Goal: Task Accomplishment & Management: Manage account settings

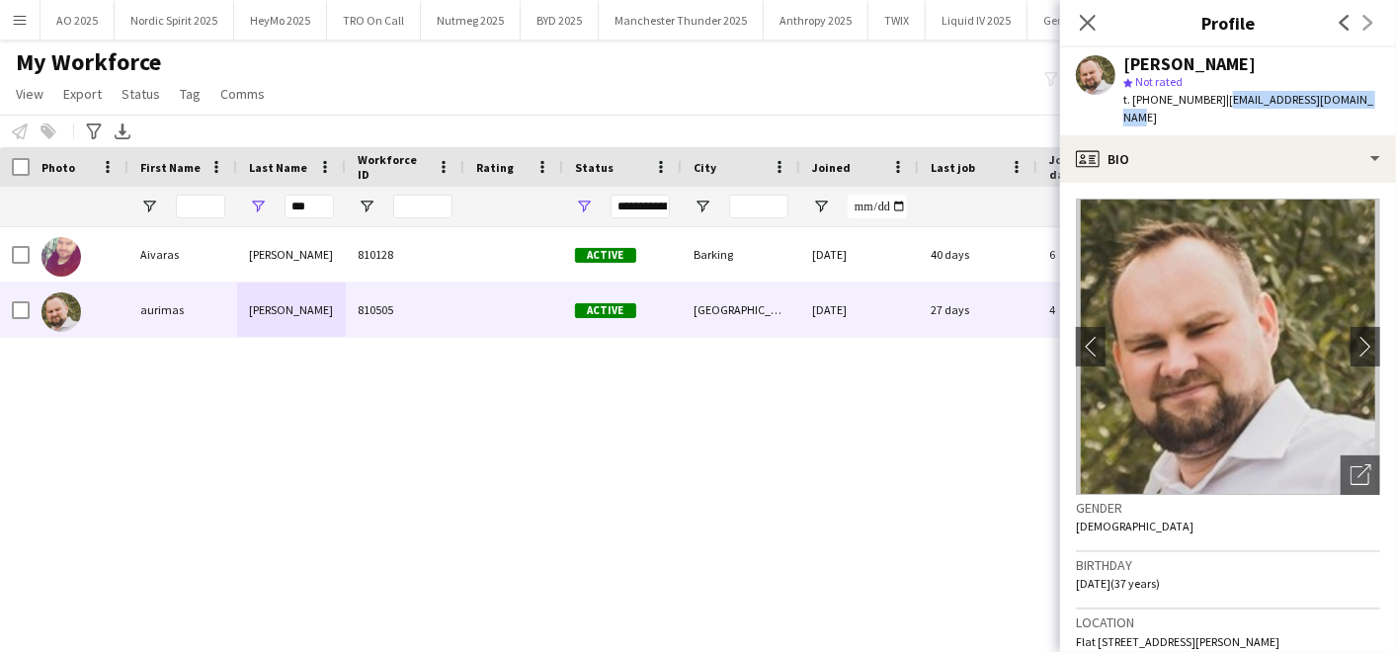
scroll to position [0, 1160]
click at [464, 115] on div "Notify workforce Add to tag Select at least one crew to tag him or her. Advance…" at bounding box center [698, 131] width 1396 height 33
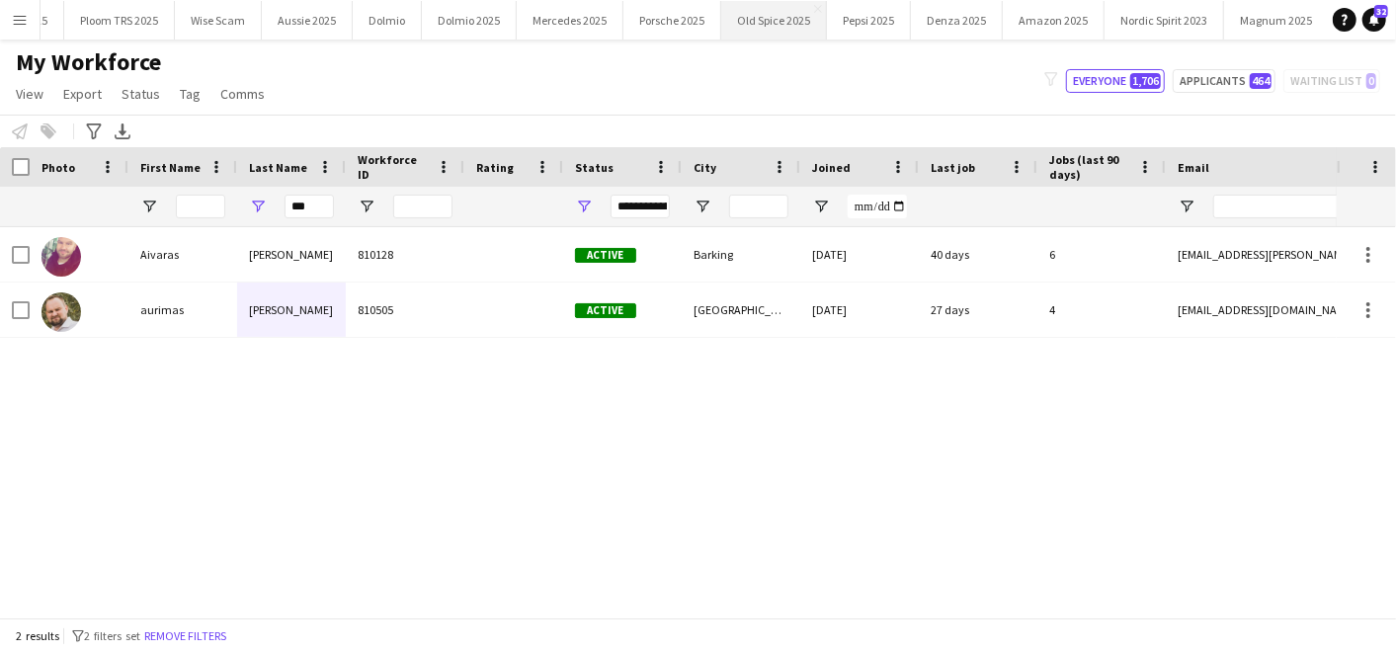
click at [760, 14] on button "Old Spice 2025 Close" at bounding box center [774, 20] width 106 height 39
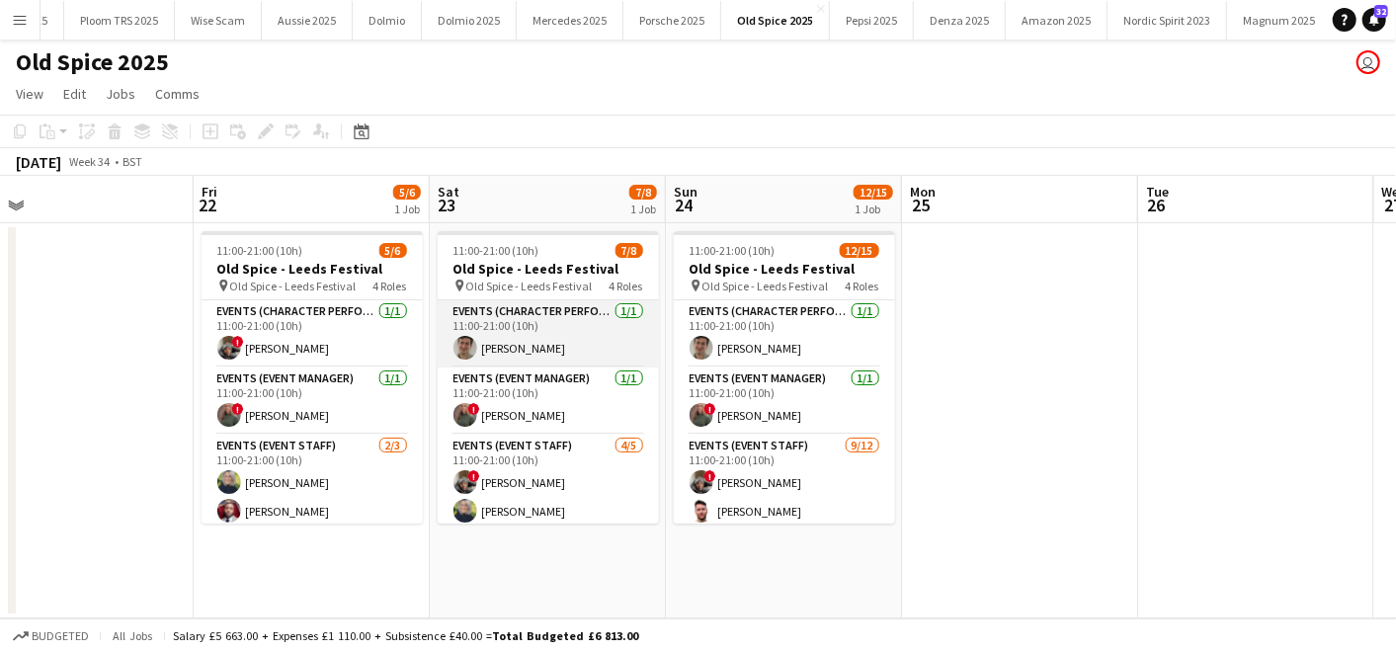
click at [522, 356] on app-card-role "Events (Character Performer) [DATE] 11:00-21:00 (10h) [PERSON_NAME]" at bounding box center [548, 333] width 221 height 67
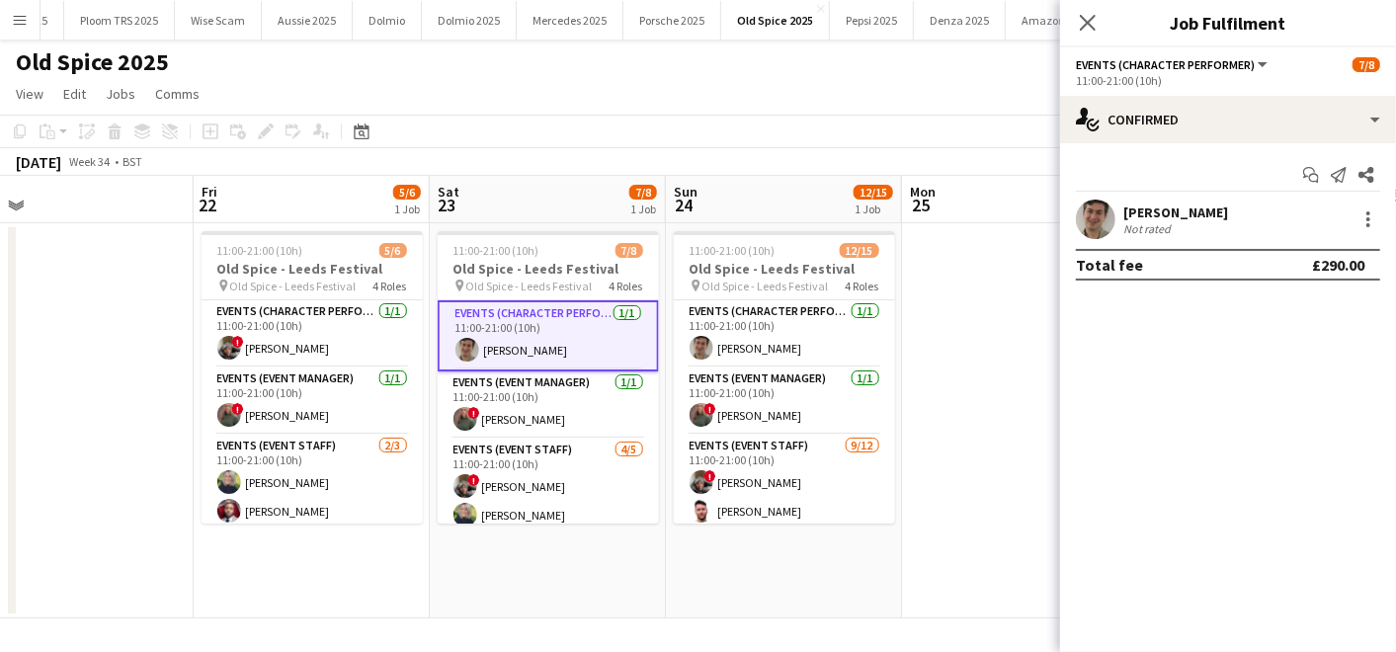
click at [1359, 207] on div at bounding box center [1368, 219] width 24 height 24
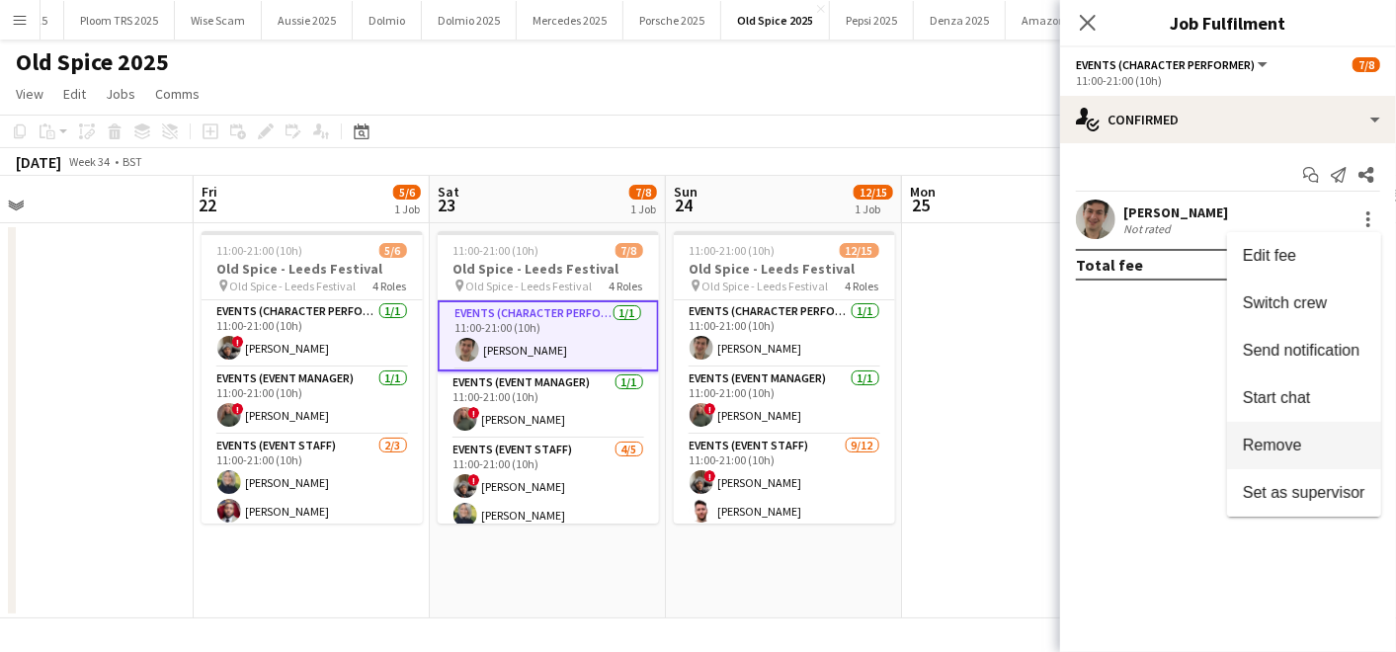
click at [1296, 422] on button "Remove" at bounding box center [1304, 445] width 154 height 47
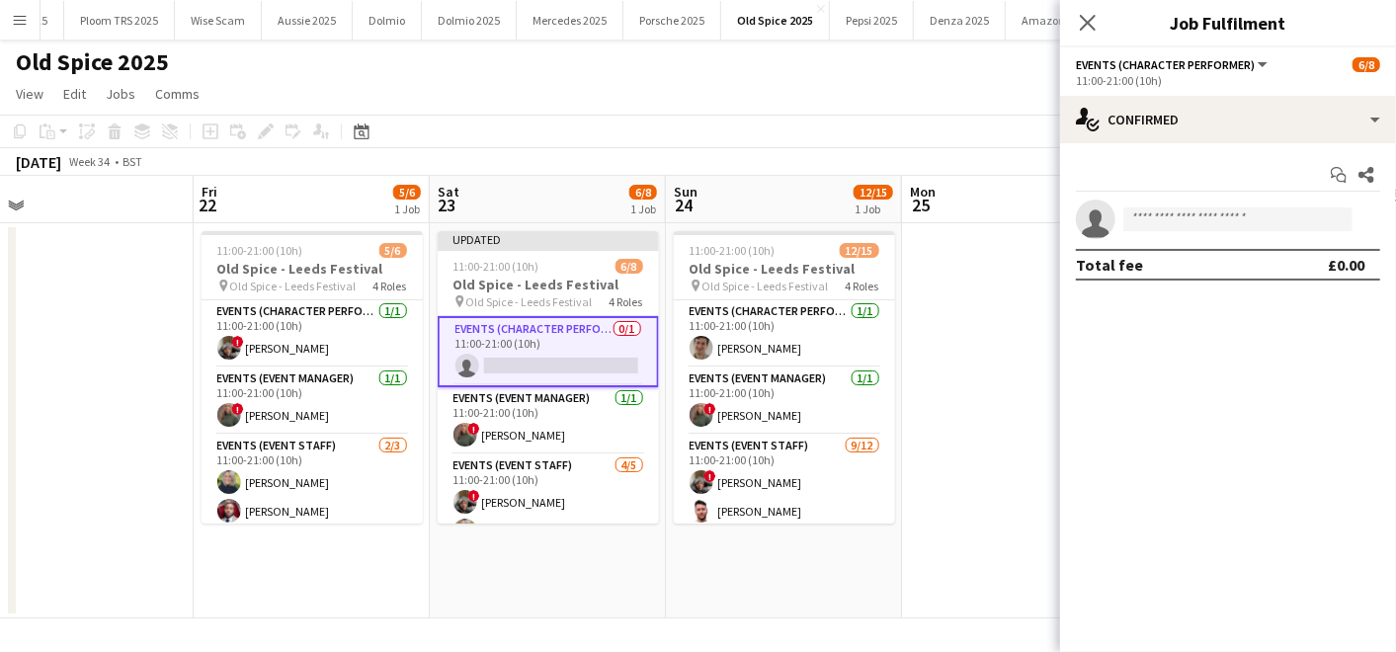
click at [1013, 380] on app-date-cell at bounding box center [1020, 420] width 236 height 395
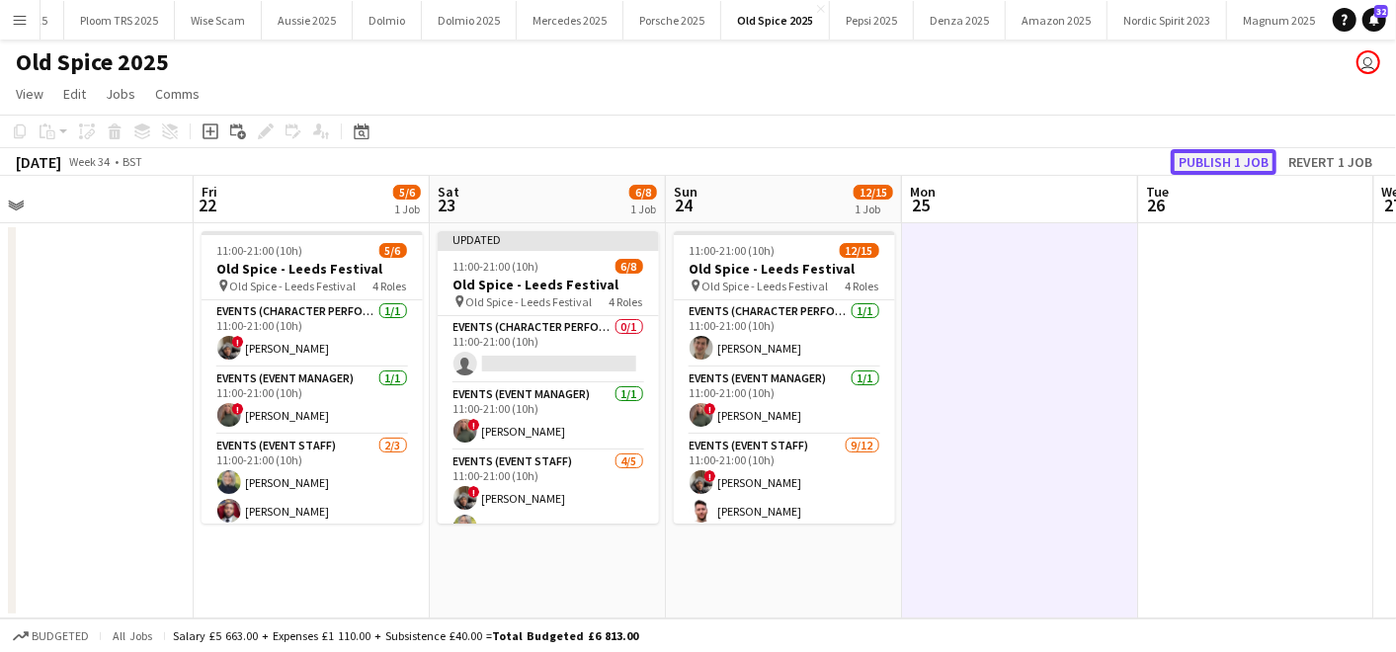
click at [1219, 170] on button "Publish 1 job" at bounding box center [1224, 162] width 106 height 26
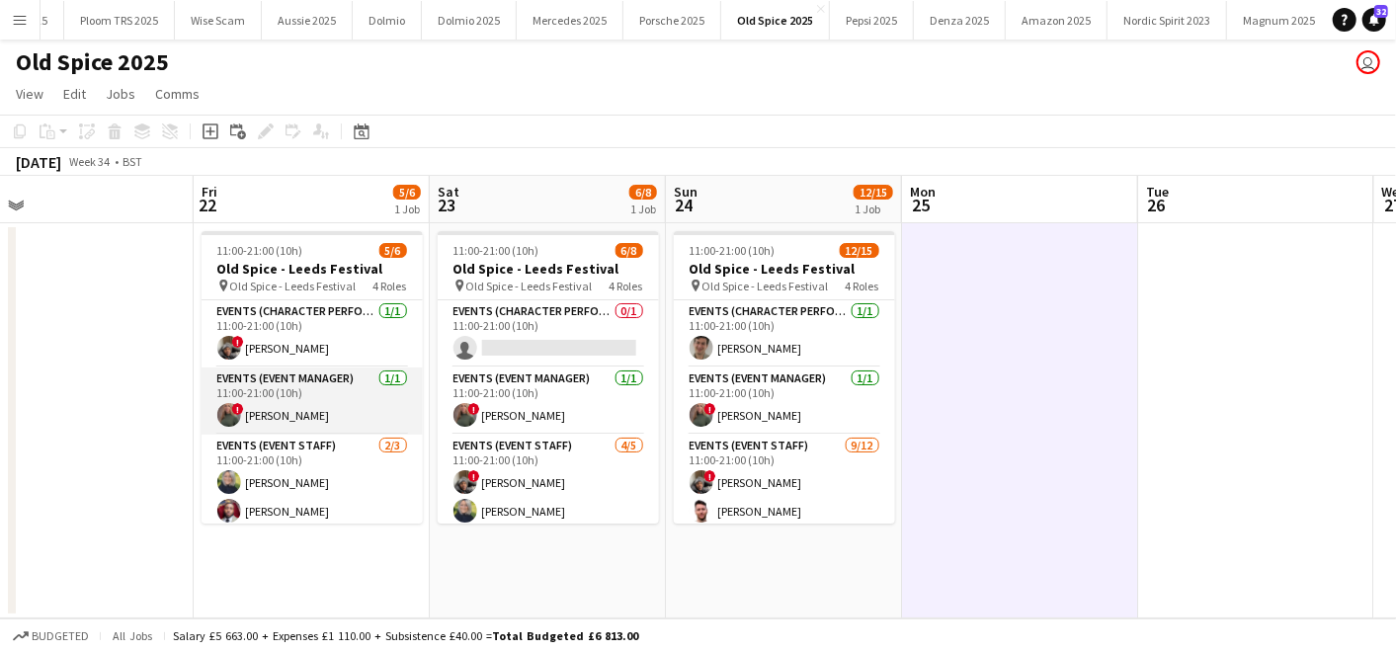
scroll to position [101, 0]
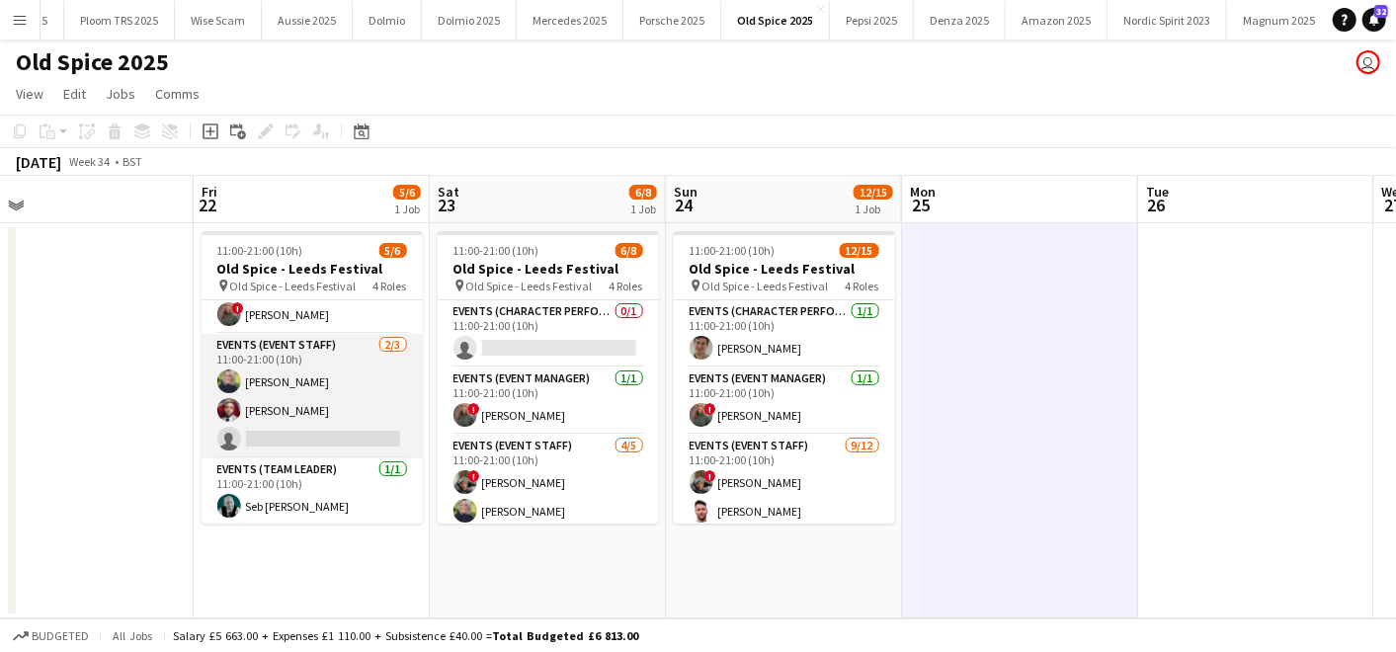
click at [292, 431] on app-card-role "Events (Event Staff) [DATE] 11:00-21:00 (10h) [PERSON_NAME] [PERSON_NAME] singl…" at bounding box center [312, 396] width 221 height 124
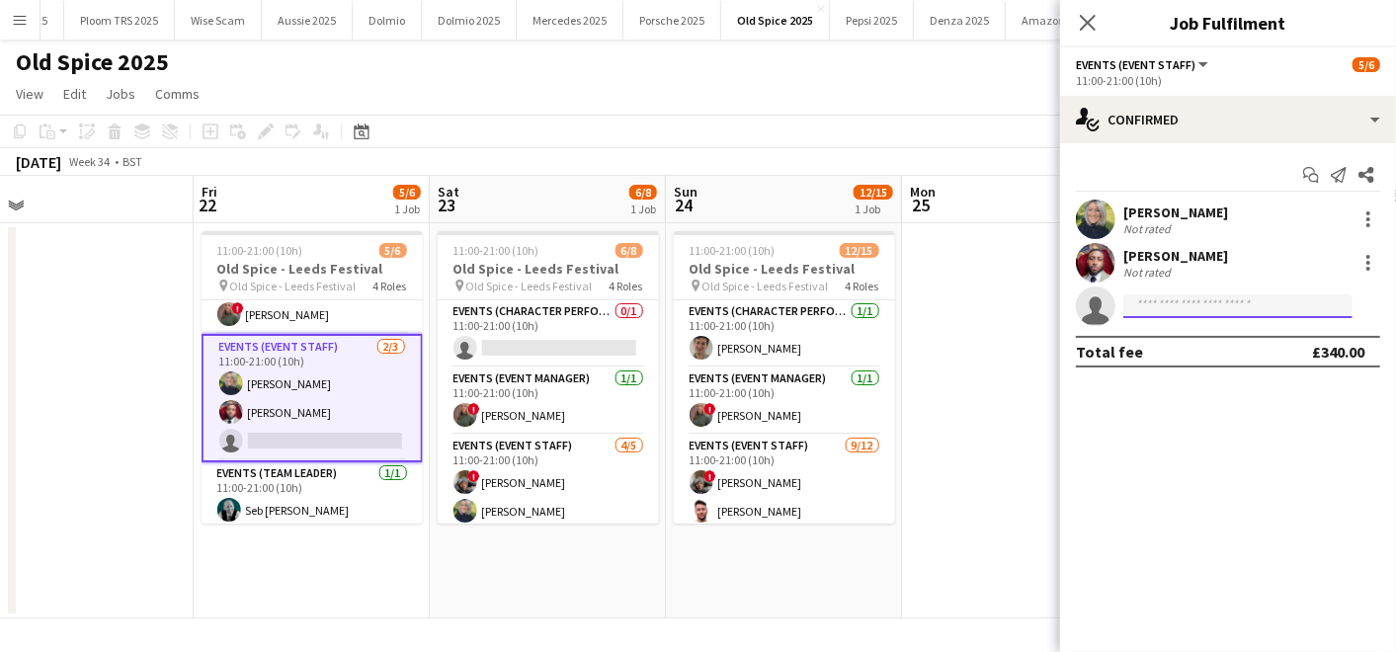
click at [1152, 304] on input at bounding box center [1237, 306] width 229 height 24
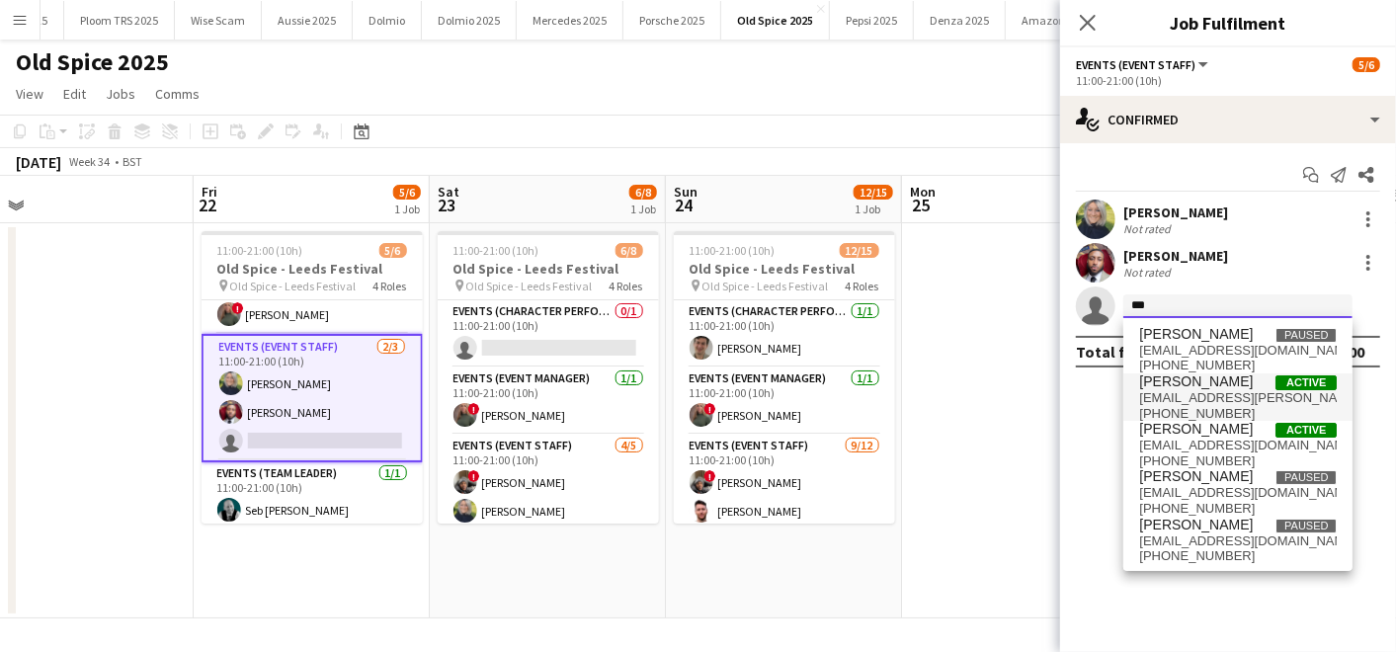
type input "***"
click at [1175, 377] on span "[PERSON_NAME]" at bounding box center [1196, 381] width 114 height 17
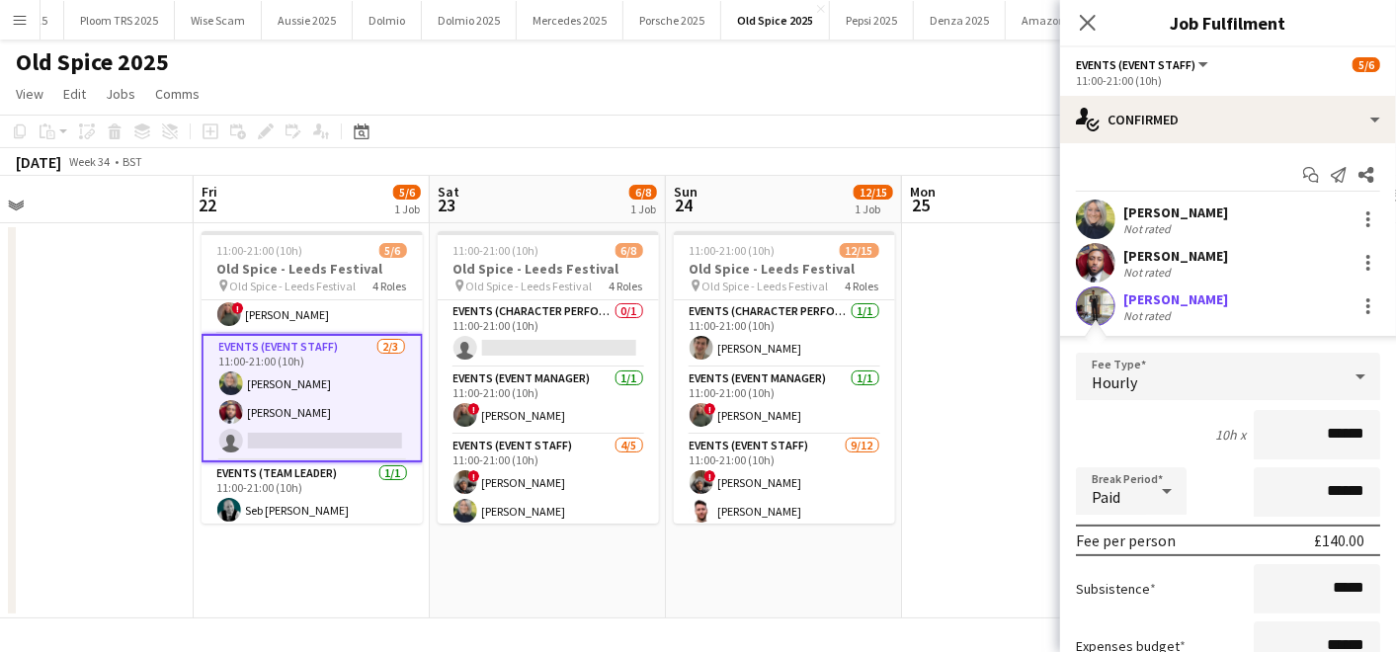
scroll to position [175, 0]
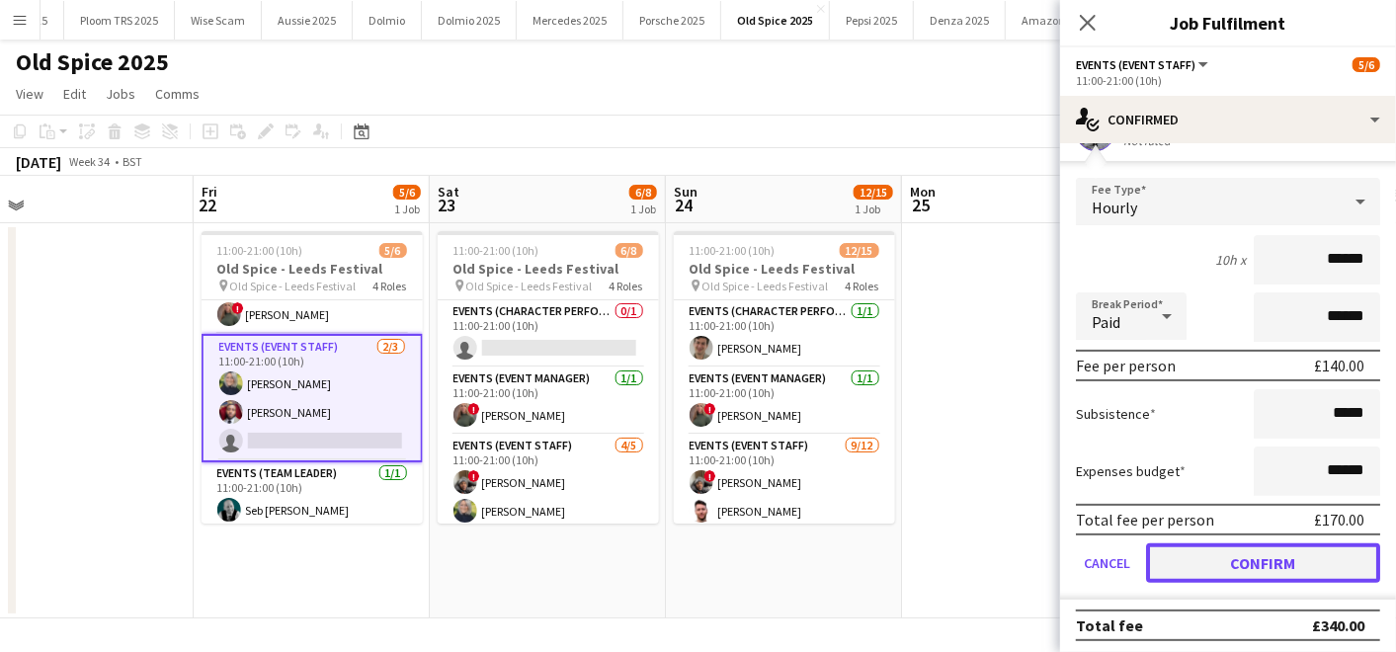
click at [1219, 552] on button "Confirm" at bounding box center [1263, 563] width 234 height 40
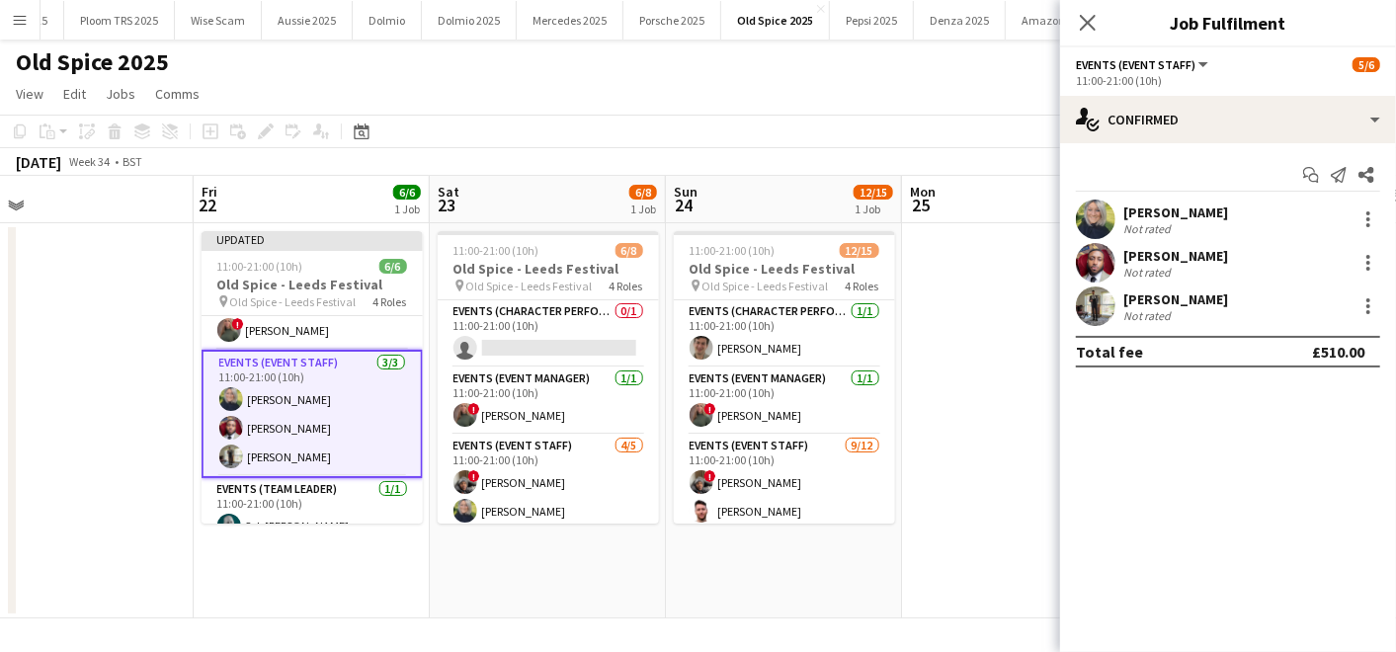
scroll to position [0, 0]
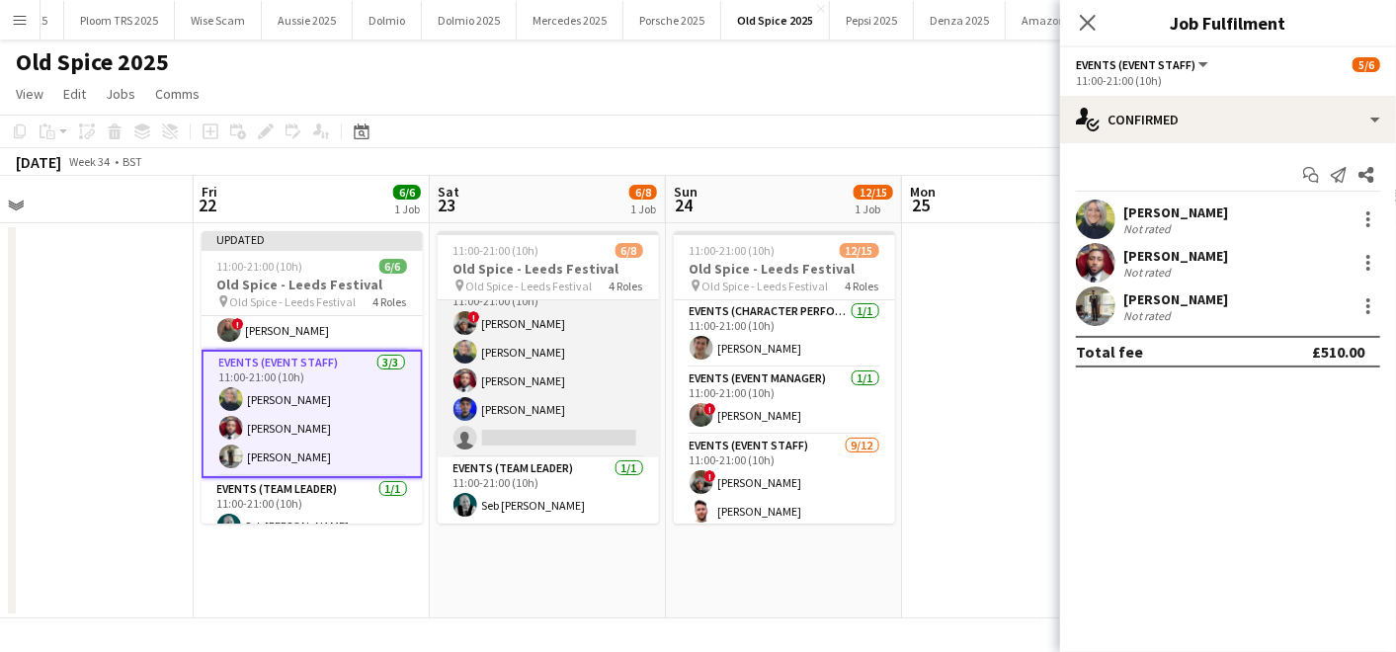
click at [532, 428] on app-card-role "Events (Event Staff) [DATE] 11:00-21:00 (10h) ! [PERSON_NAME] [PERSON_NAME] [PE…" at bounding box center [548, 367] width 221 height 182
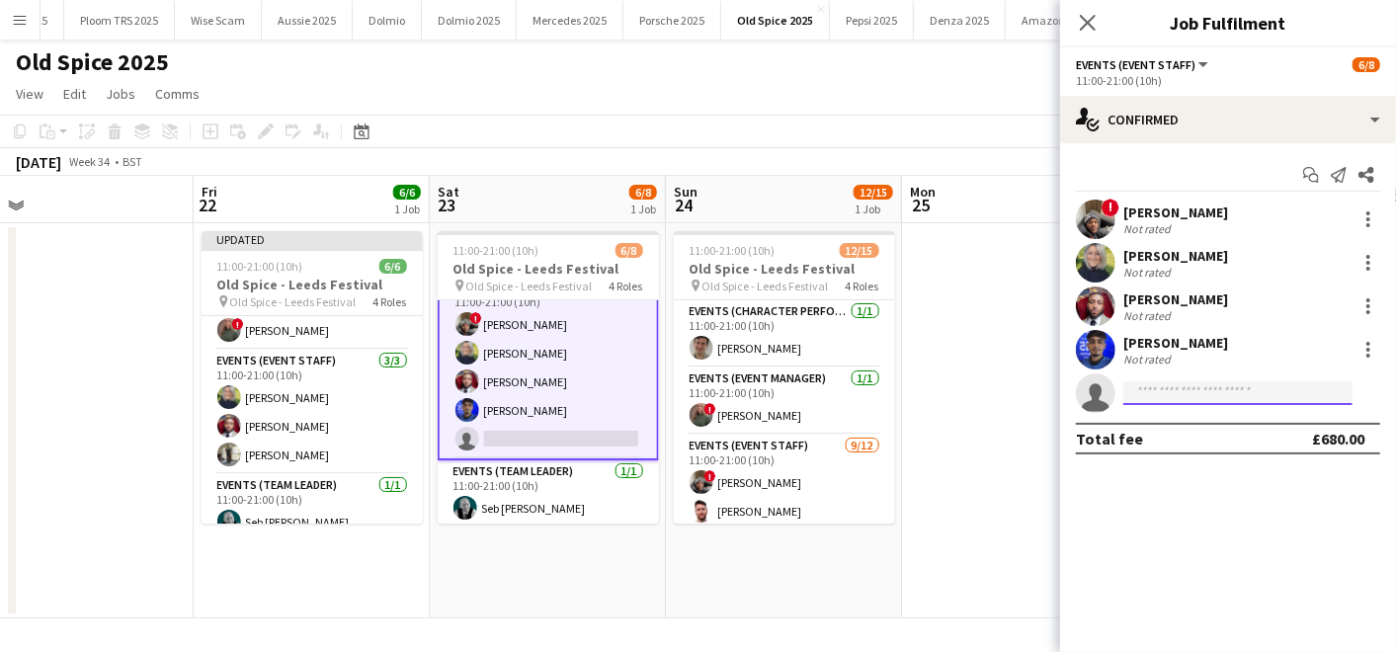
click at [1210, 386] on input at bounding box center [1237, 393] width 229 height 24
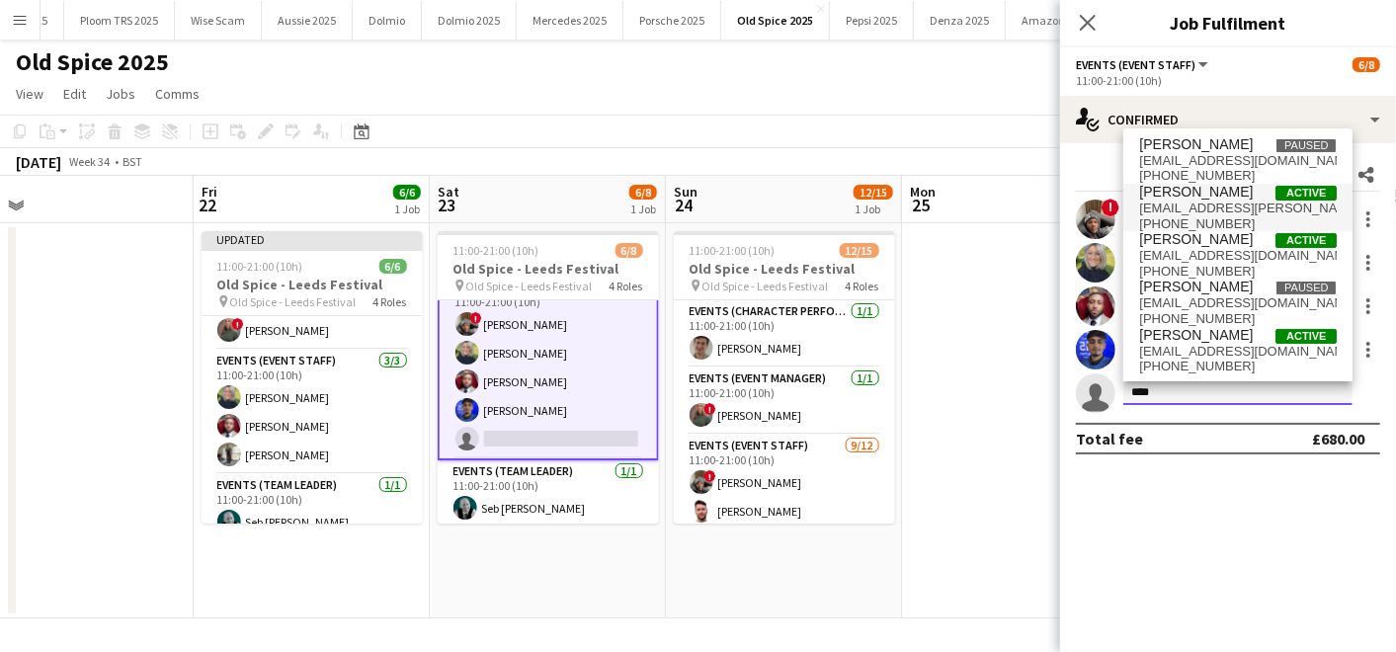
type input "****"
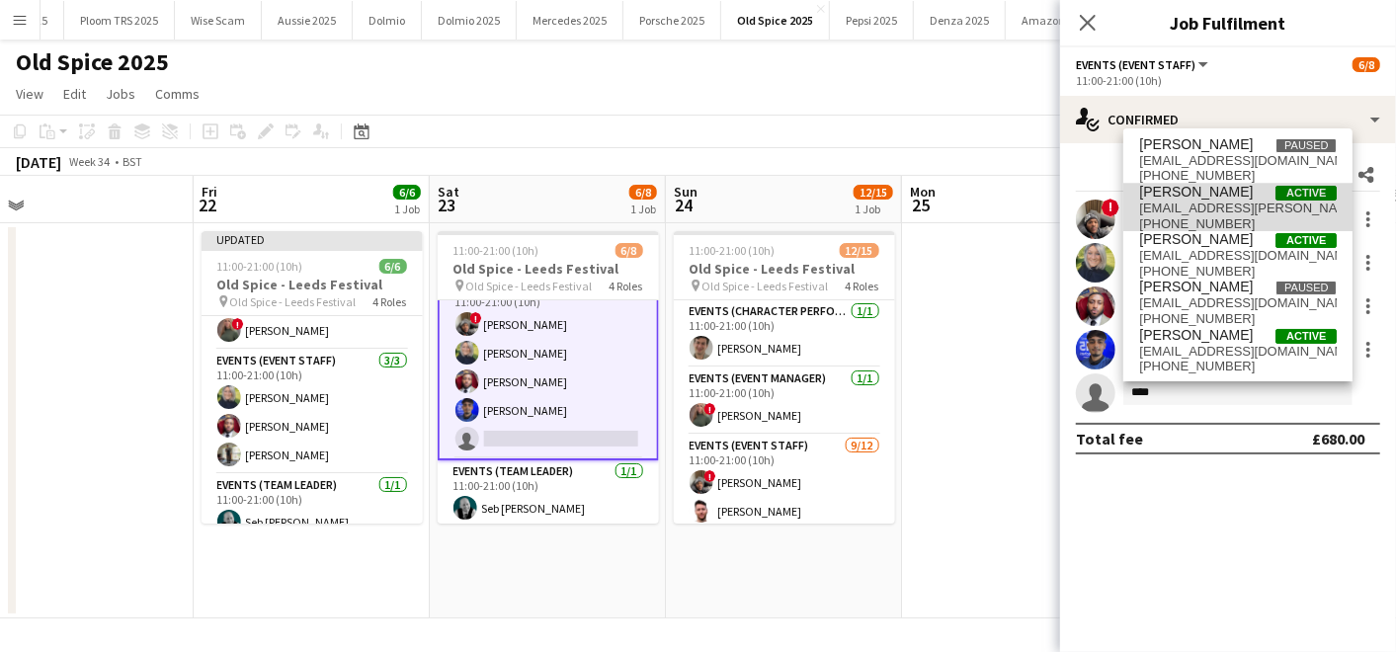
click at [1194, 186] on span "[PERSON_NAME]" at bounding box center [1196, 192] width 114 height 17
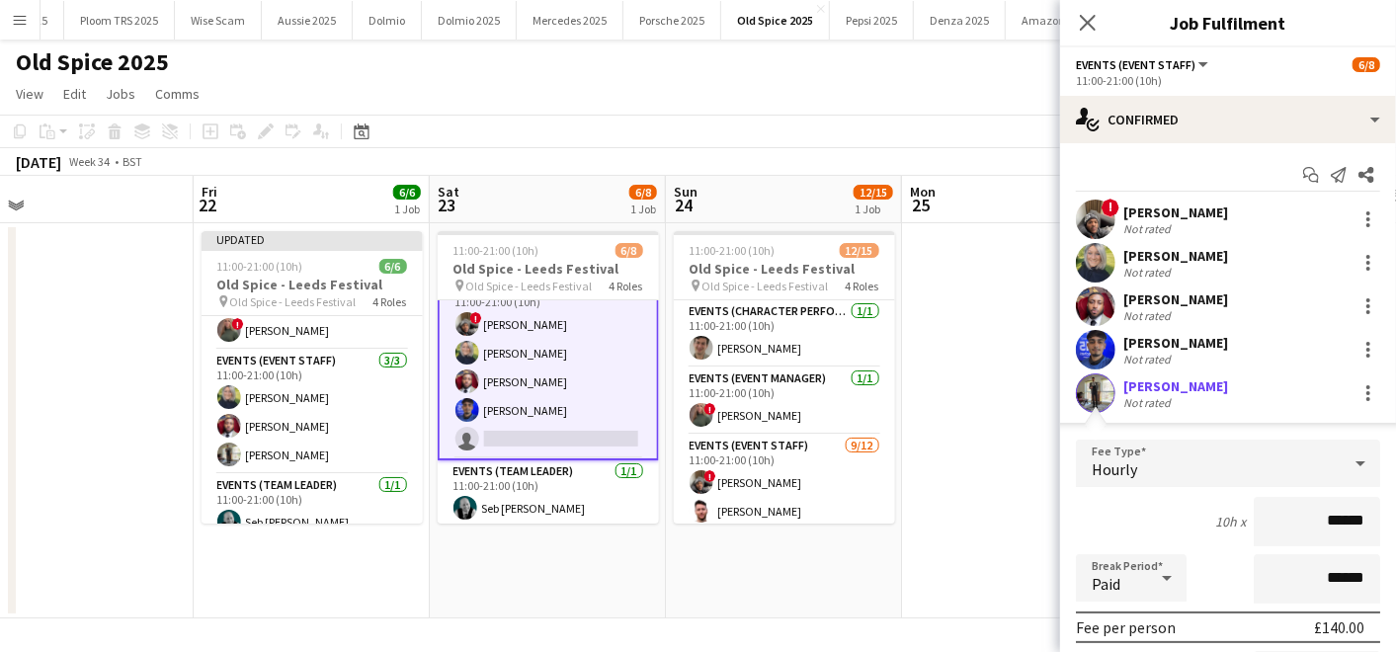
scroll to position [262, 0]
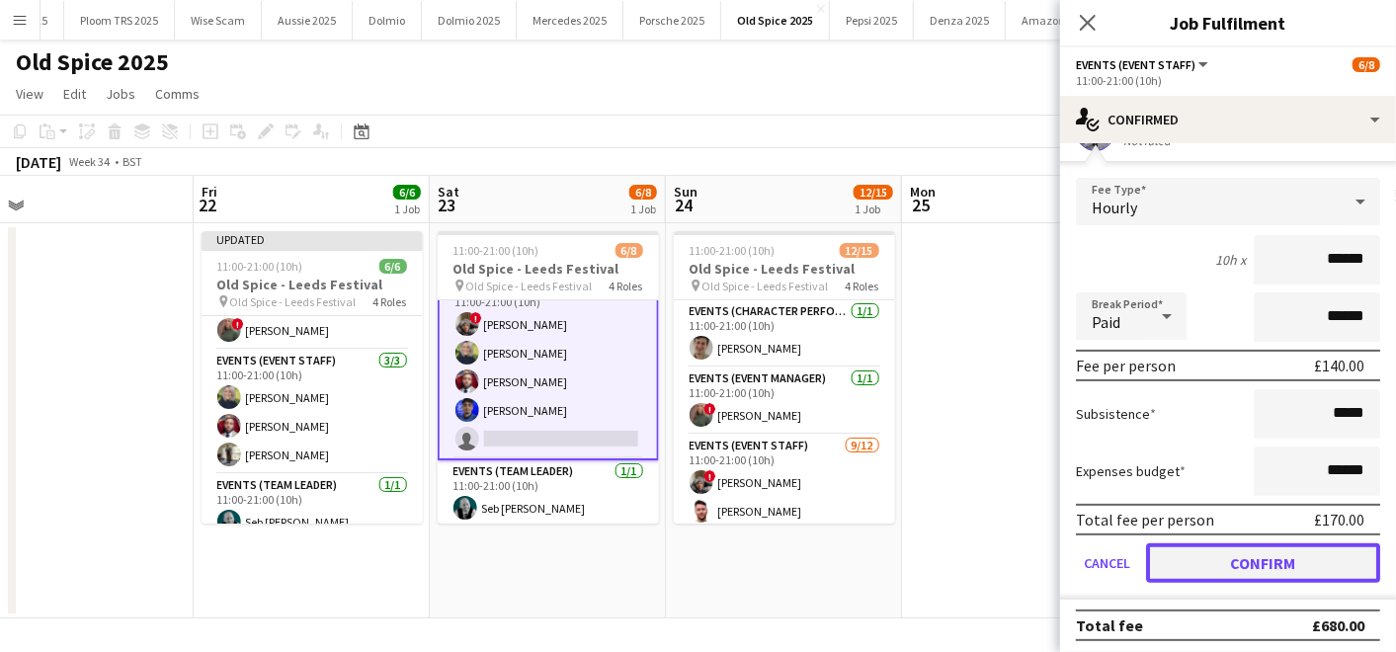
click at [1189, 562] on button "Confirm" at bounding box center [1263, 563] width 234 height 40
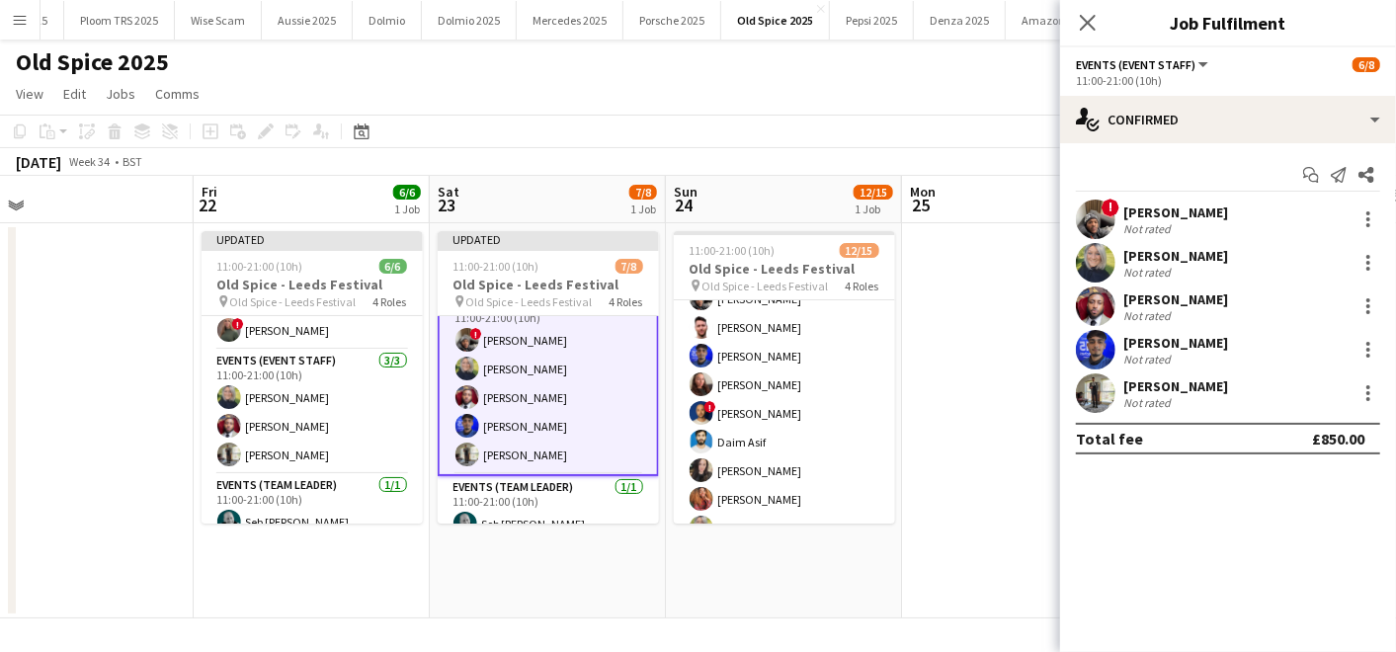
scroll to position [360, 0]
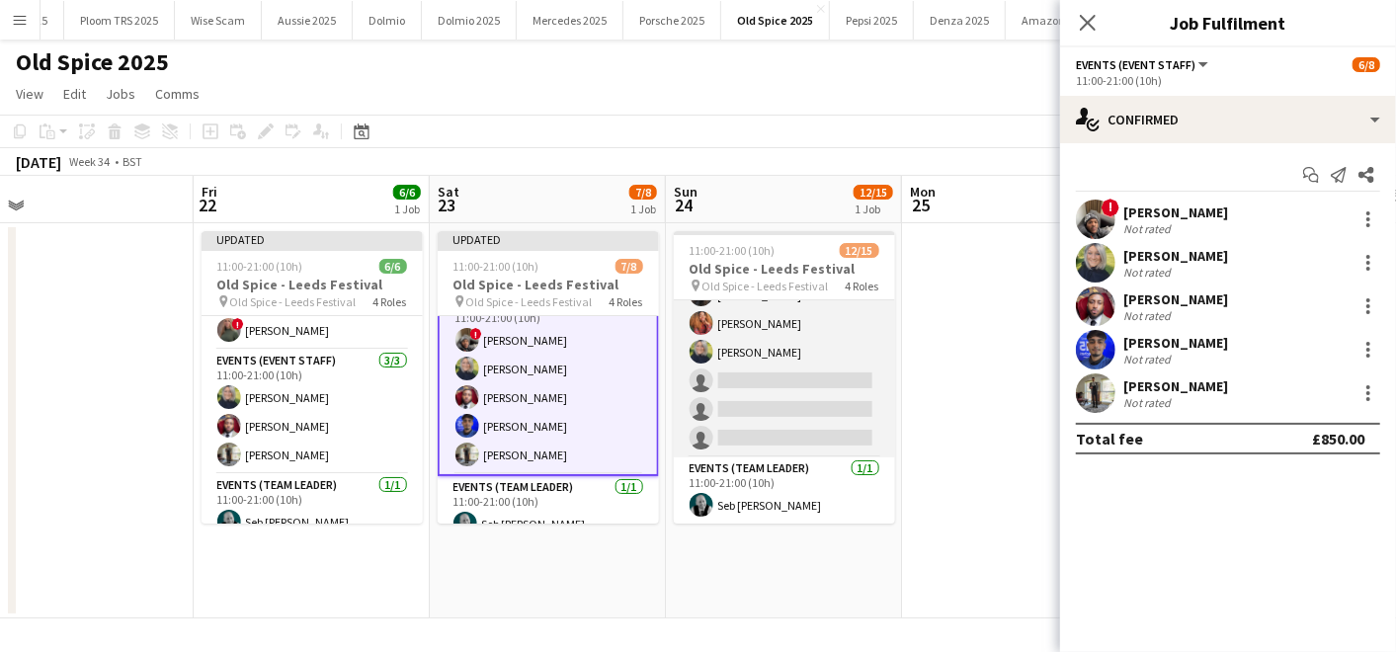
click at [798, 412] on app-card-role "Events (Event Staff) [DATE] 11:00-21:00 (10h) ! [PERSON_NAME] [PERSON_NAME] [PE…" at bounding box center [784, 266] width 221 height 382
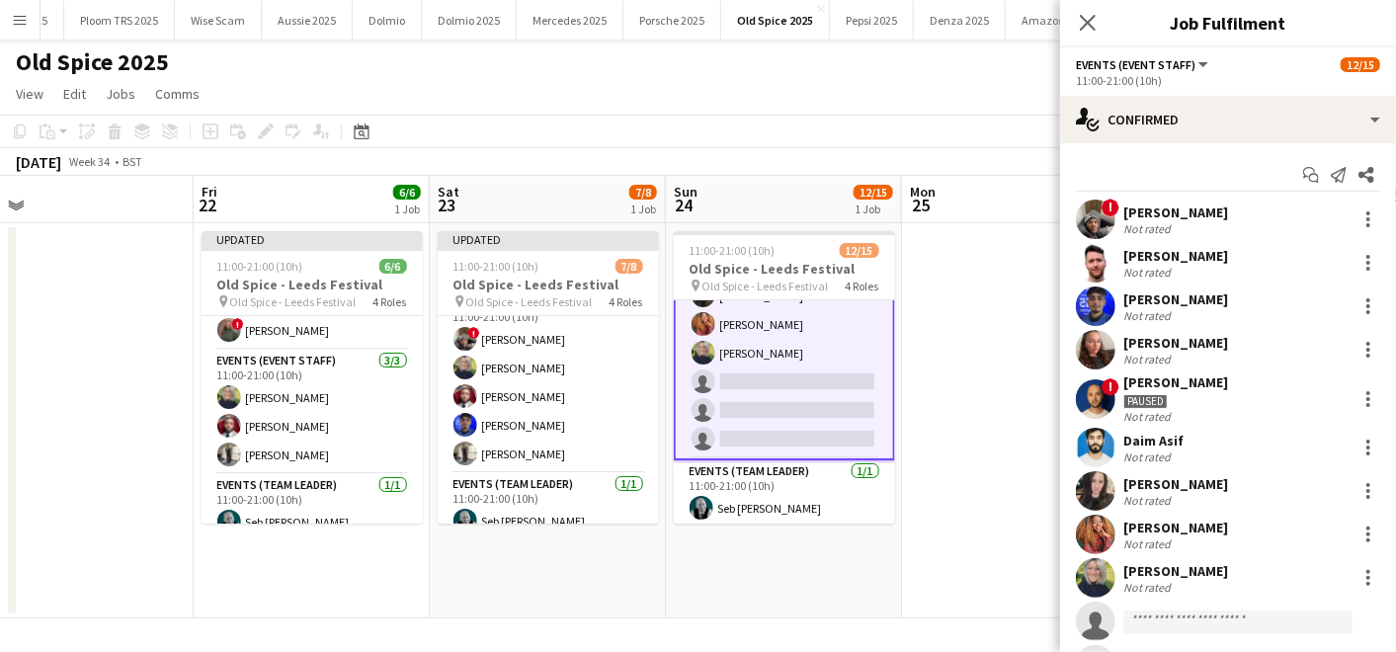
scroll to position [67, 0]
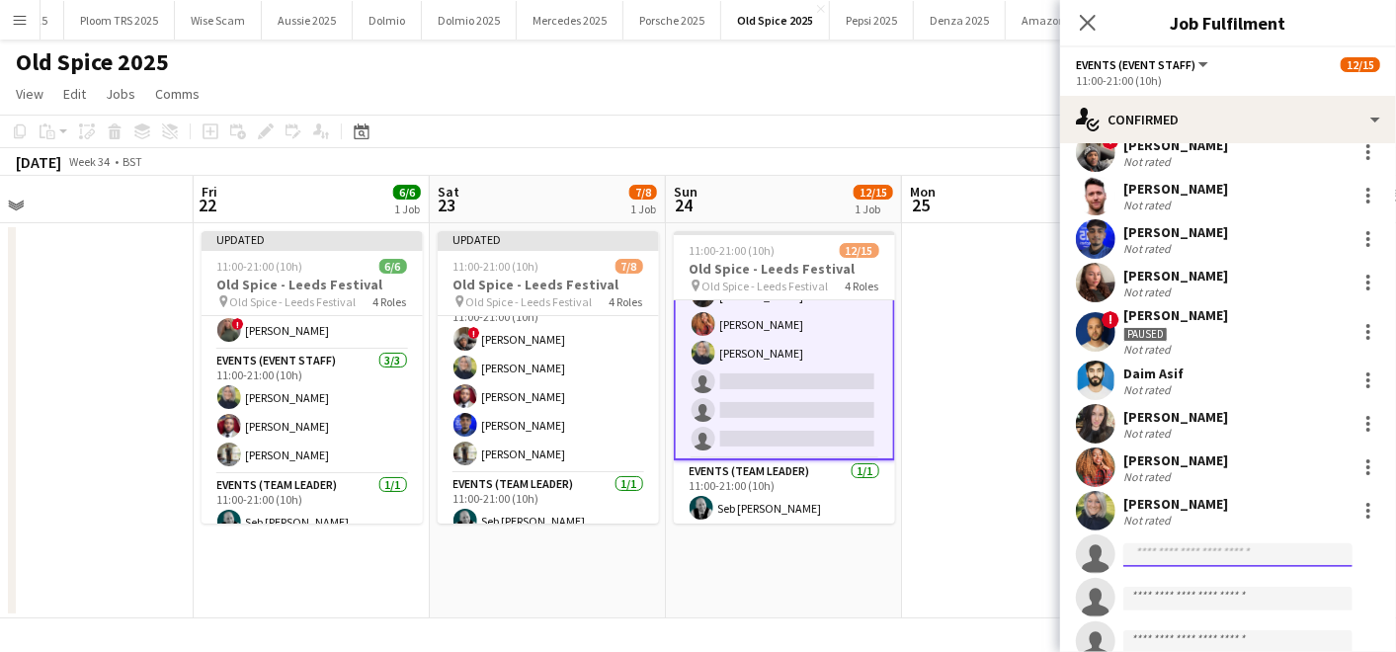
click at [1166, 553] on input at bounding box center [1237, 555] width 229 height 24
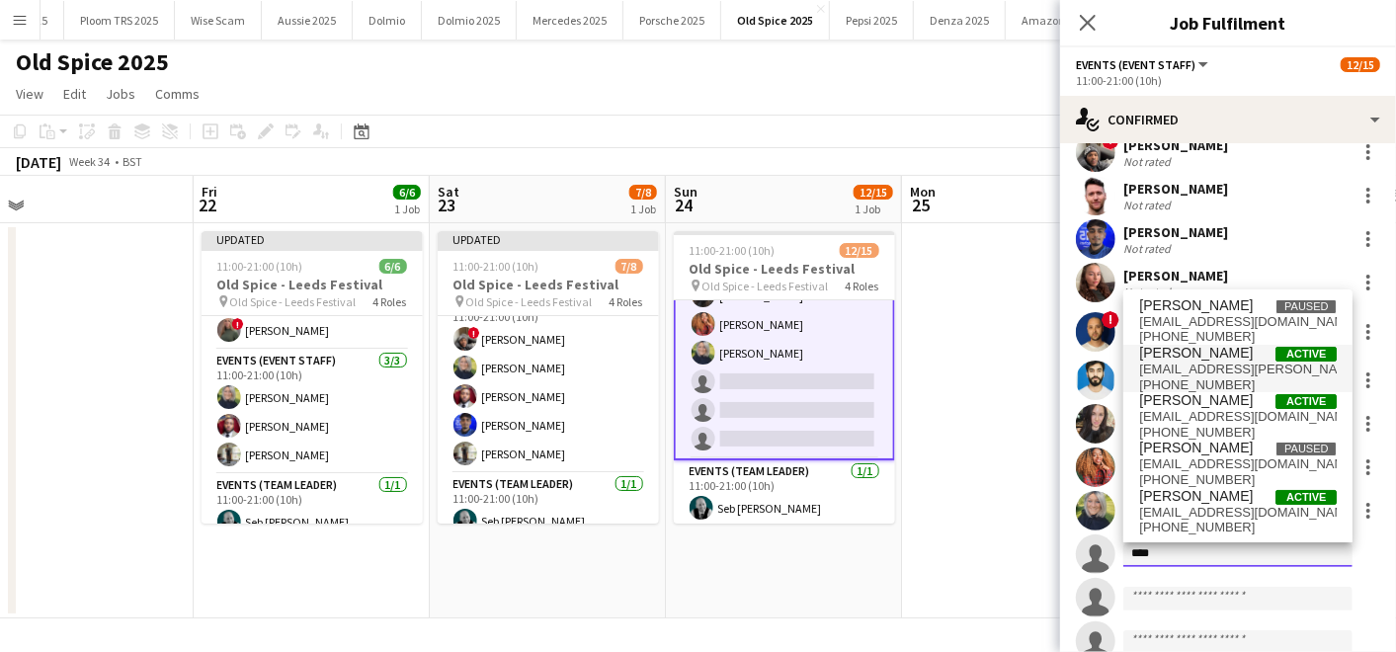
type input "****"
click at [1213, 369] on span "[EMAIL_ADDRESS][PERSON_NAME][DOMAIN_NAME]" at bounding box center [1238, 370] width 198 height 16
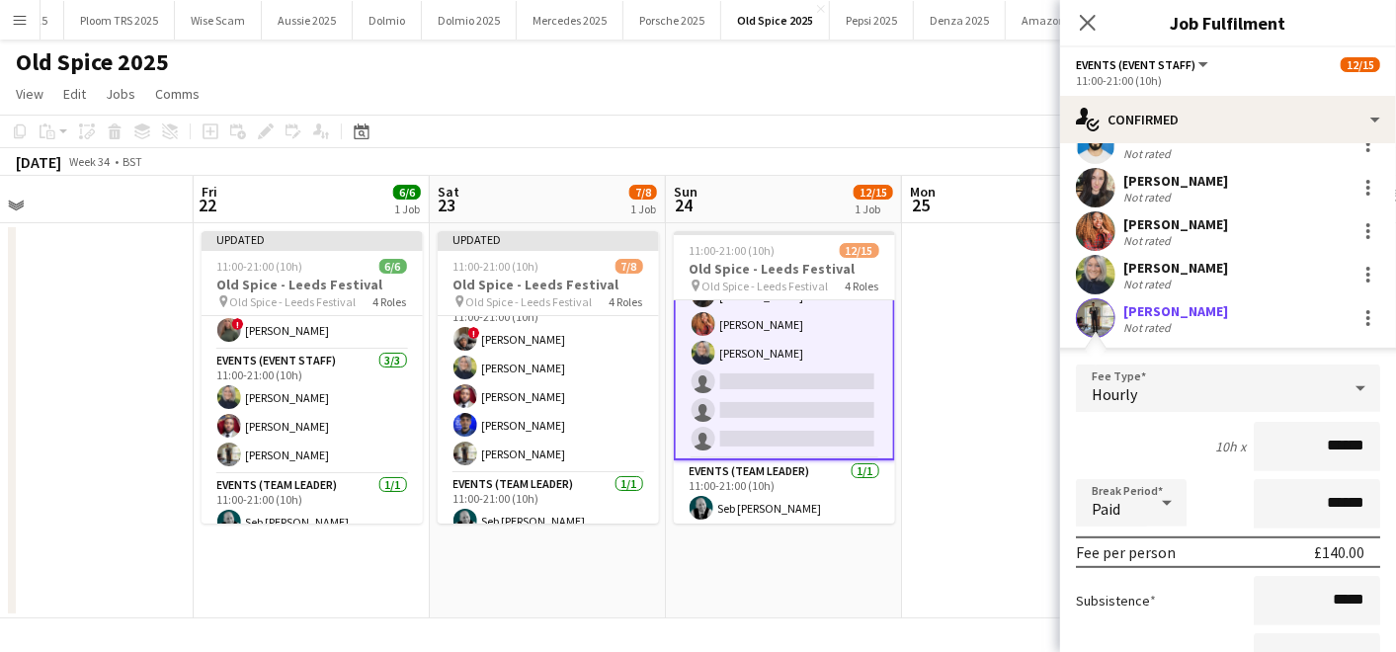
scroll to position [578, 0]
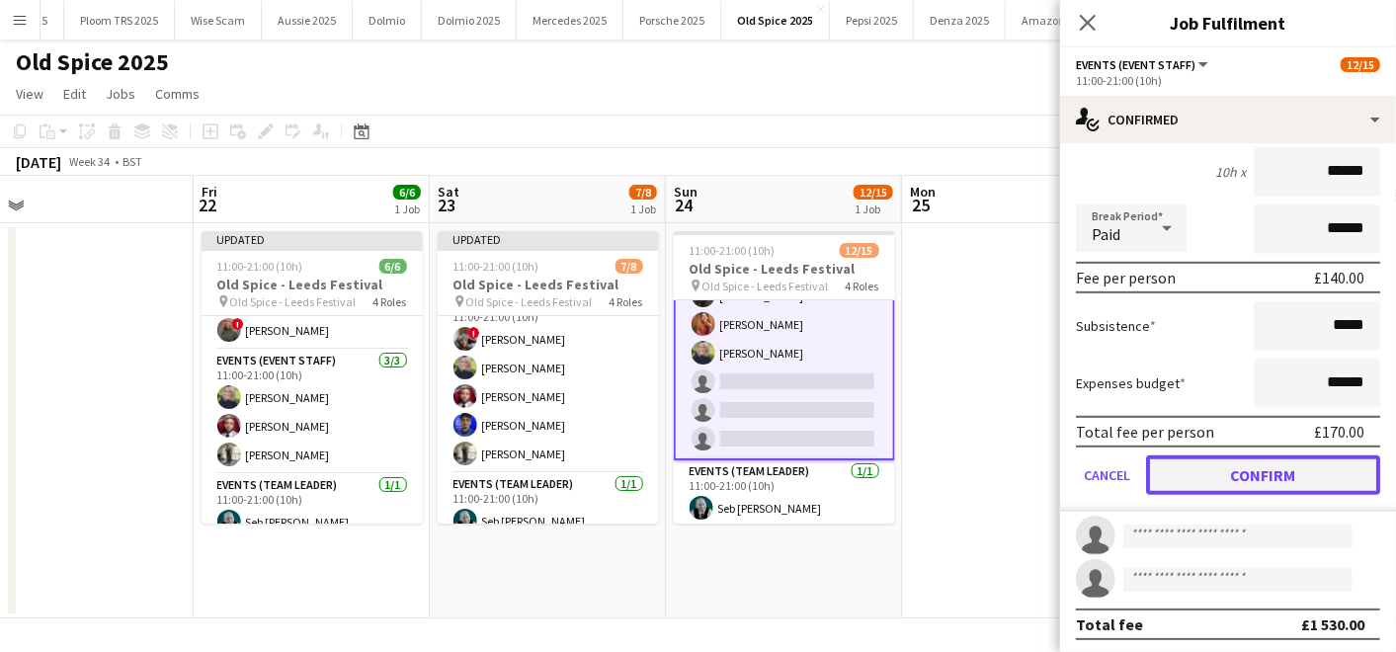
click at [1208, 487] on button "Confirm" at bounding box center [1263, 475] width 234 height 40
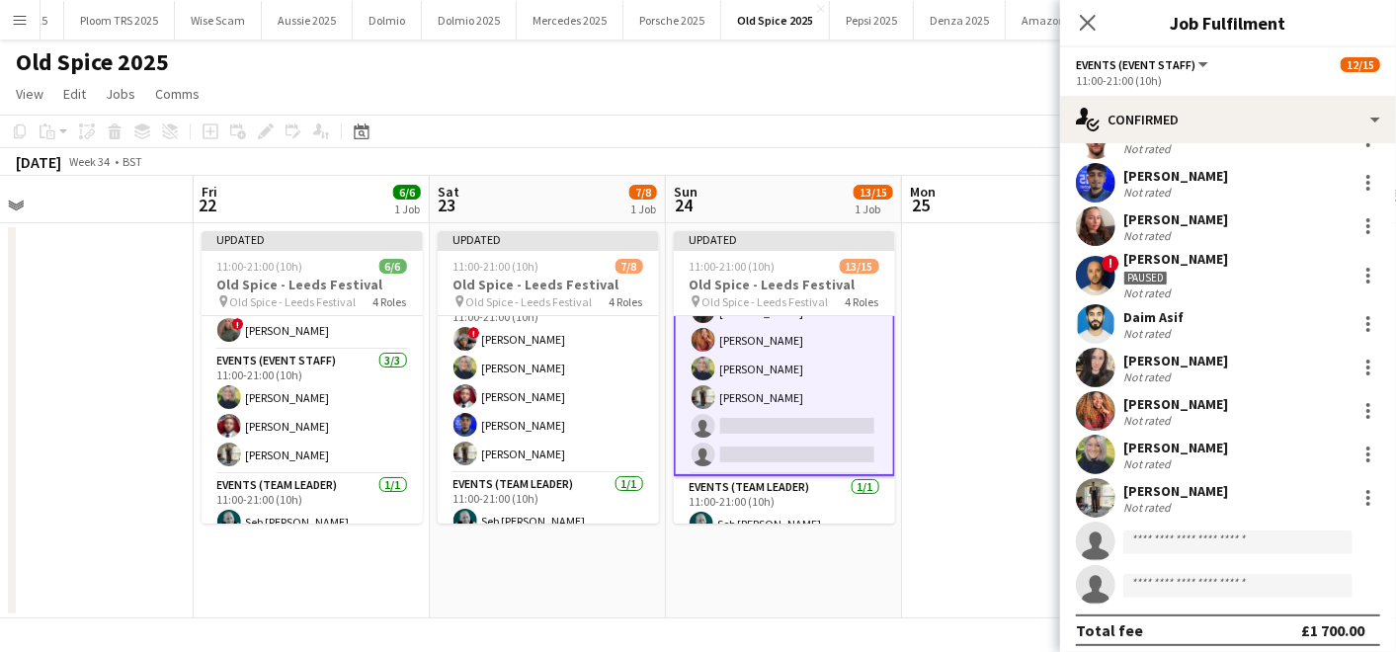
scroll to position [132, 0]
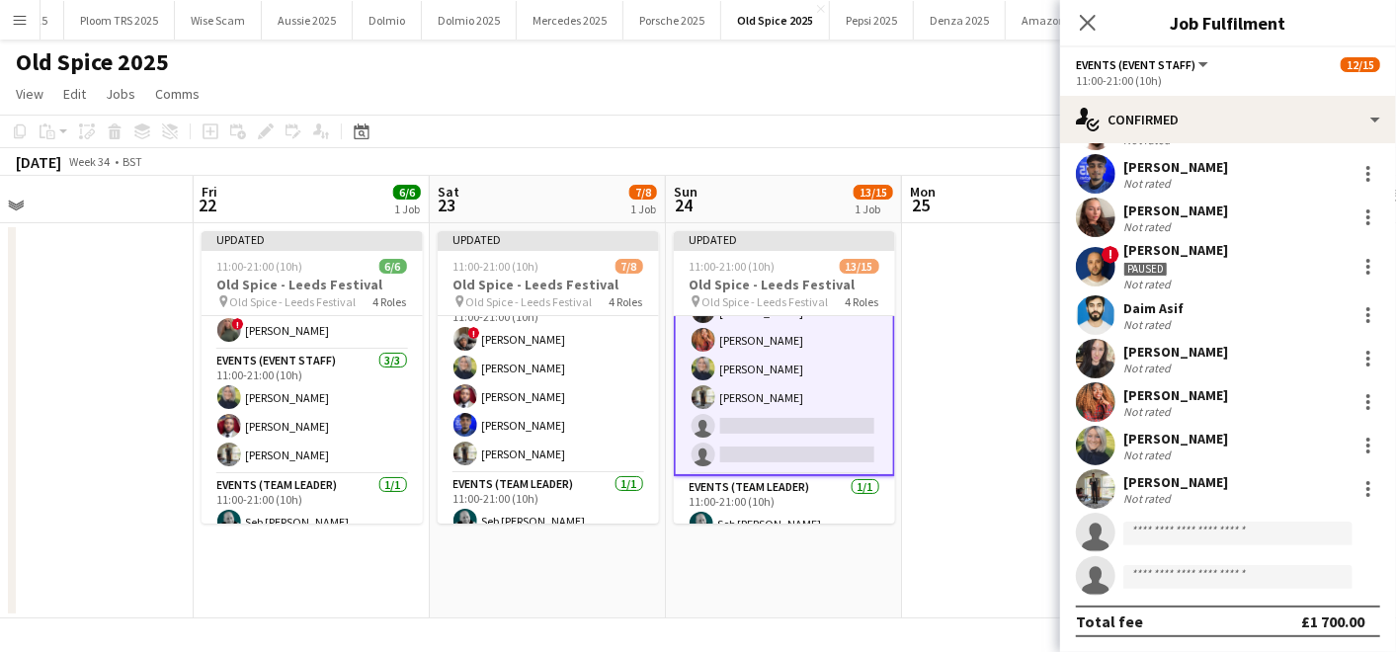
click at [976, 419] on app-date-cell at bounding box center [1020, 420] width 236 height 395
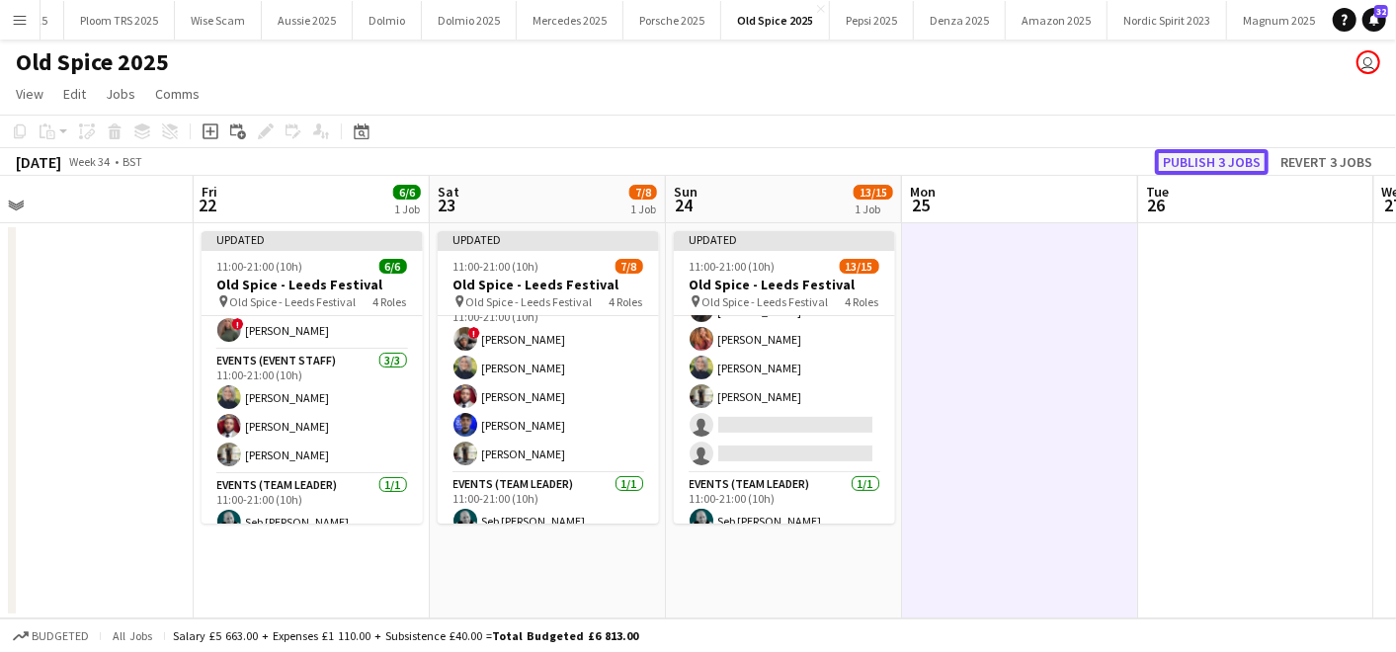
click at [1233, 158] on button "Publish 3 jobs" at bounding box center [1212, 162] width 114 height 26
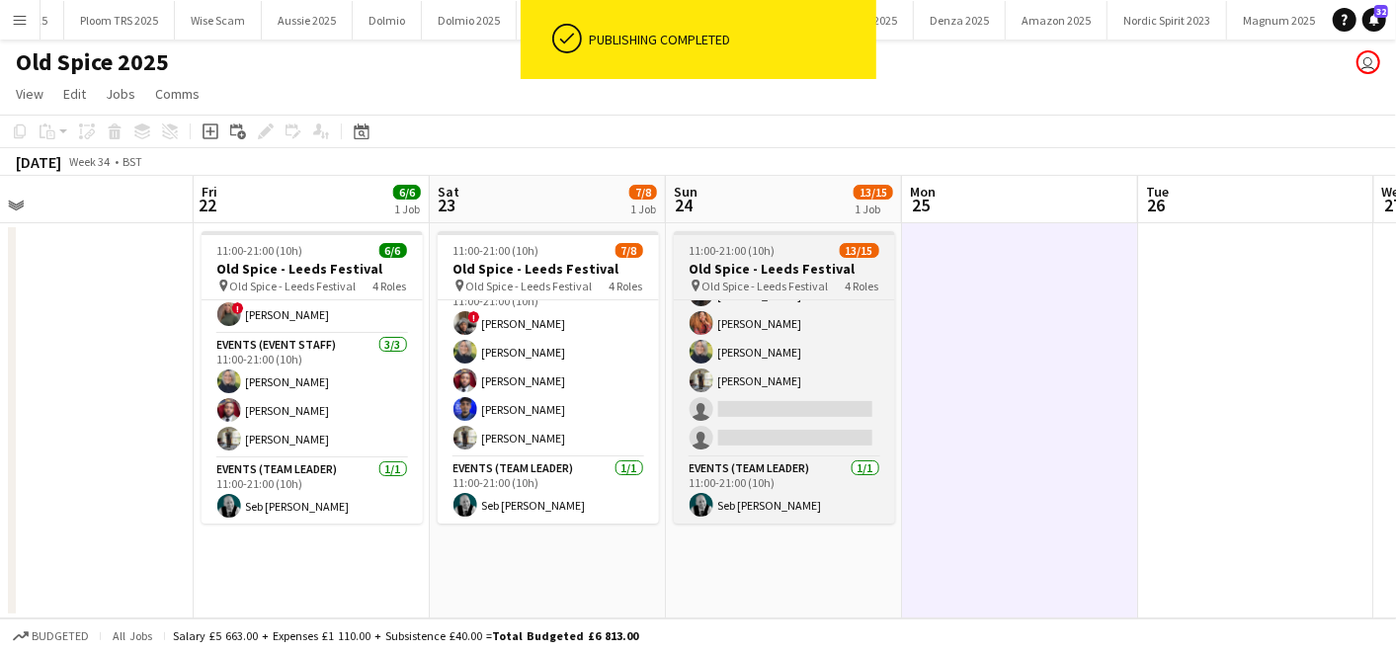
click at [748, 236] on app-job-card "11:00-21:00 (10h) 13/15 Old Spice - Leeds Festival pin Old Spice - Leeds Festiv…" at bounding box center [784, 377] width 221 height 292
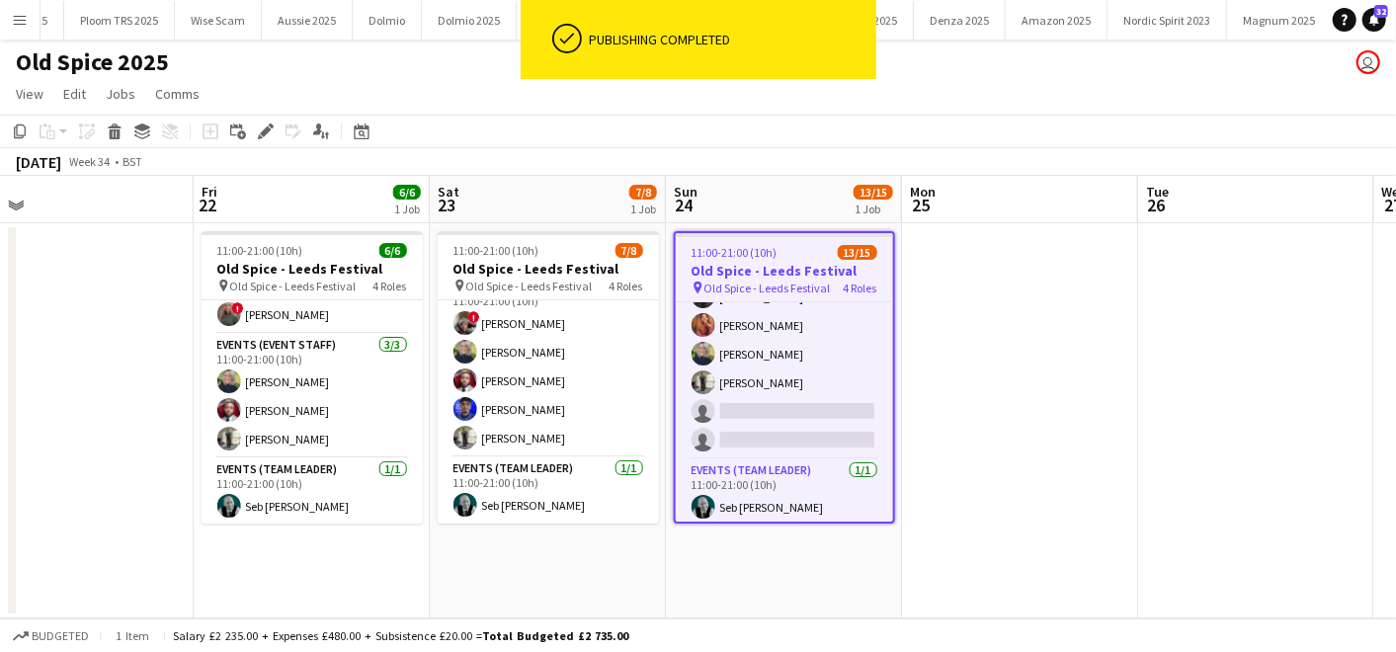
click at [275, 143] on app-toolbar "Copy Paste Paste Ctrl+V Paste with crew Ctrl+Shift+V Paste linked Job [GEOGRAPH…" at bounding box center [698, 132] width 1396 height 34
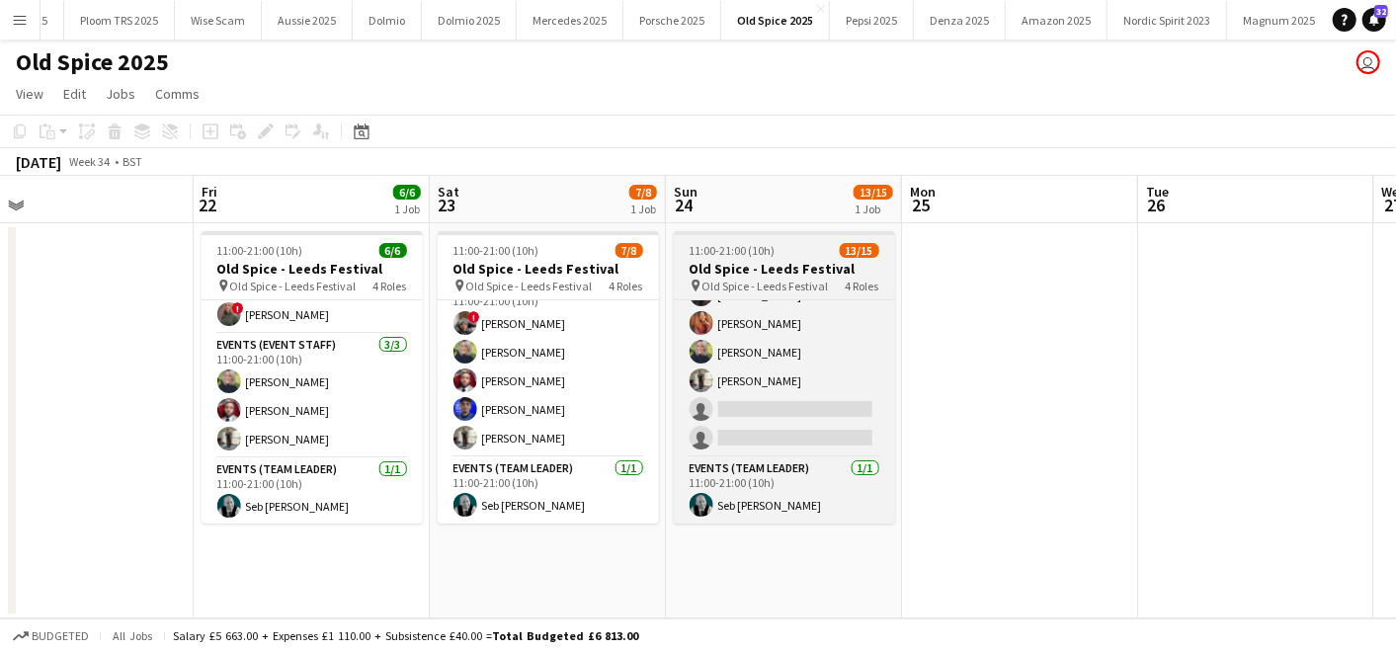
click at [697, 257] on span "11:00-21:00 (10h)" at bounding box center [732, 250] width 86 height 15
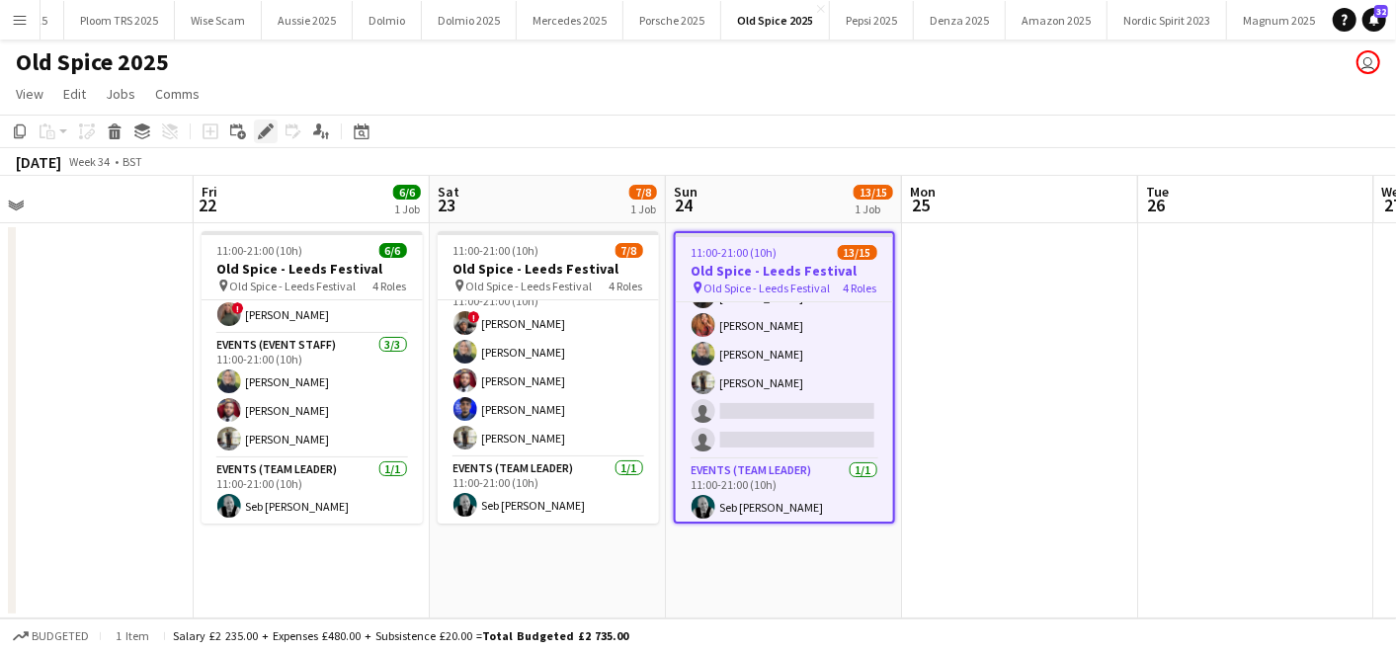
click at [268, 135] on icon "Edit" at bounding box center [266, 131] width 16 height 16
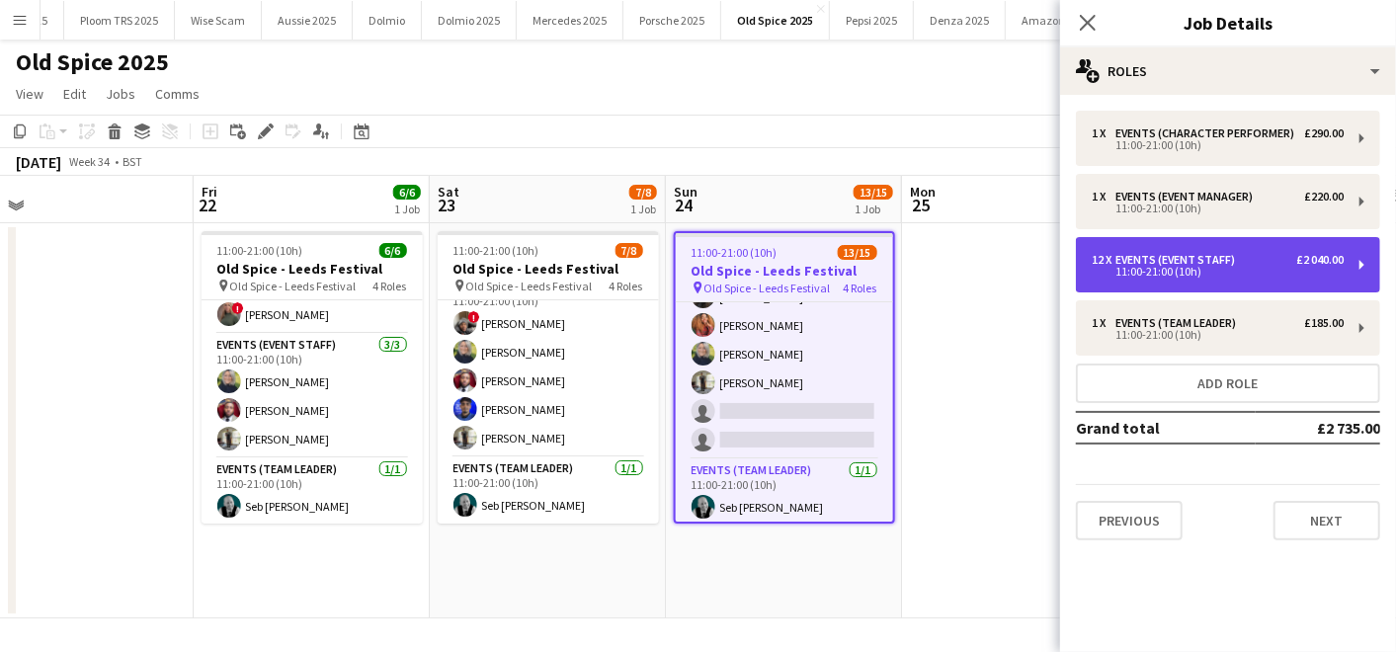
click at [1200, 254] on div "Events (Event Staff)" at bounding box center [1178, 260] width 127 height 14
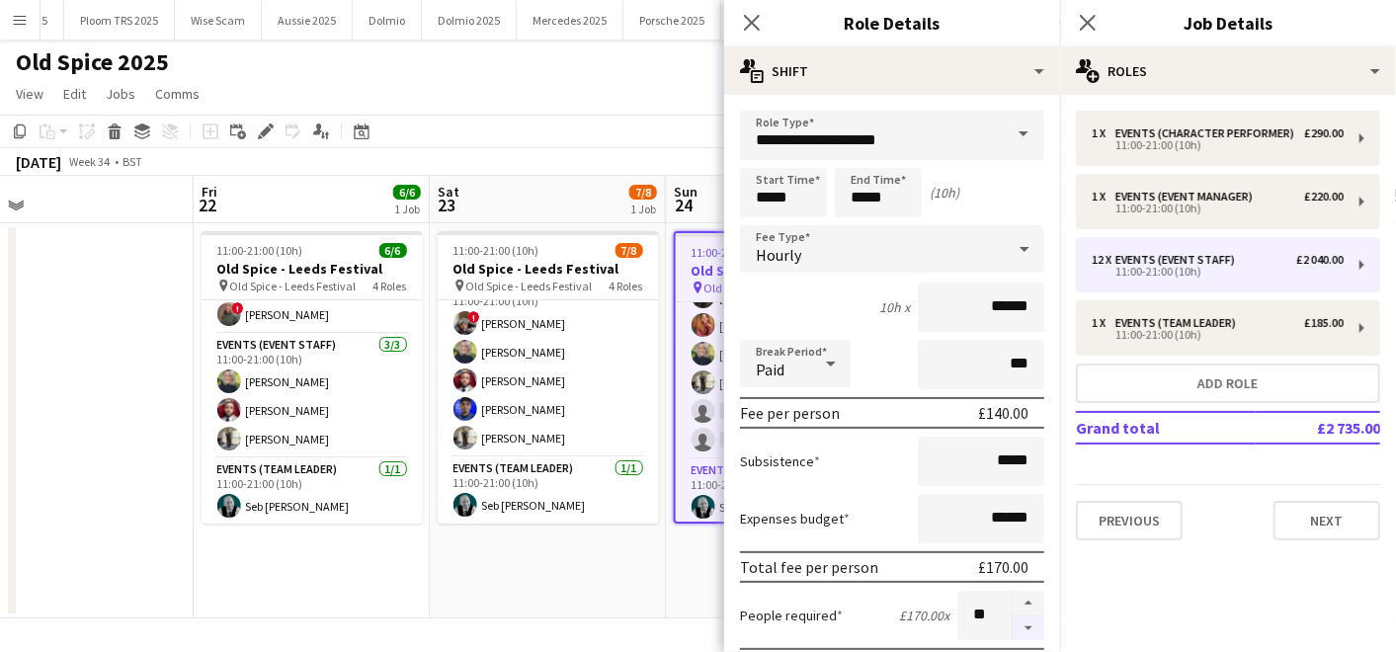
click at [1013, 623] on button "button" at bounding box center [1029, 628] width 32 height 25
type input "**"
click at [696, 602] on app-date-cell "11:00-21:00 (10h) 13/15 Old Spice - Leeds Festival pin Old Spice - Leeds Festiv…" at bounding box center [784, 420] width 236 height 395
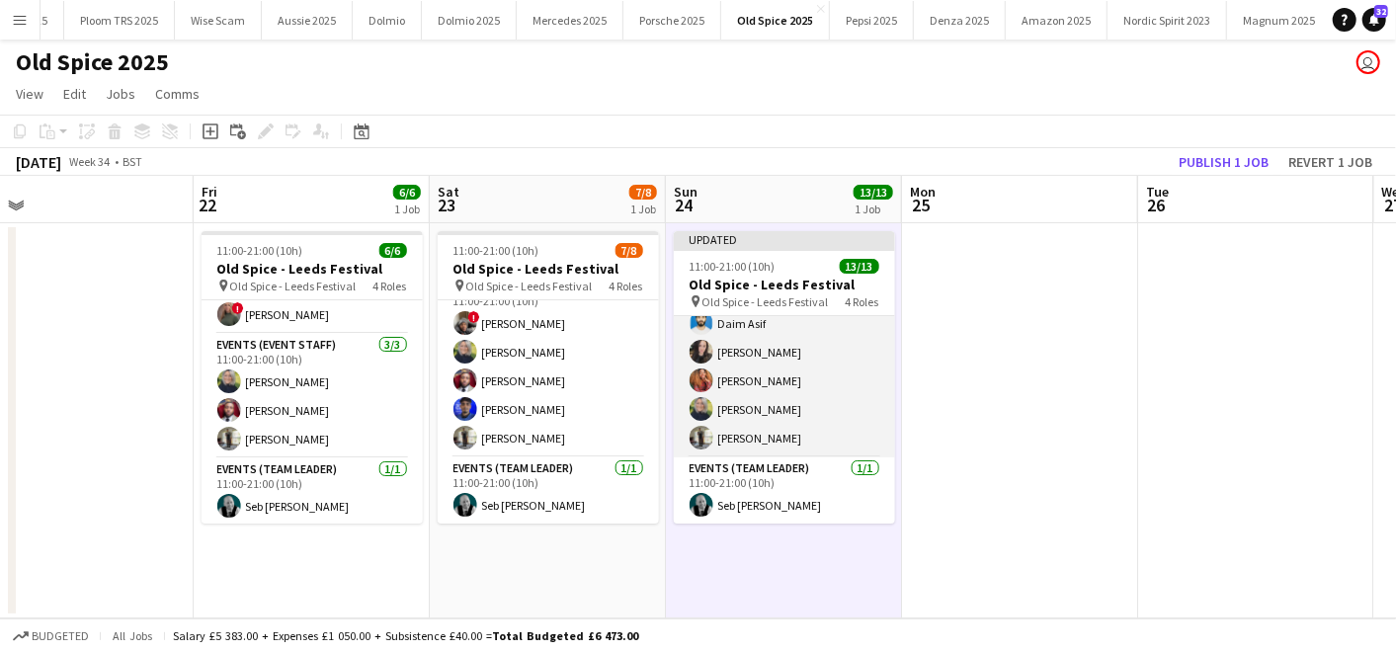
scroll to position [0, 0]
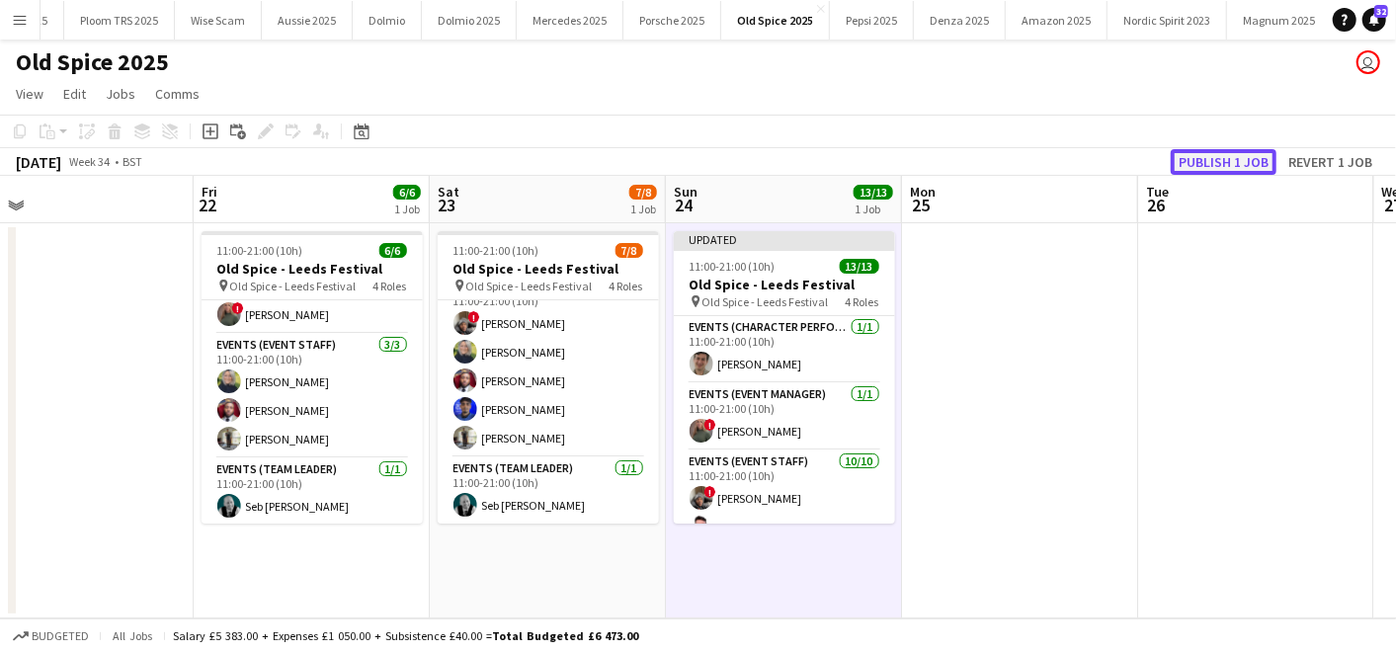
click at [1210, 157] on button "Publish 1 job" at bounding box center [1224, 162] width 106 height 26
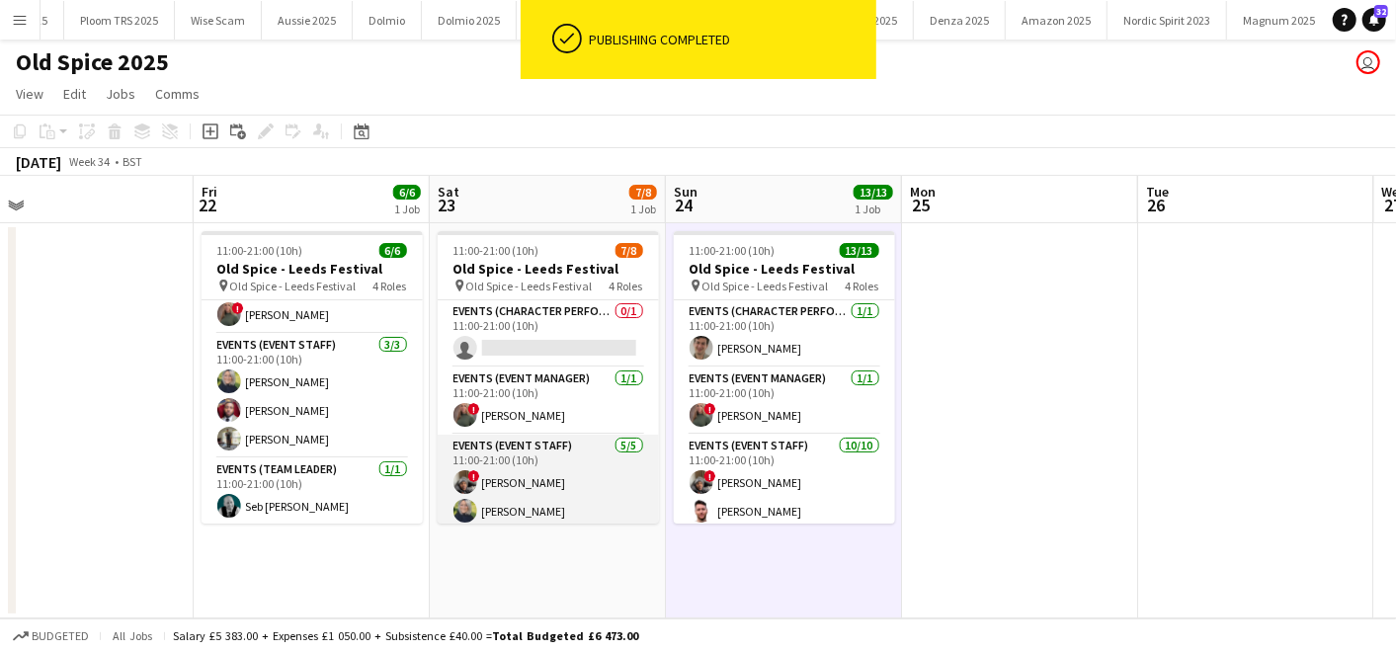
click at [522, 474] on app-card-role "Events (Event Staff) [DATE] 11:00-21:00 (10h) ! [PERSON_NAME] [PERSON_NAME] [PE…" at bounding box center [548, 526] width 221 height 182
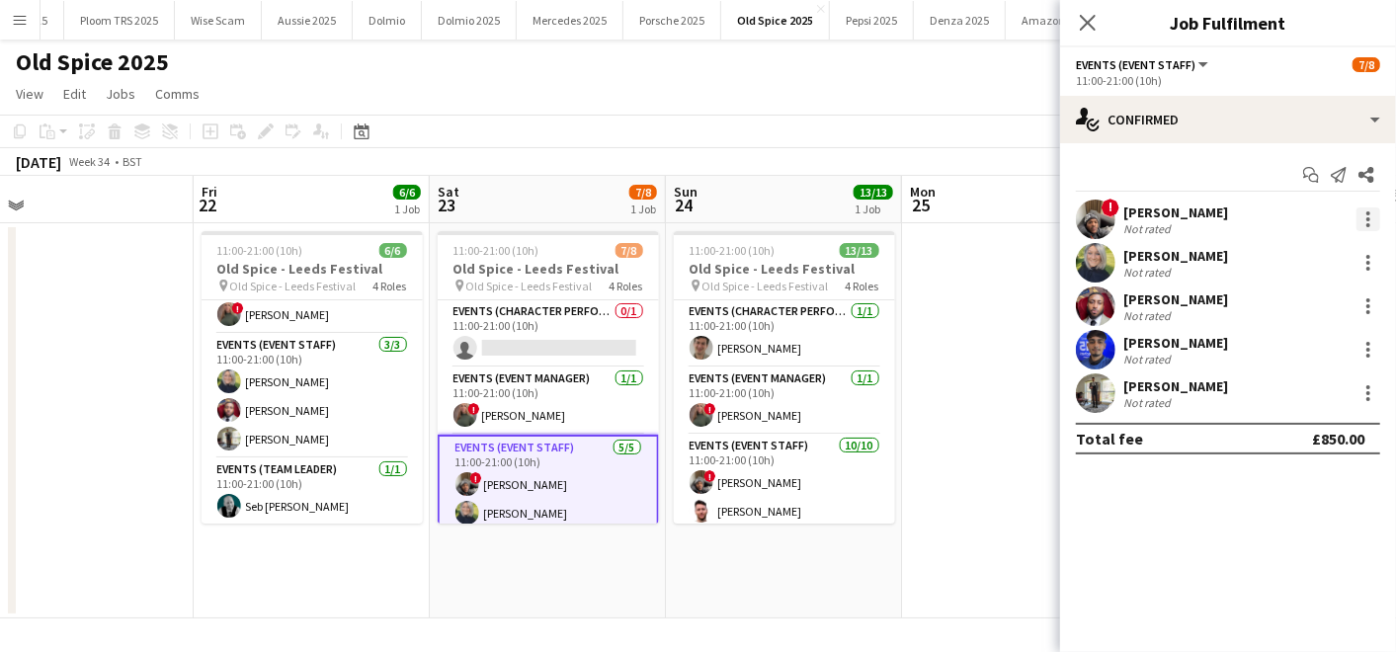
click at [1378, 217] on div at bounding box center [1368, 219] width 24 height 24
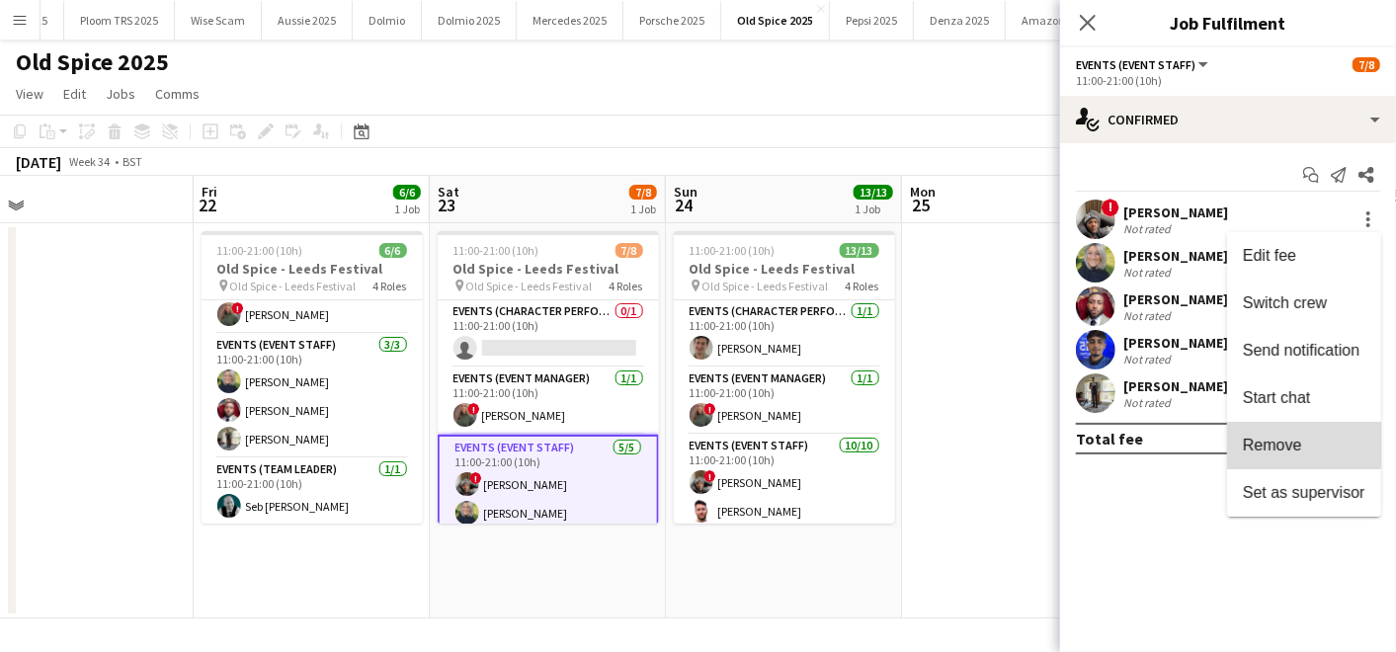
click at [1302, 442] on span "Remove" at bounding box center [1304, 446] width 122 height 18
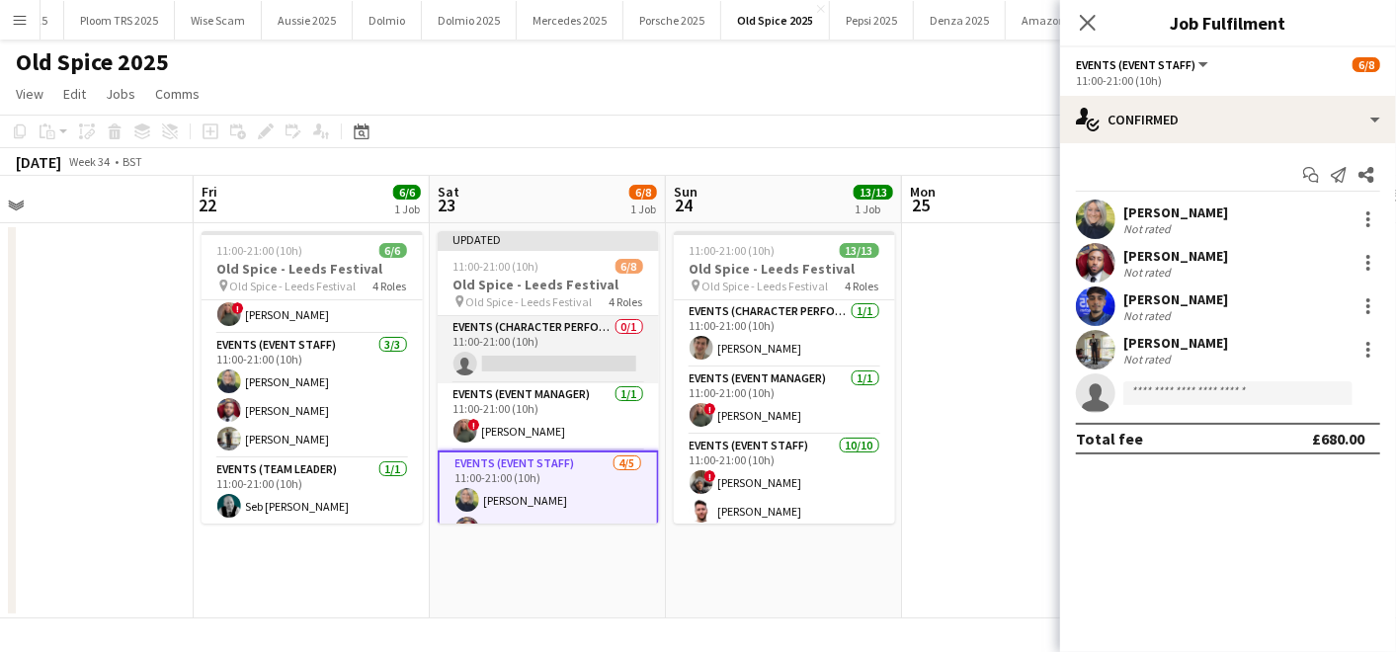
click at [587, 356] on app-card-role "Events (Character Performer) 0/1 11:00-21:00 (10h) single-neutral-actions" at bounding box center [548, 349] width 221 height 67
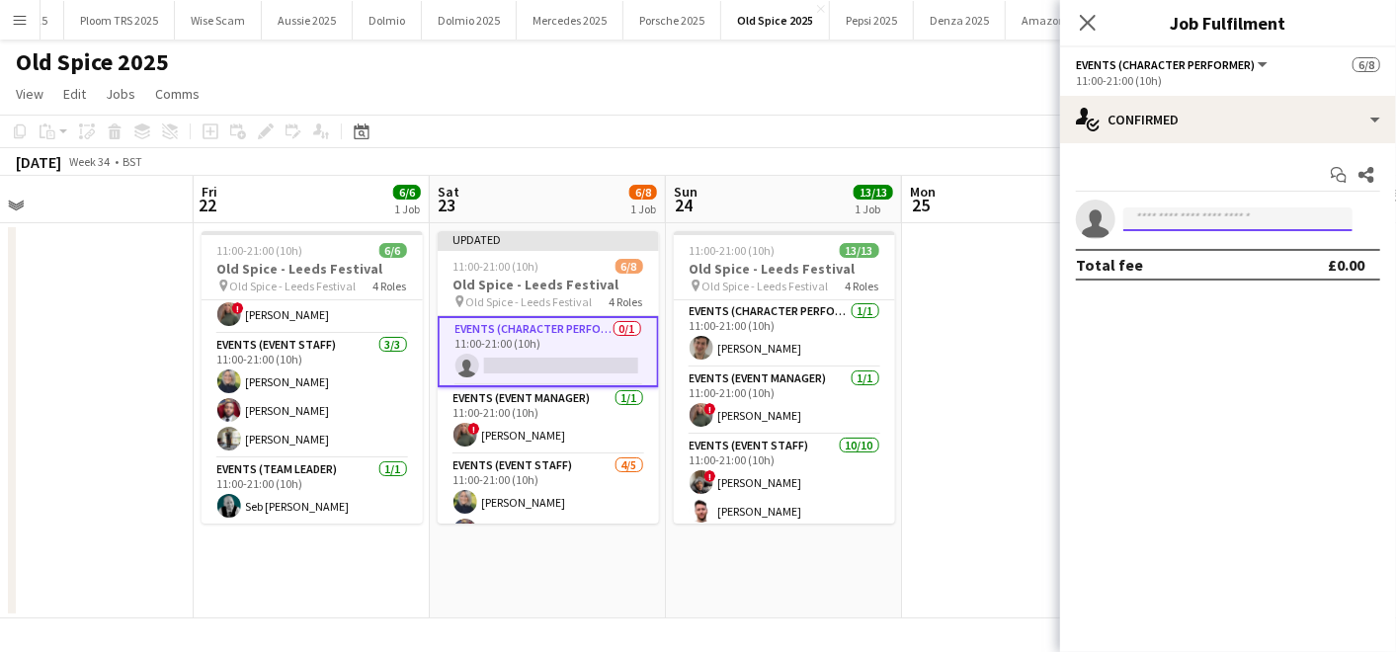
click at [1223, 209] on input at bounding box center [1237, 219] width 229 height 24
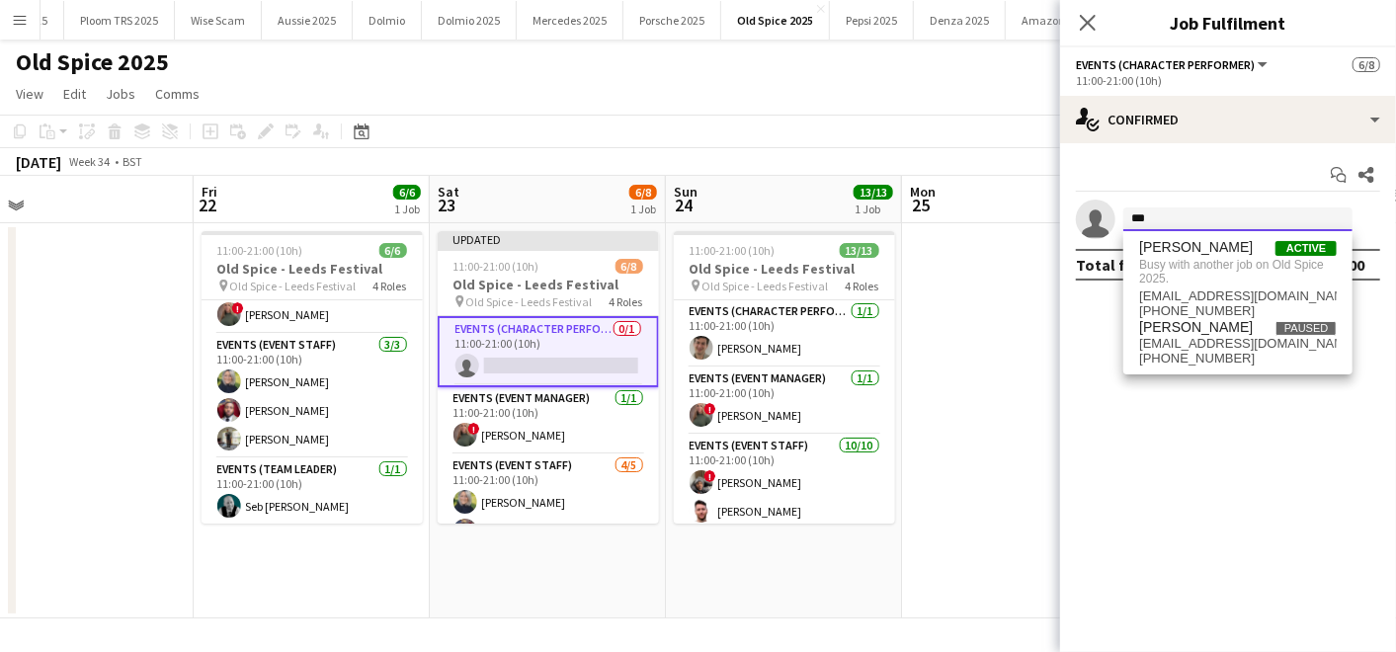
type input "***"
click at [993, 298] on app-date-cell at bounding box center [1020, 420] width 236 height 395
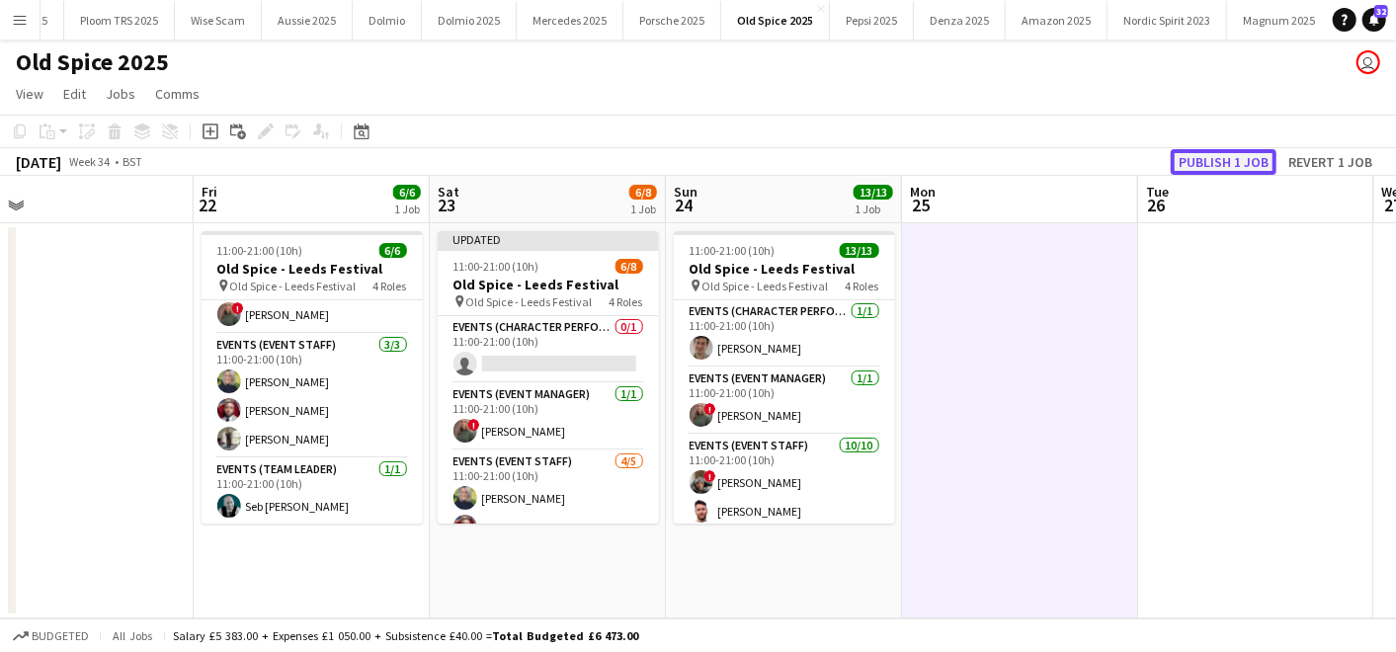
click at [1233, 152] on button "Publish 1 job" at bounding box center [1224, 162] width 106 height 26
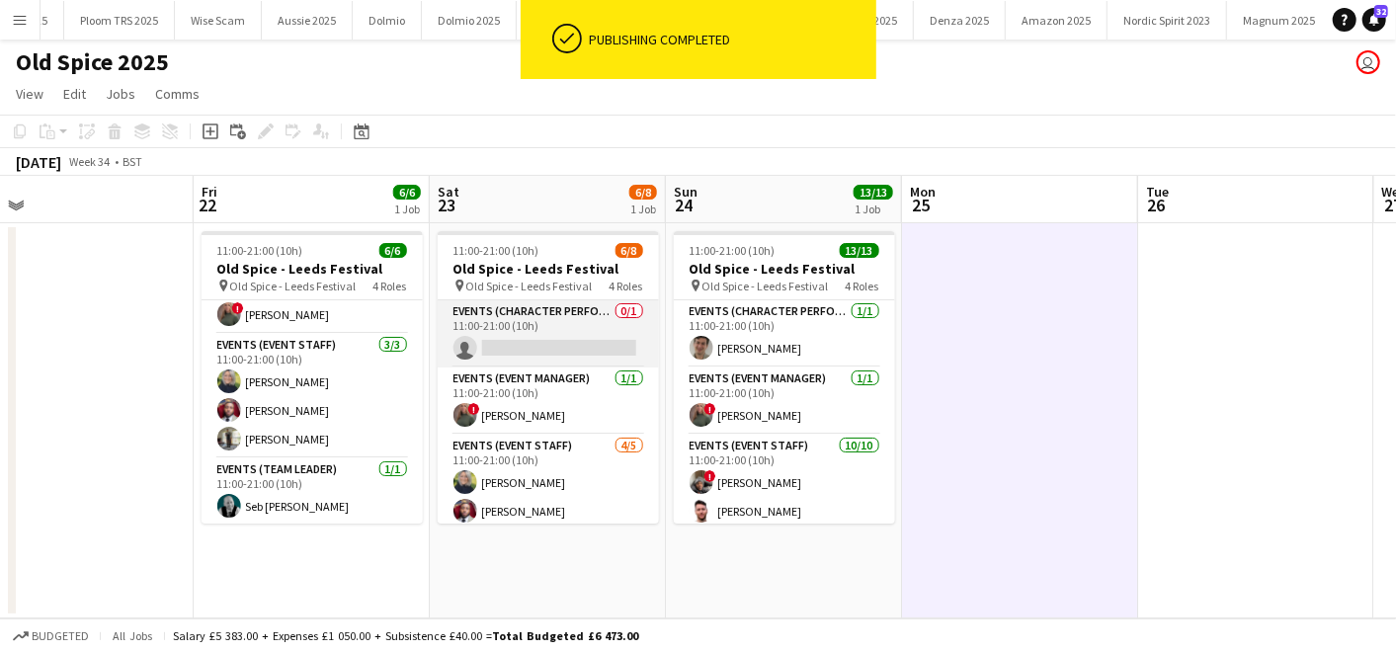
click at [535, 328] on app-card-role "Events (Character Performer) 0/1 11:00-21:00 (10h) single-neutral-actions" at bounding box center [548, 333] width 221 height 67
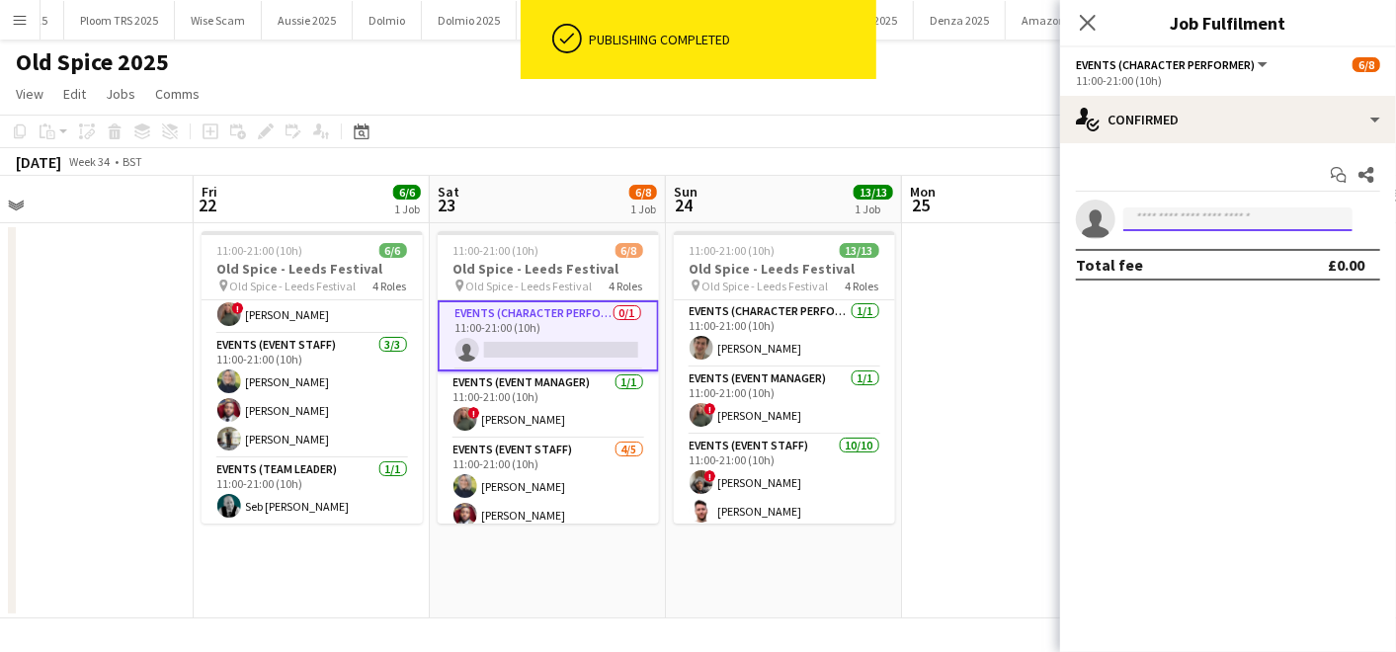
click at [1148, 212] on input at bounding box center [1237, 219] width 229 height 24
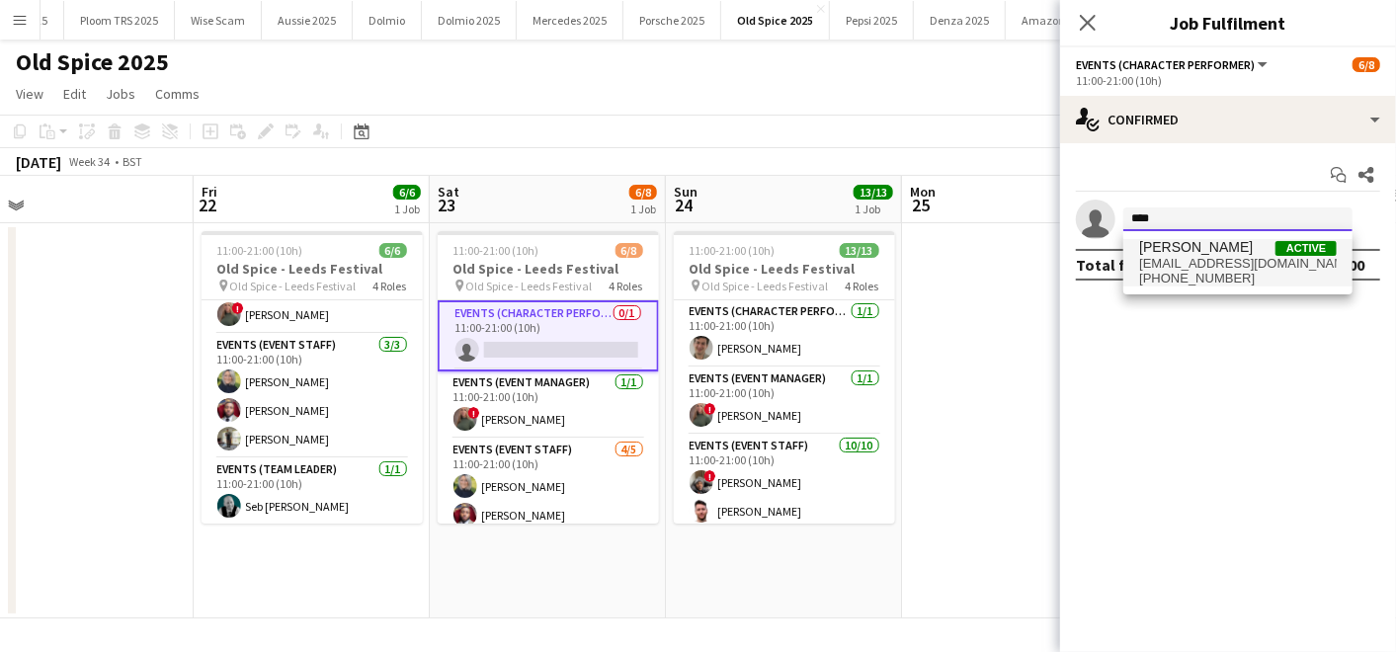
type input "****"
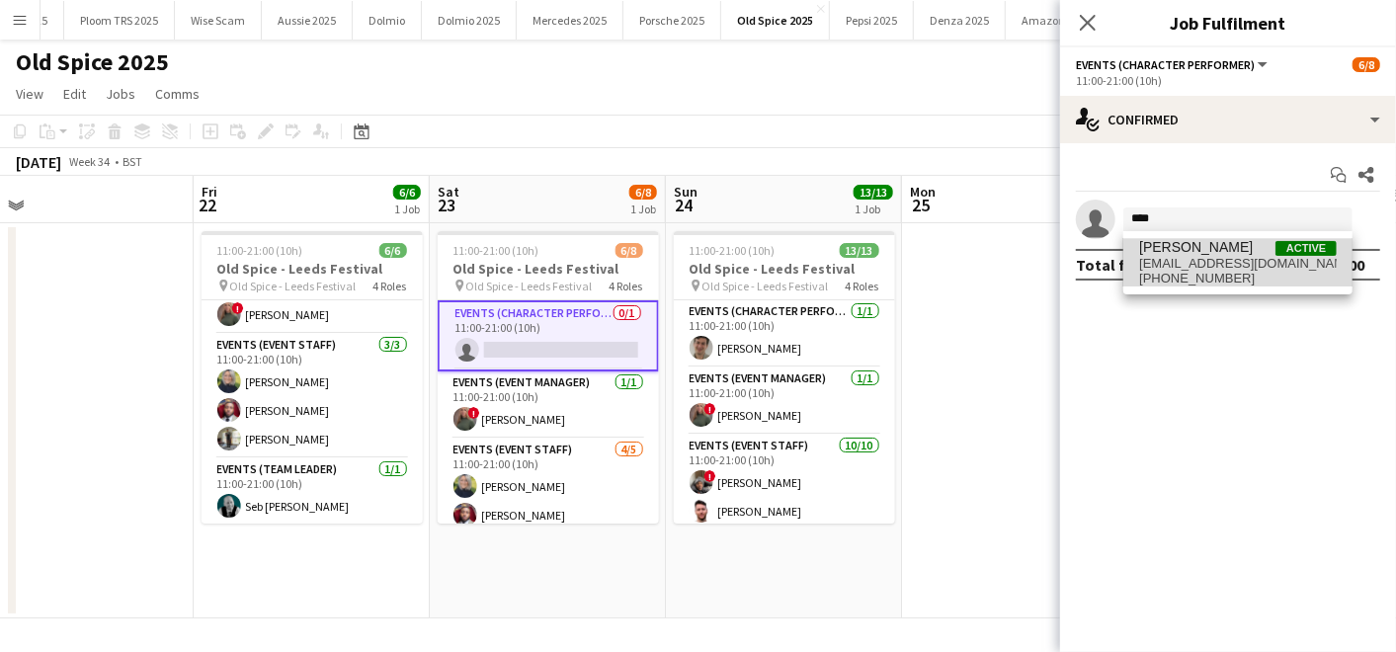
click at [1162, 263] on span "[EMAIL_ADDRESS][DOMAIN_NAME]" at bounding box center [1238, 264] width 198 height 16
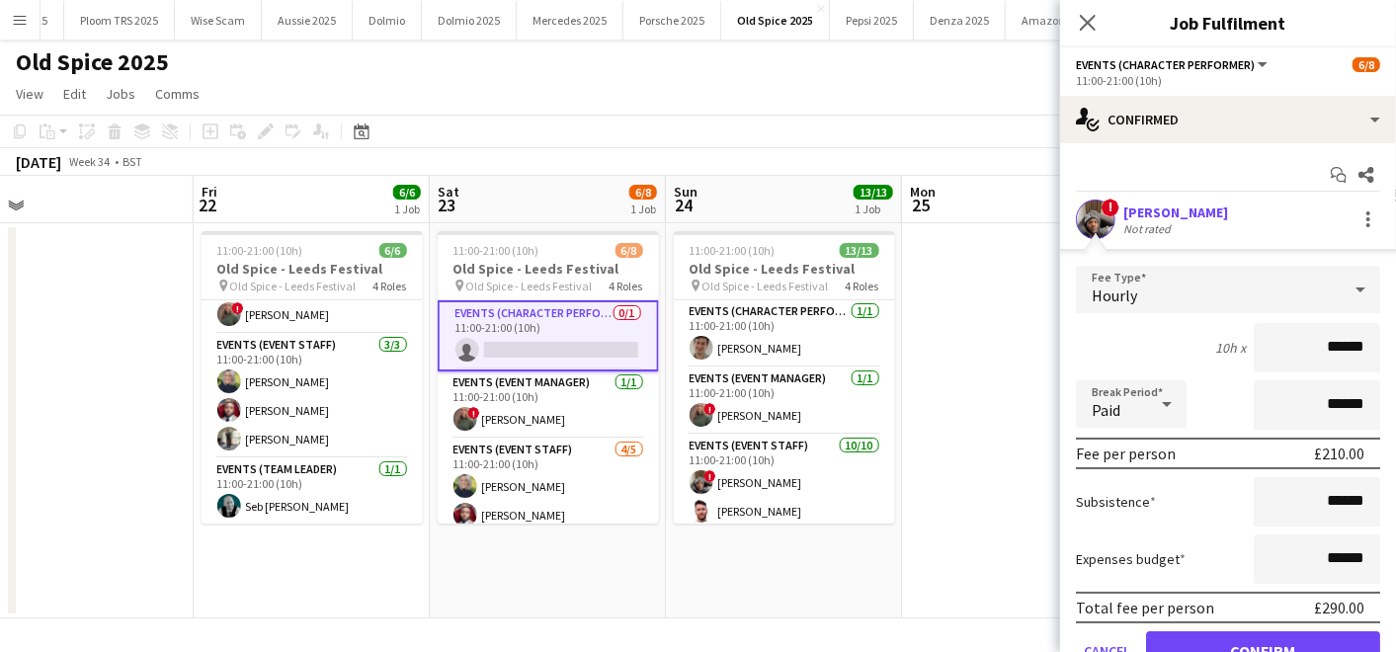
scroll to position [89, 0]
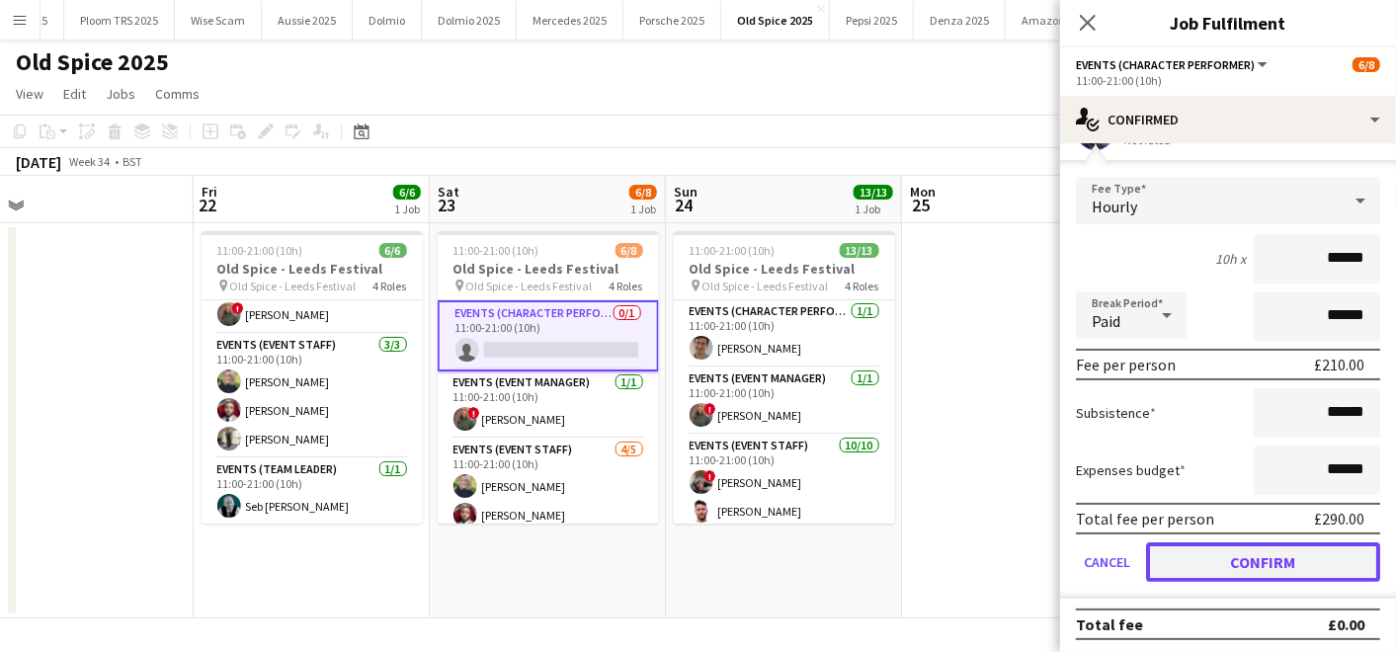
click at [1213, 558] on button "Confirm" at bounding box center [1263, 562] width 234 height 40
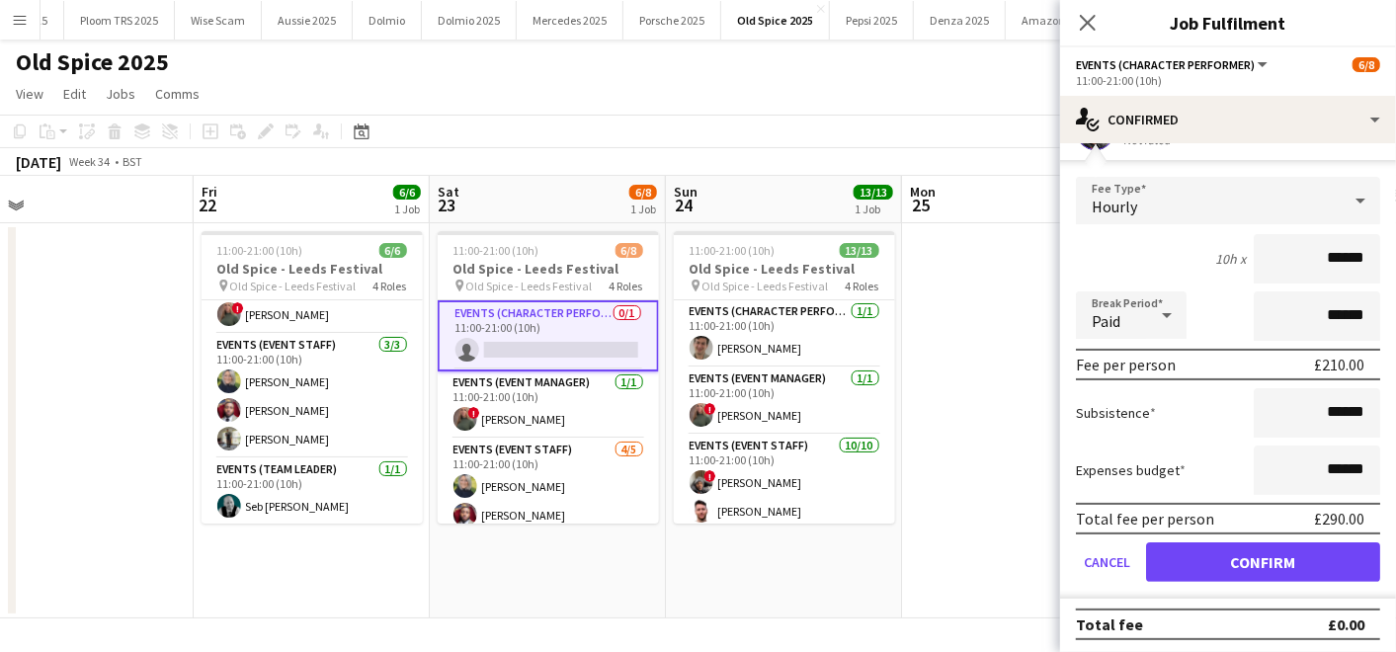
scroll to position [0, 0]
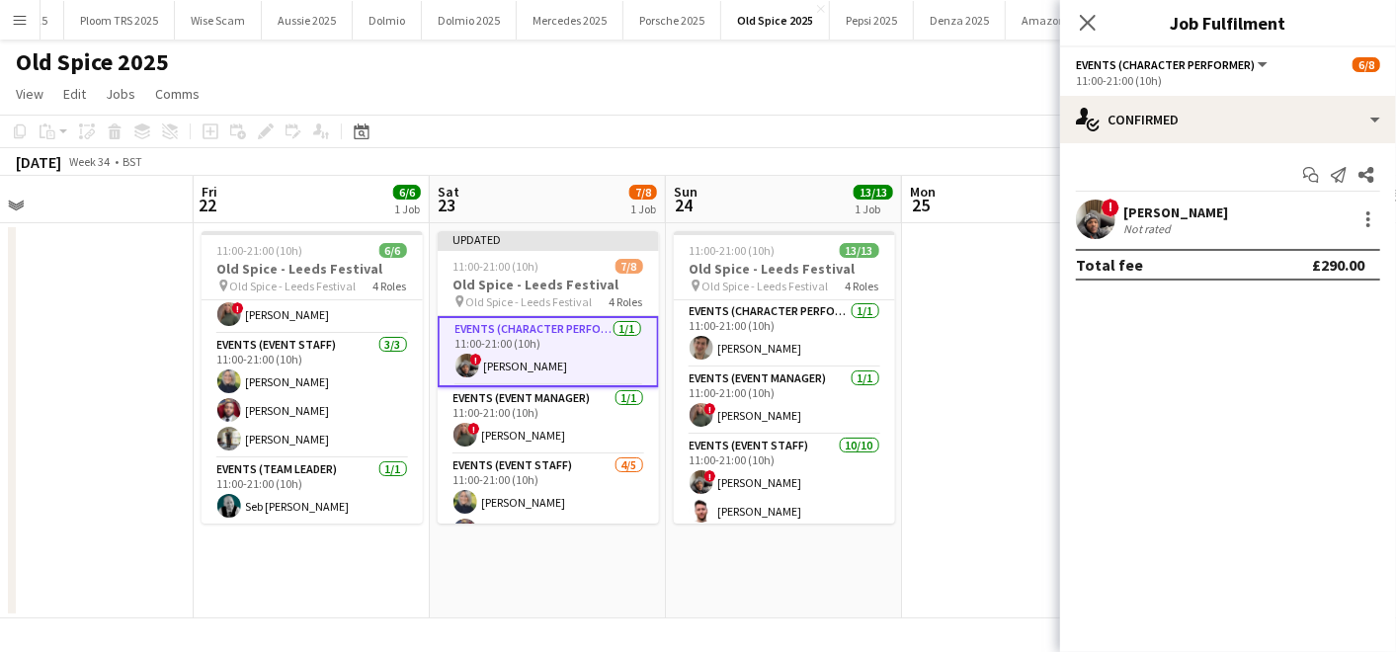
click at [1000, 377] on app-date-cell at bounding box center [1020, 420] width 236 height 395
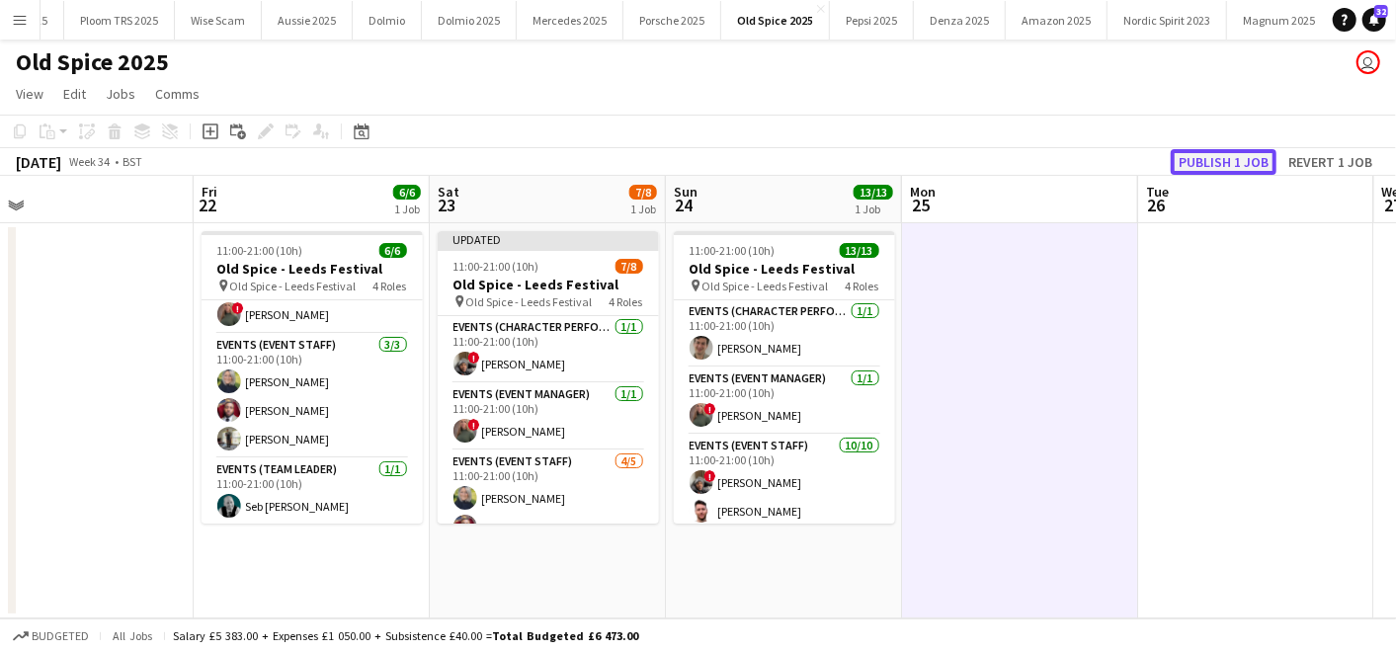
click at [1229, 163] on button "Publish 1 job" at bounding box center [1224, 162] width 106 height 26
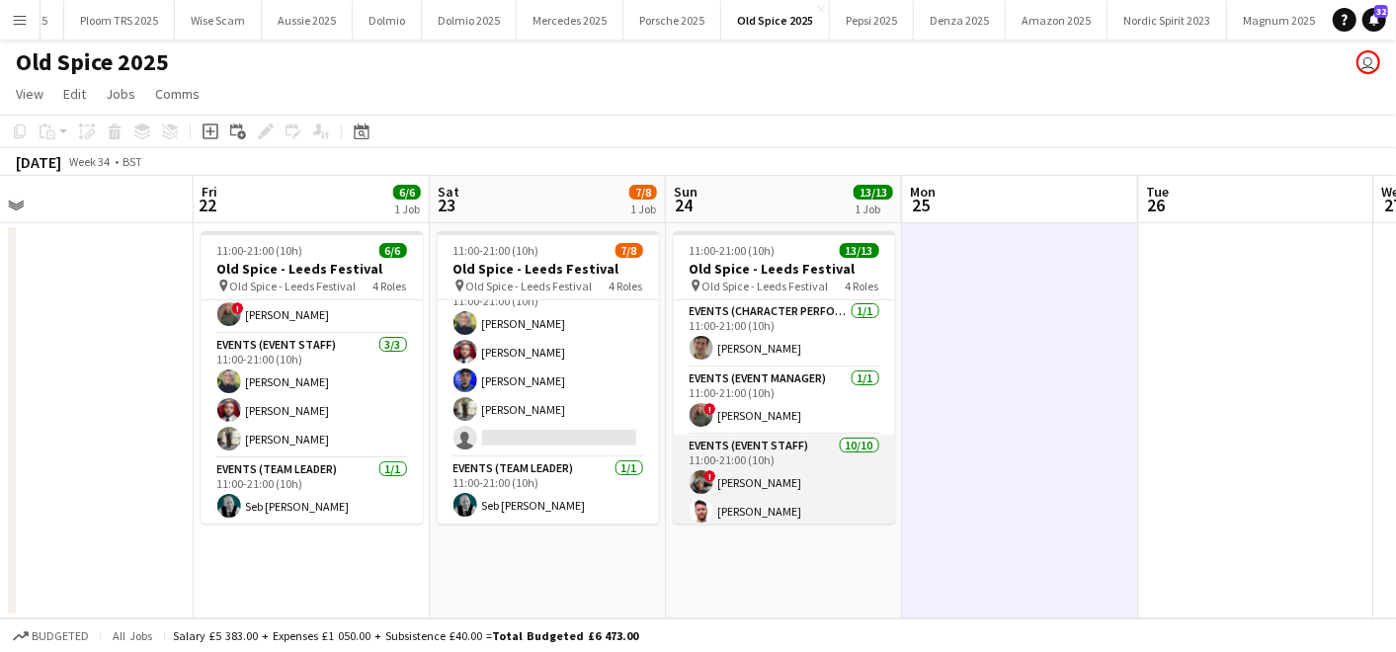
scroll to position [301, 0]
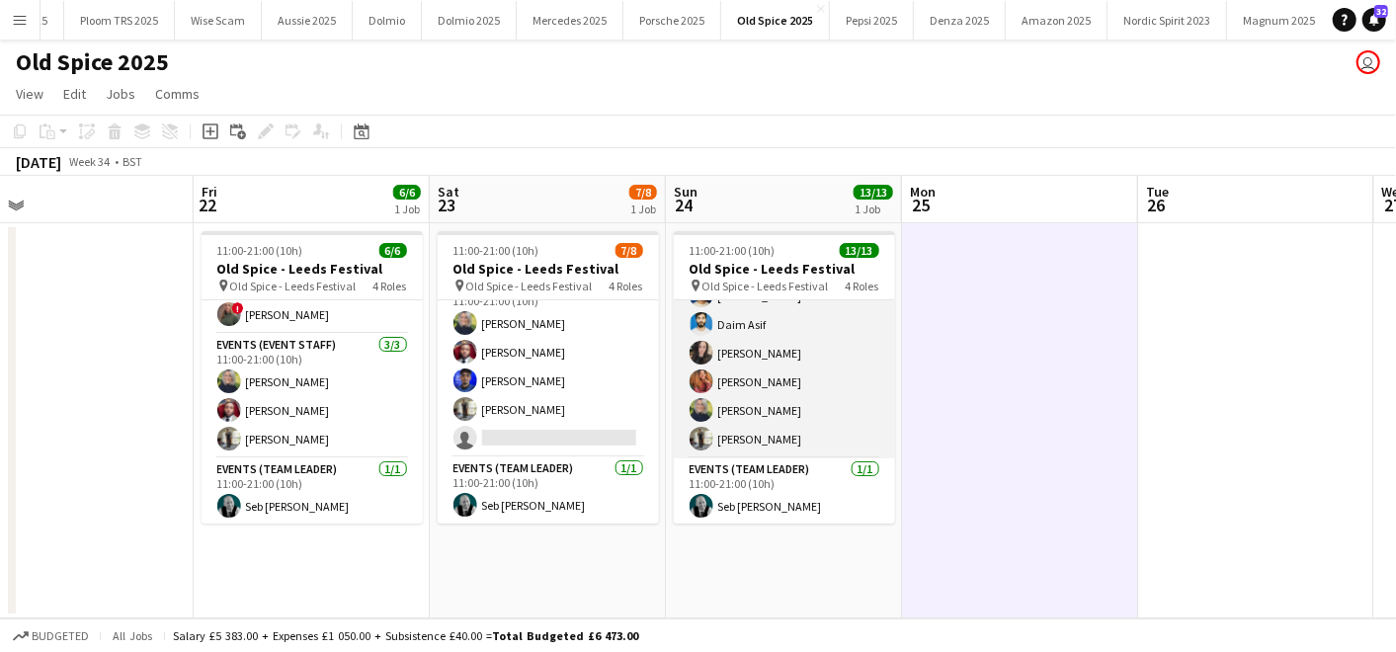
click at [778, 379] on app-card-role "Events (Event Staff) [DATE] 11:00-21:00 (10h) ! [PERSON_NAME] [PERSON_NAME] [PE…" at bounding box center [784, 295] width 221 height 325
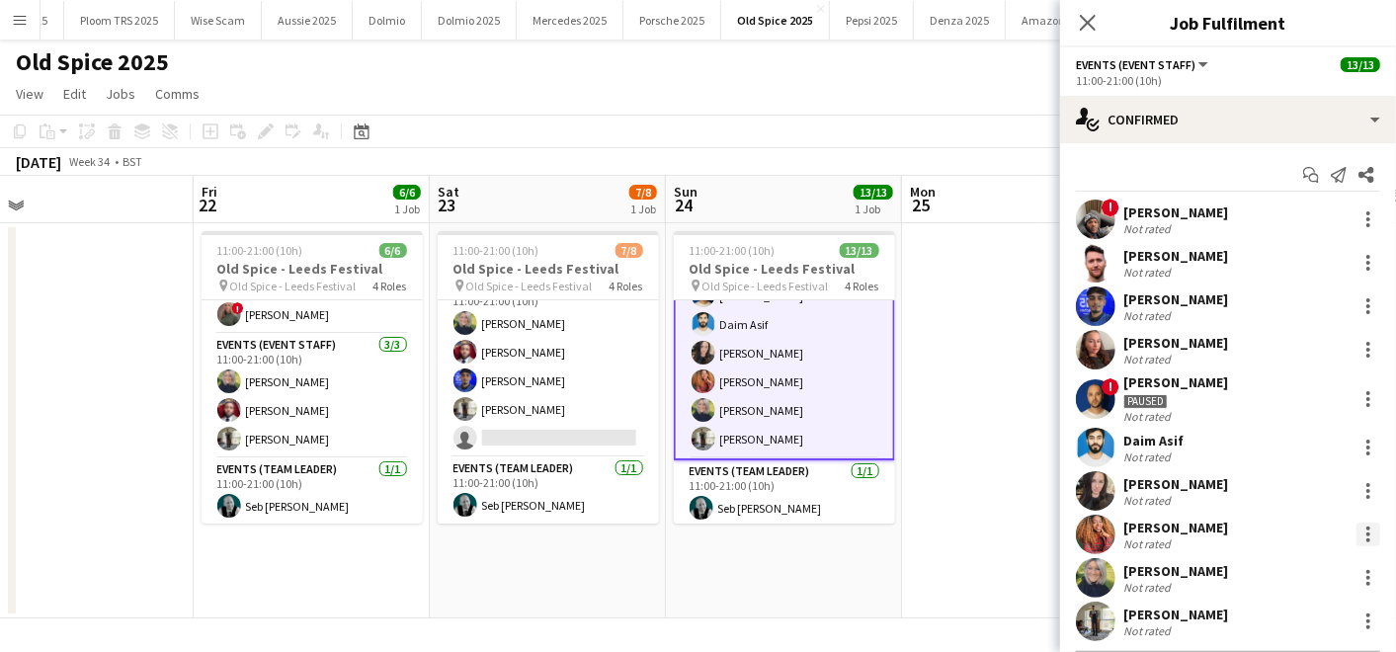
click at [1366, 533] on div at bounding box center [1368, 534] width 4 height 4
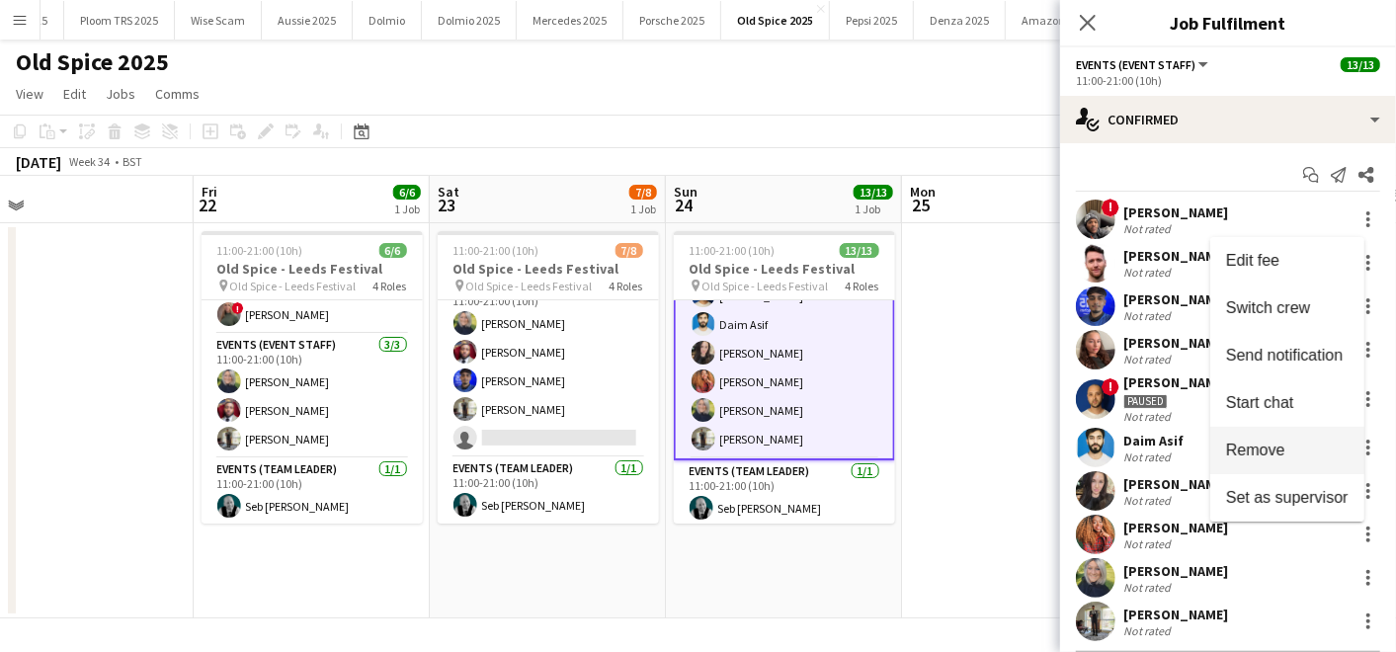
click at [1292, 443] on span "Remove" at bounding box center [1287, 451] width 122 height 18
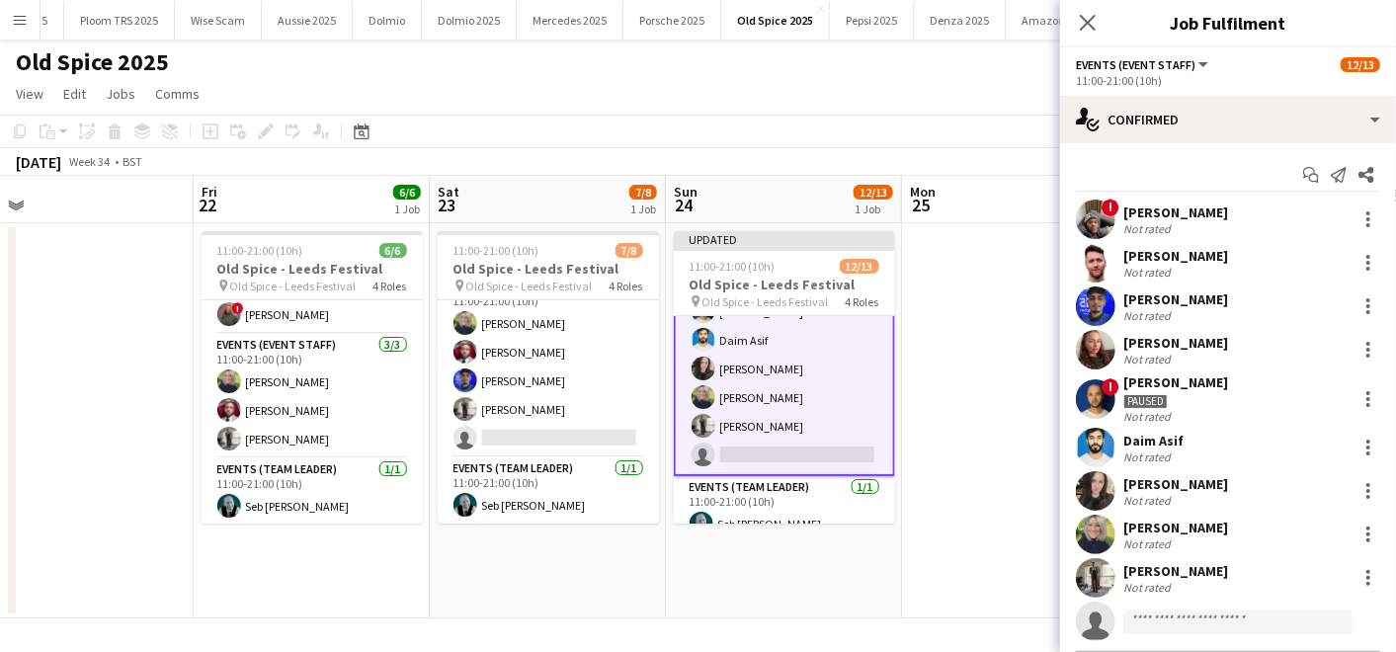
click at [1022, 432] on app-date-cell at bounding box center [1020, 420] width 236 height 395
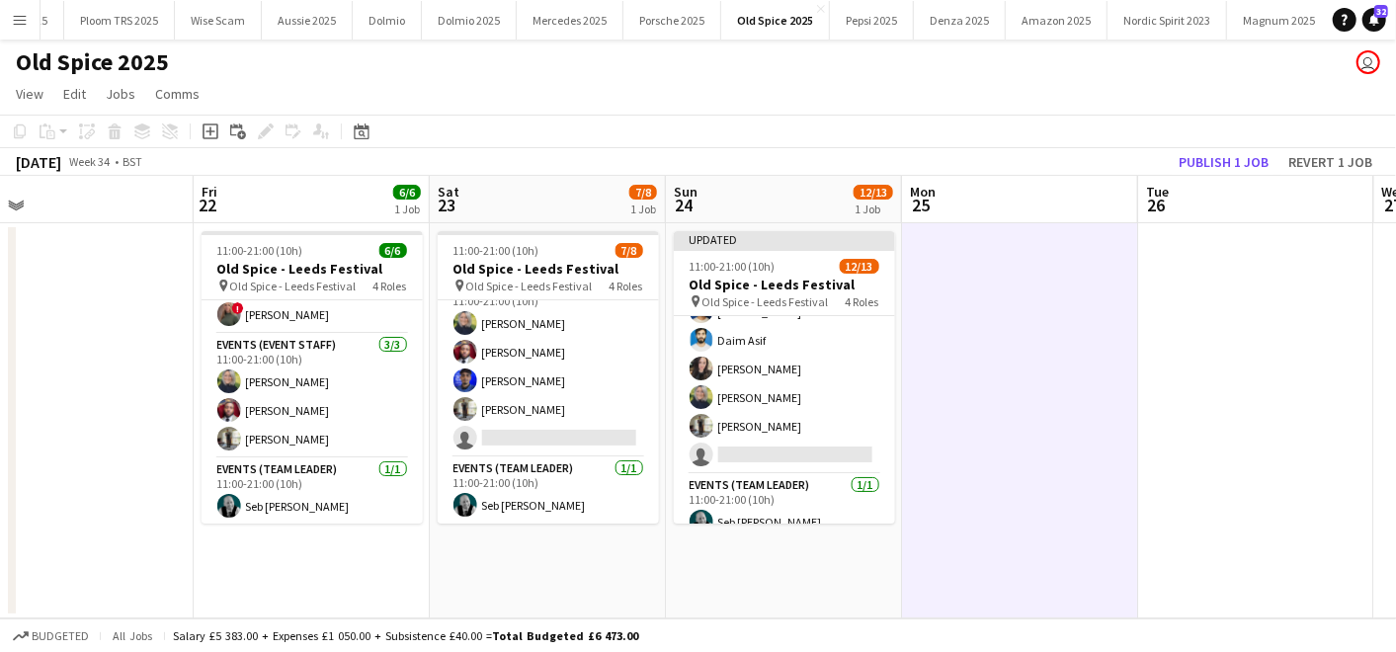
click at [1230, 176] on app-board-header-date "Tue 26" at bounding box center [1256, 199] width 236 height 47
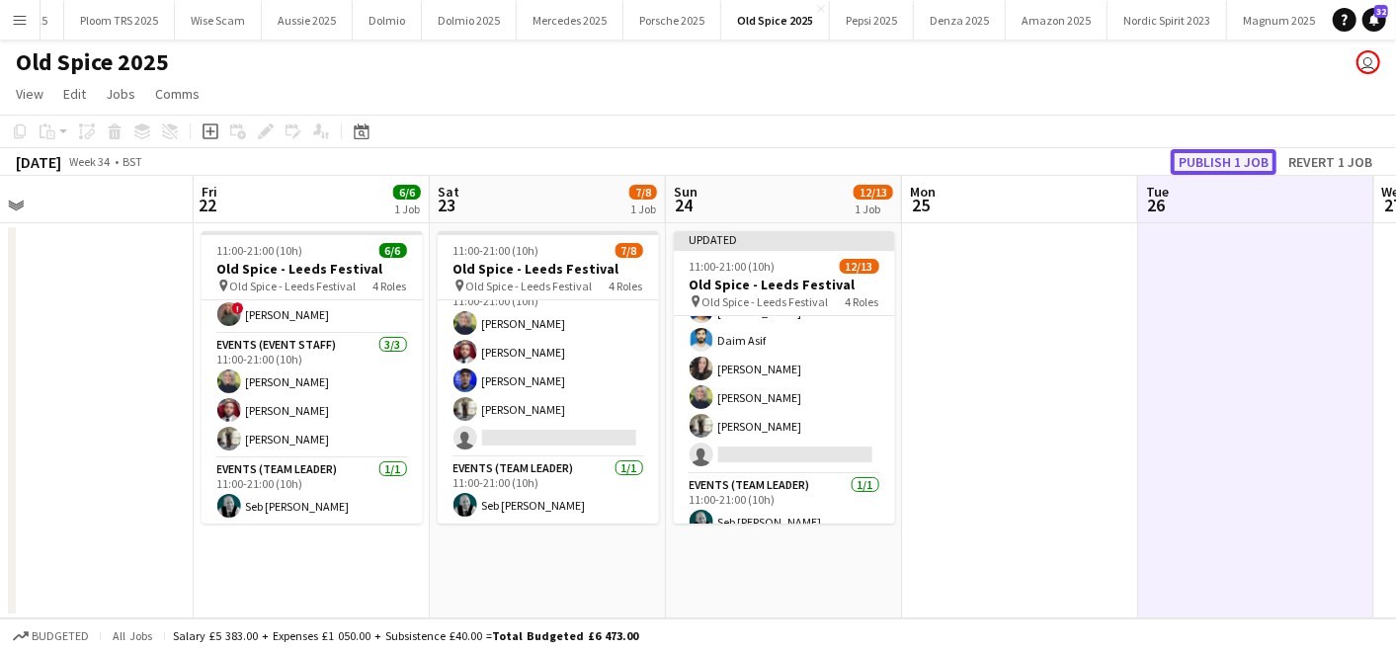
click at [1227, 174] on button "Publish 1 job" at bounding box center [1224, 162] width 106 height 26
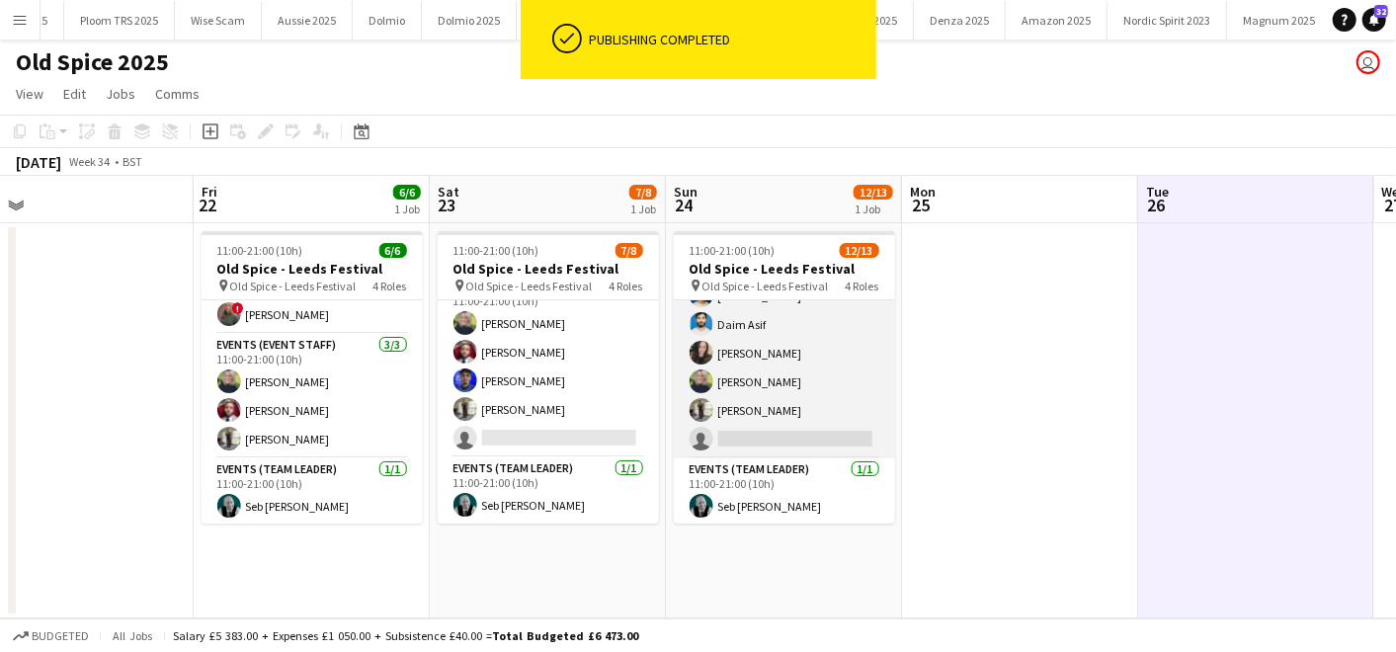
scroll to position [0, 0]
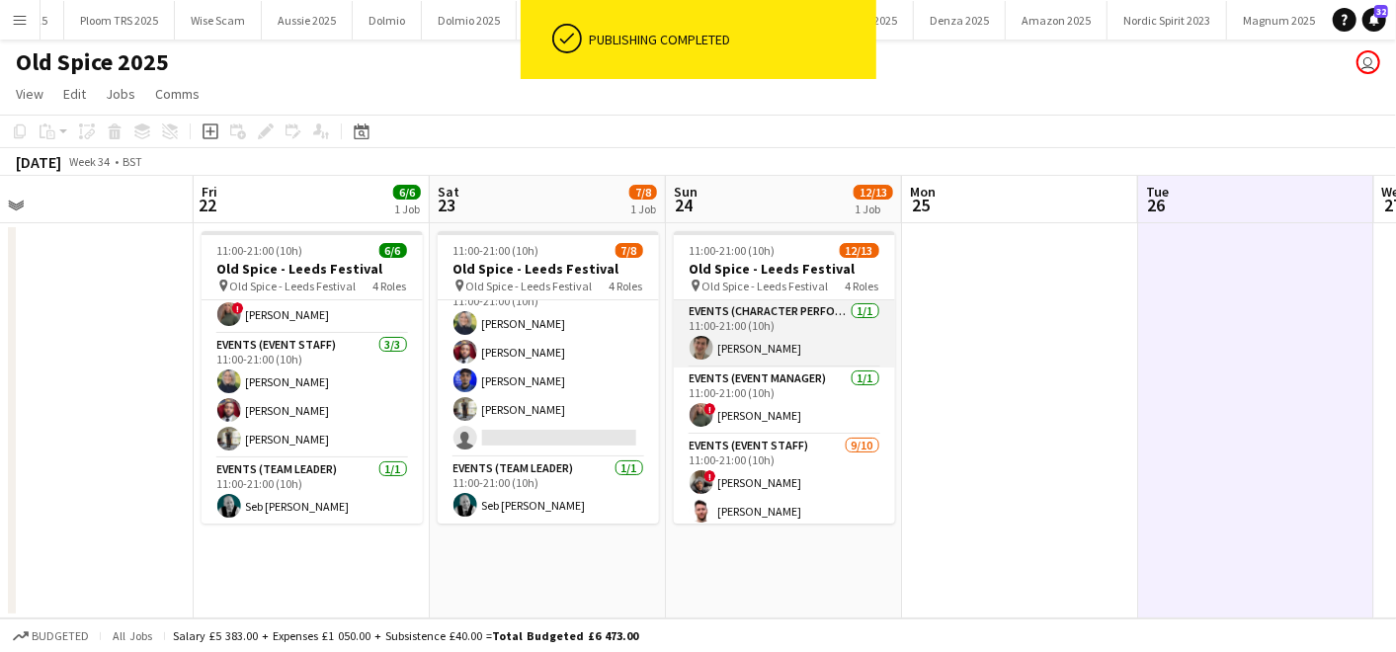
click at [791, 346] on app-card-role "Events (Character Performer) [DATE] 11:00-21:00 (10h) [PERSON_NAME]" at bounding box center [784, 333] width 221 height 67
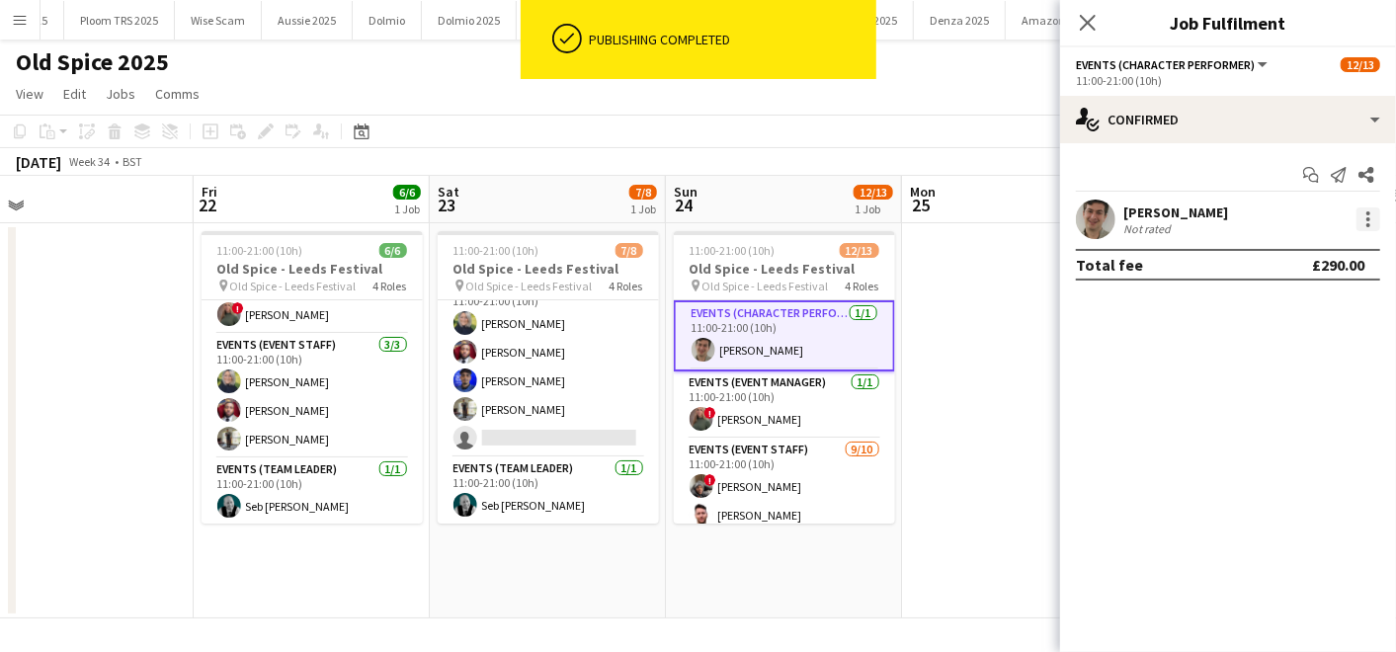
click at [1360, 213] on div at bounding box center [1368, 219] width 24 height 24
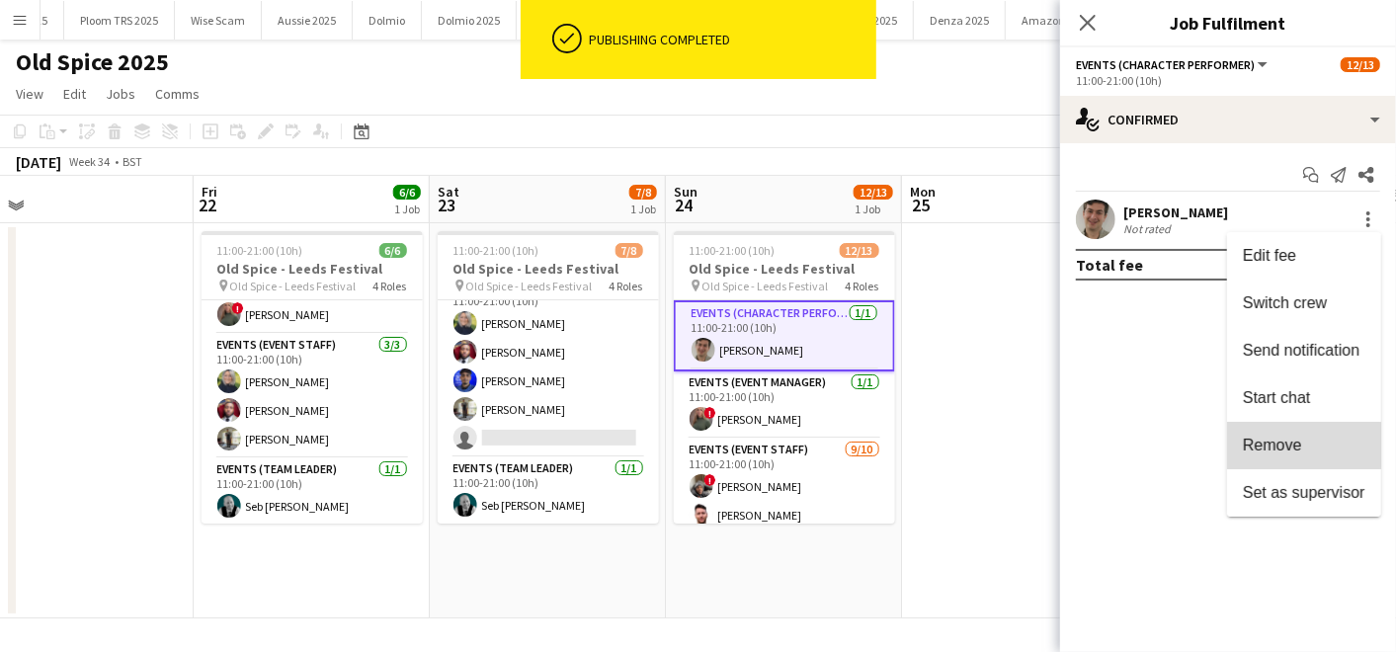
click at [1291, 446] on span "Remove" at bounding box center [1272, 445] width 59 height 17
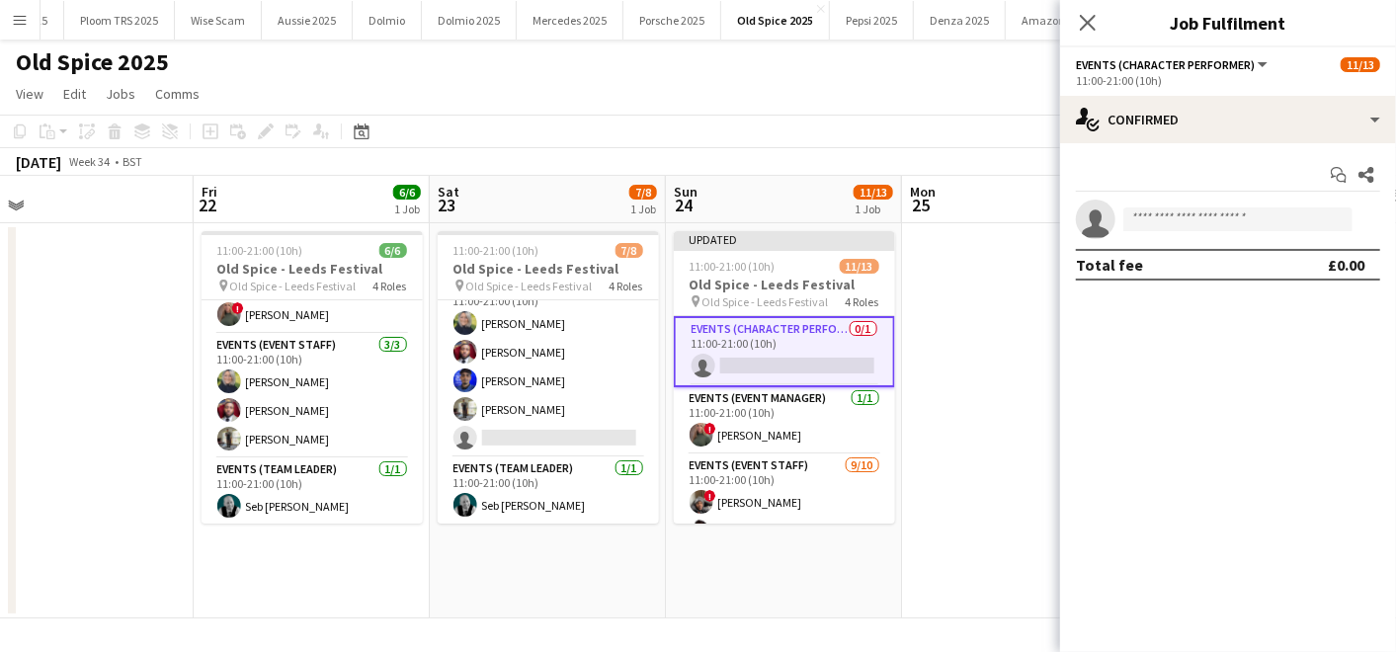
click at [1007, 373] on app-date-cell at bounding box center [1020, 420] width 236 height 395
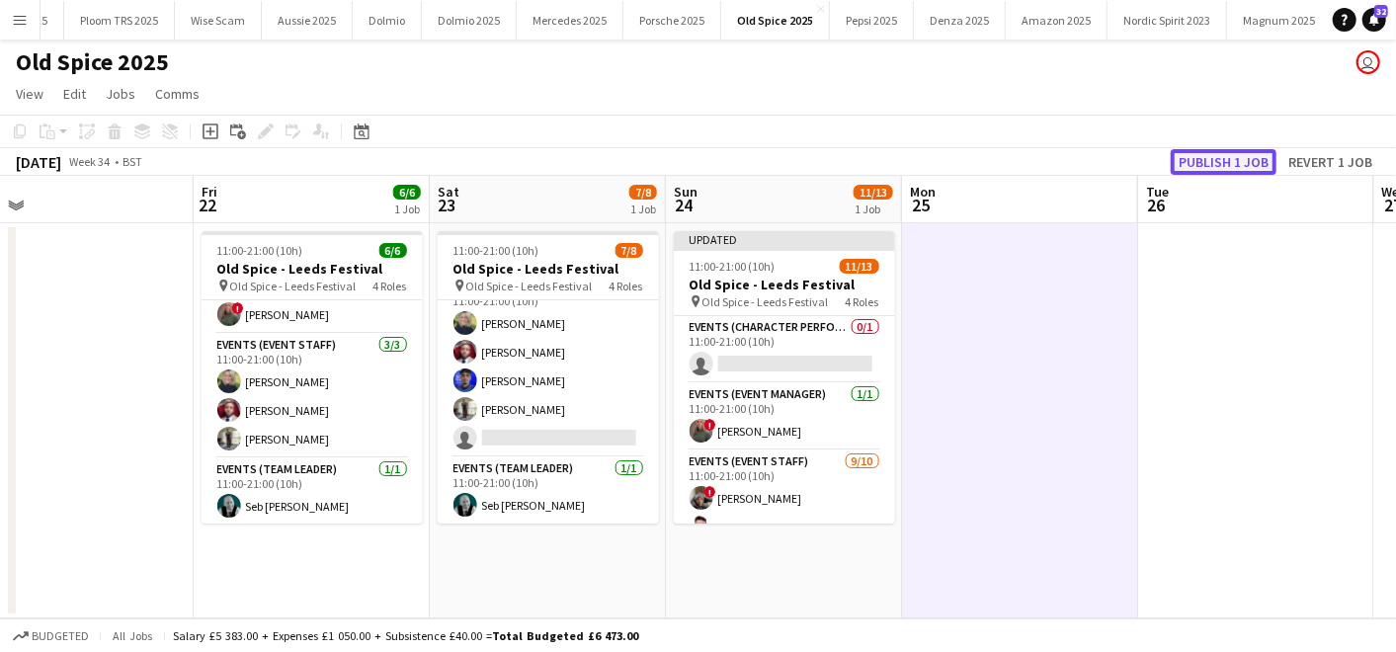
click at [1222, 158] on button "Publish 1 job" at bounding box center [1224, 162] width 106 height 26
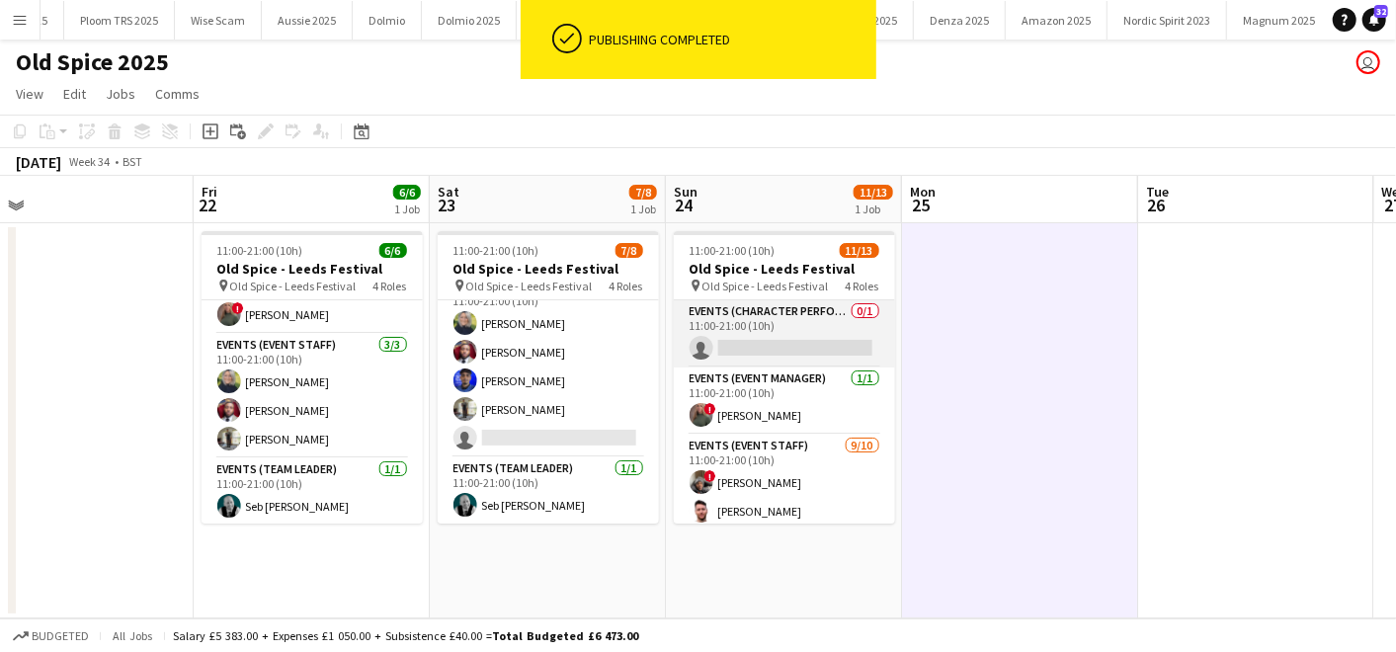
click at [757, 331] on app-card-role "Events (Character Performer) 0/1 11:00-21:00 (10h) single-neutral-actions" at bounding box center [784, 333] width 221 height 67
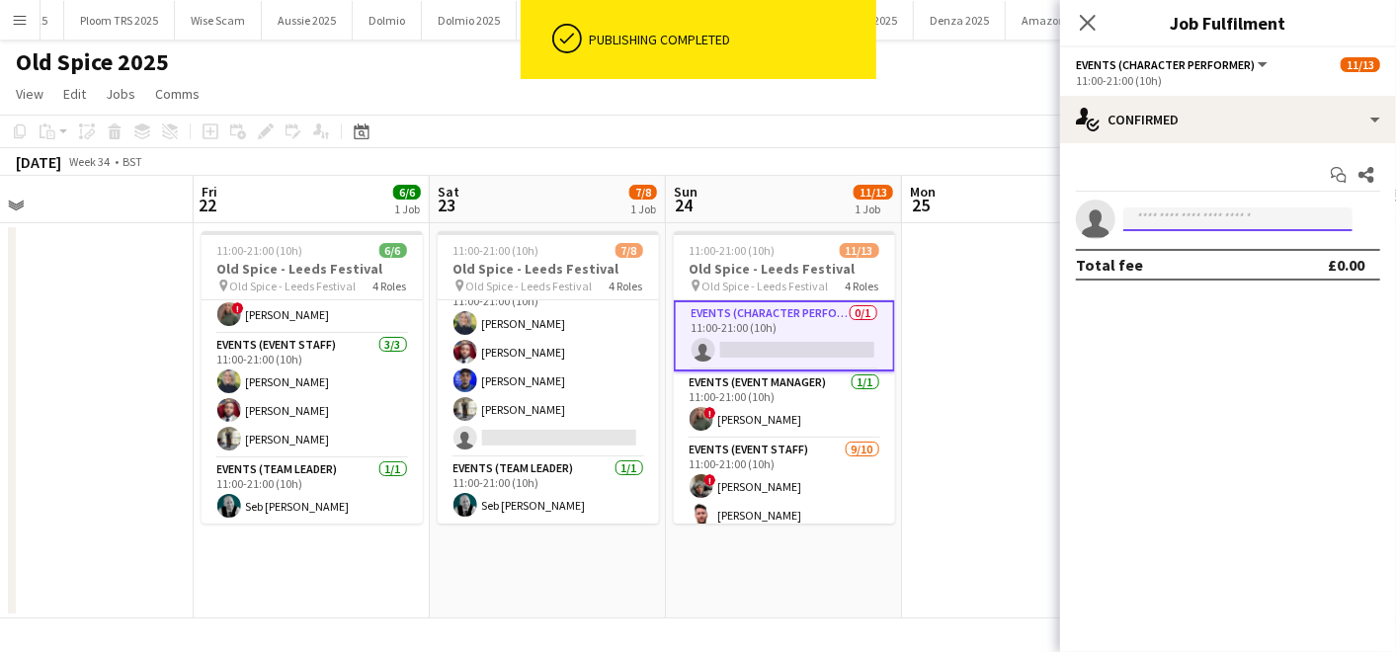
click at [1229, 207] on input at bounding box center [1237, 219] width 229 height 24
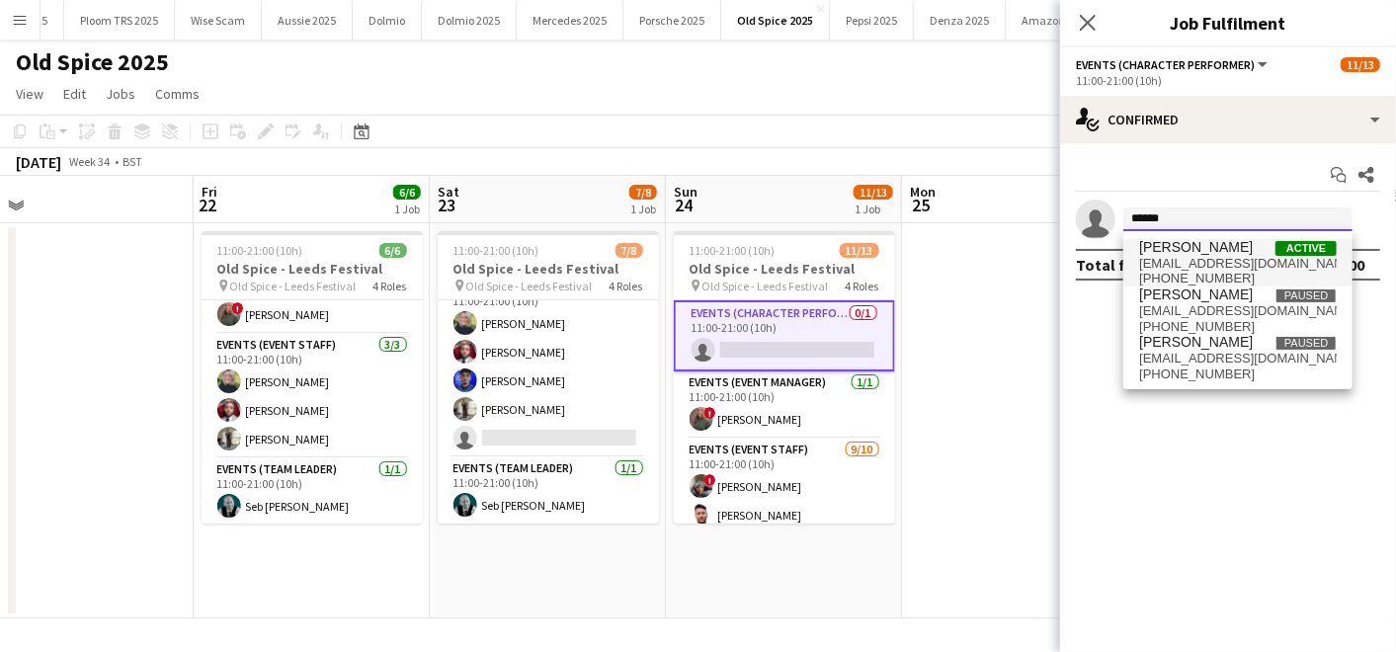
type input "******"
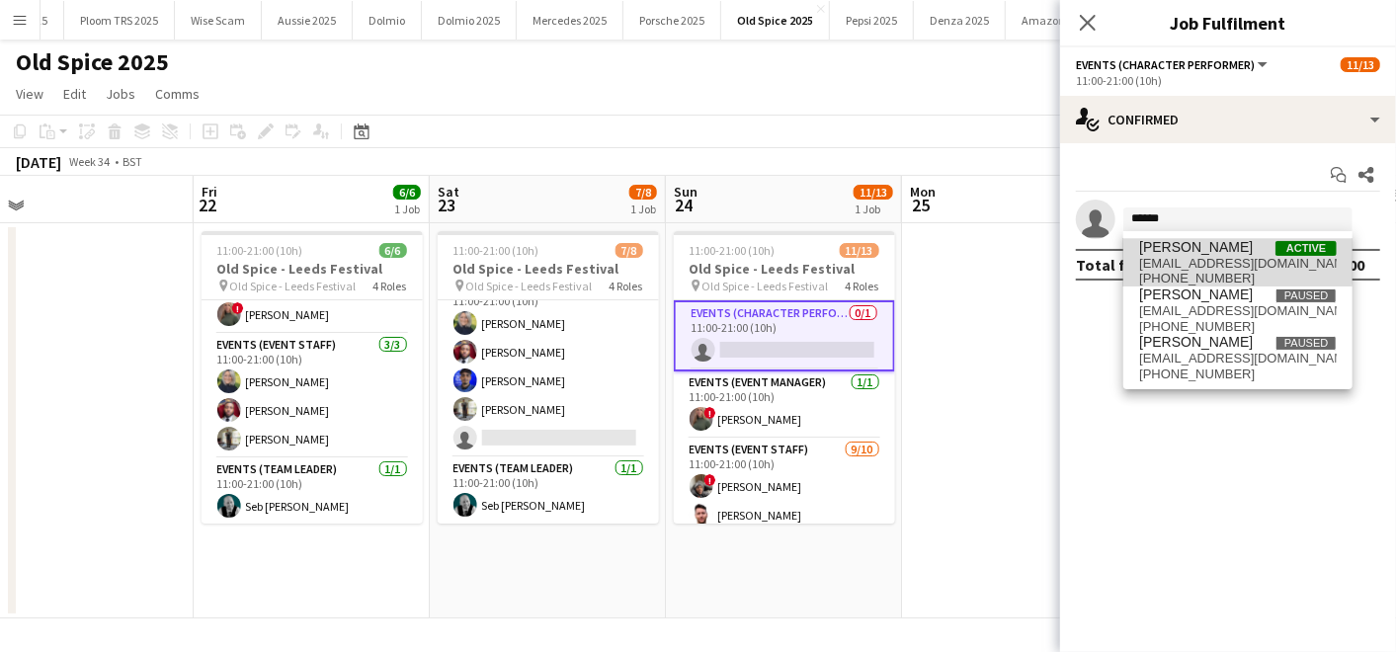
click at [1172, 259] on span "[EMAIL_ADDRESS][DOMAIN_NAME]" at bounding box center [1238, 264] width 198 height 16
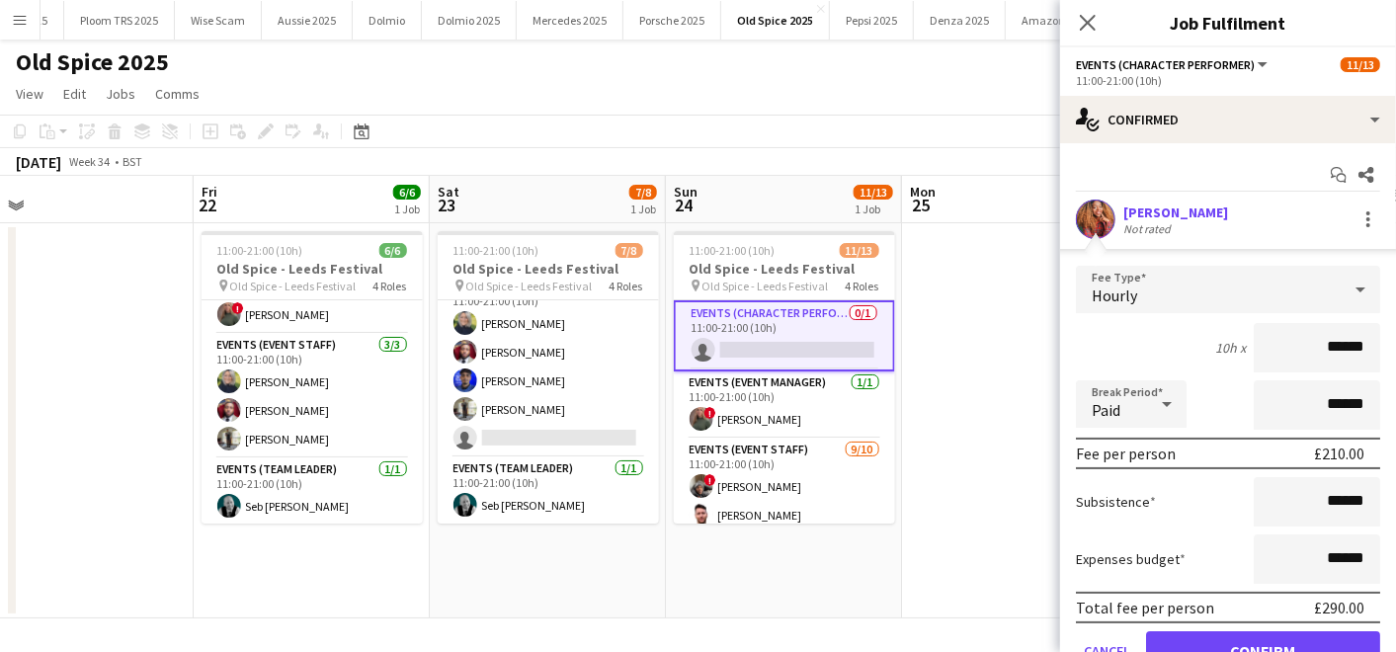
scroll to position [89, 0]
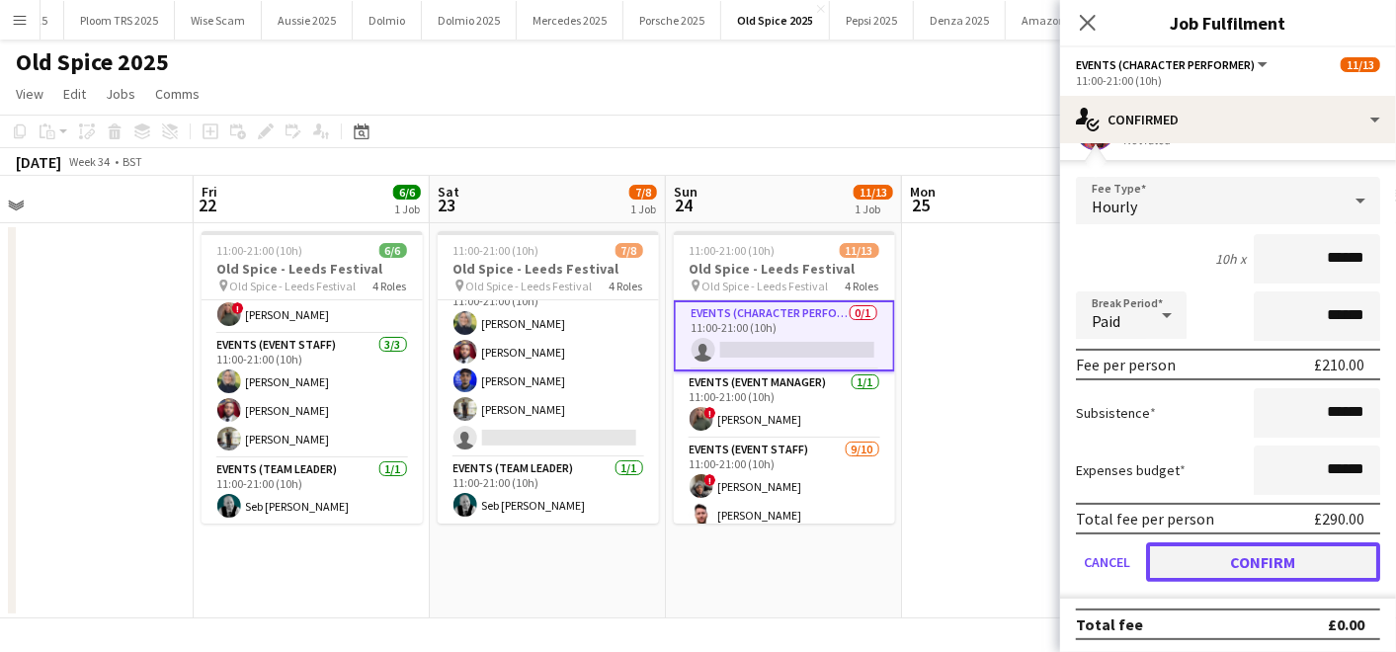
click at [1211, 548] on button "Confirm" at bounding box center [1263, 562] width 234 height 40
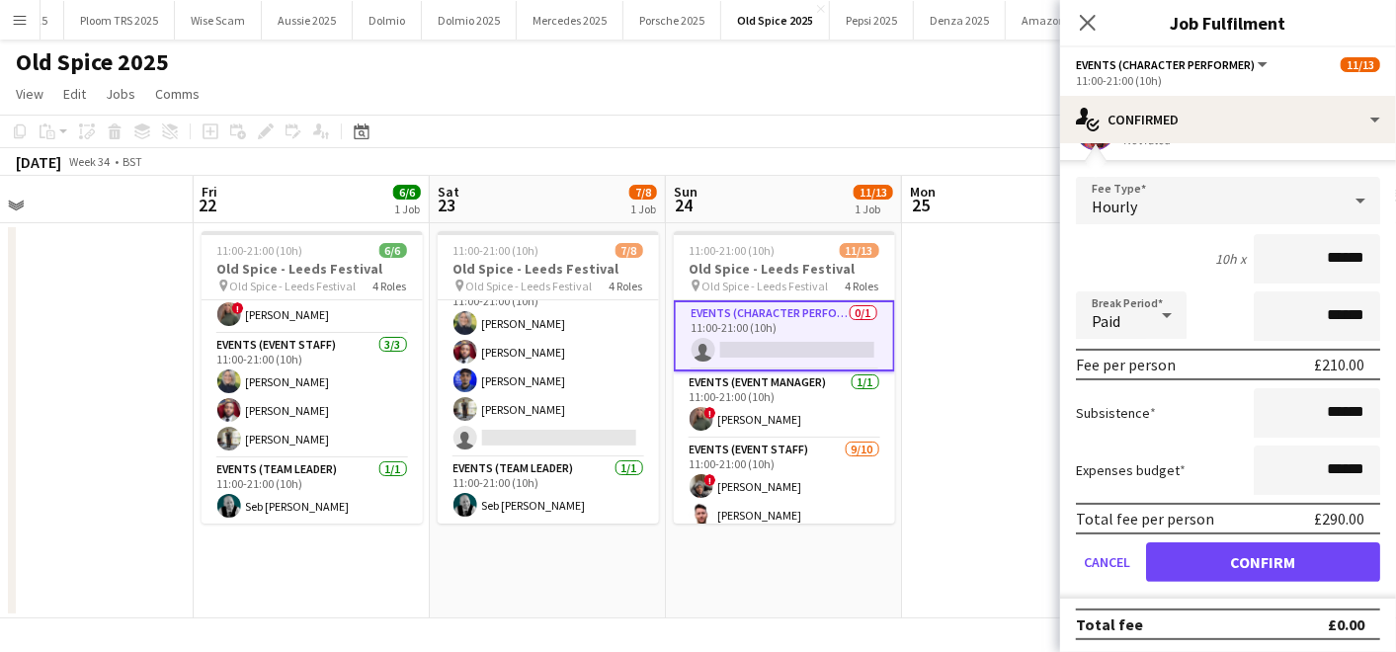
scroll to position [0, 0]
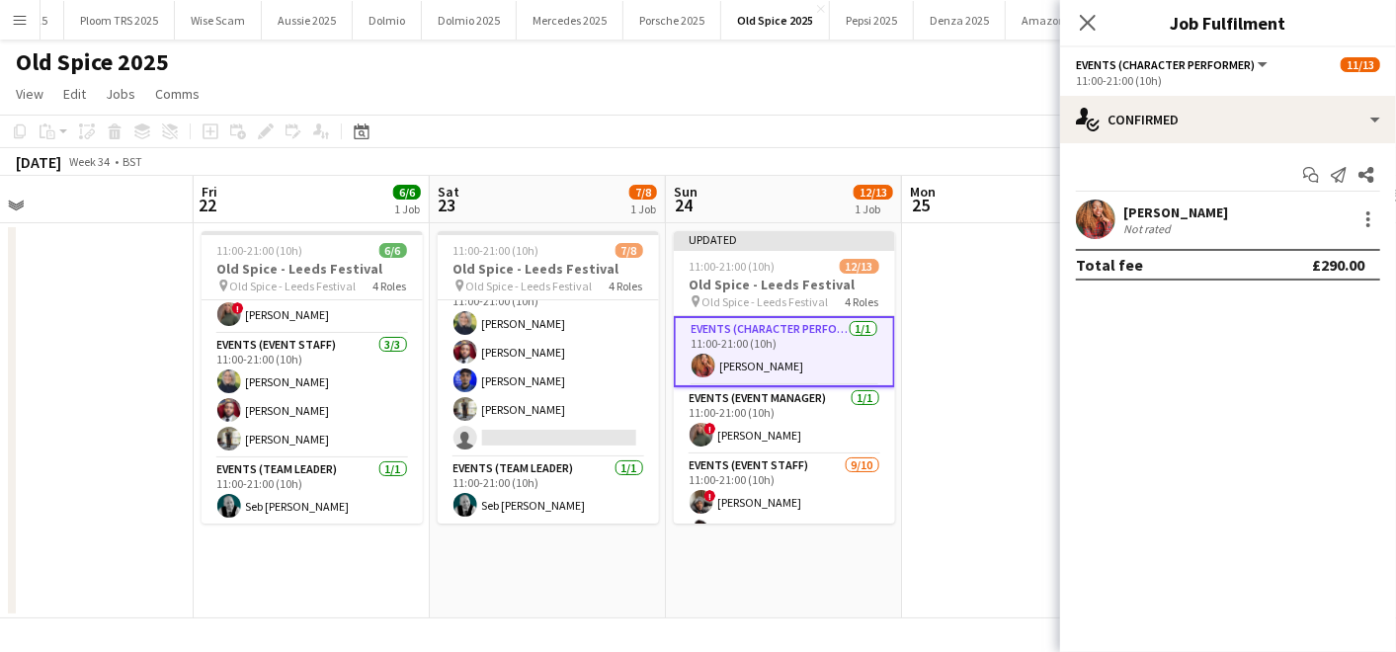
click at [1027, 408] on app-date-cell at bounding box center [1020, 420] width 236 height 395
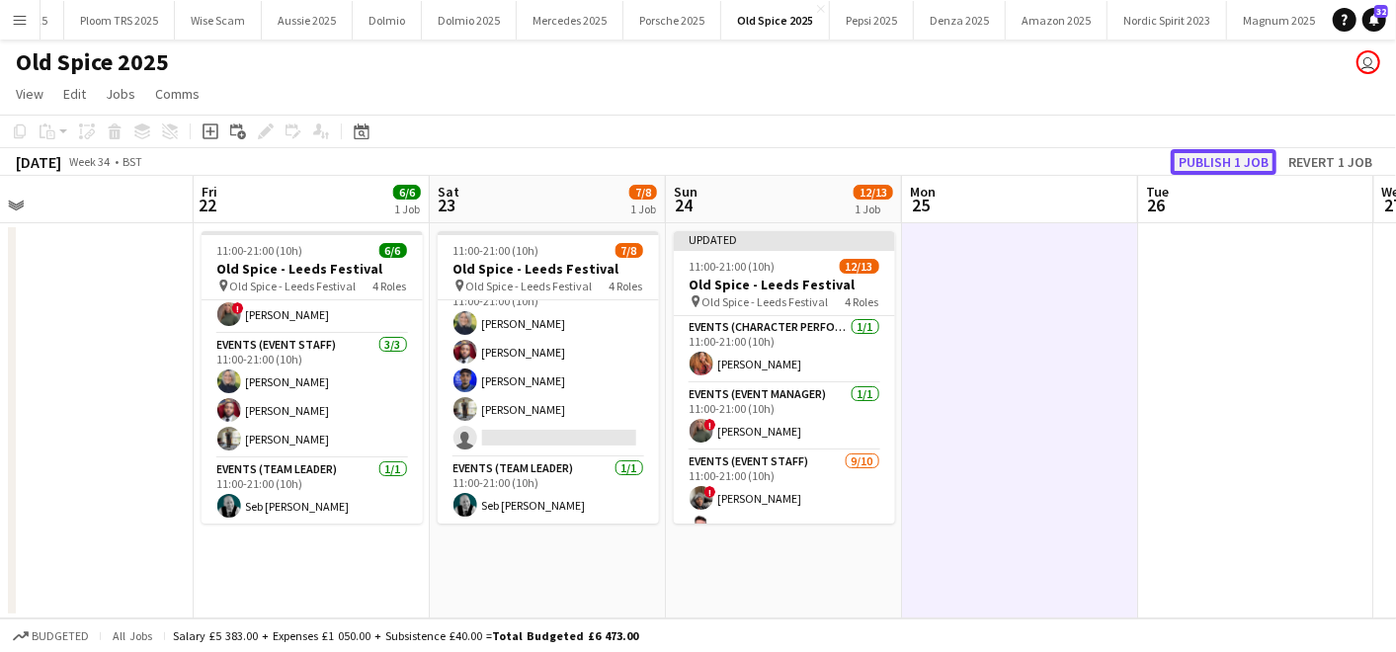
click at [1250, 159] on button "Publish 1 job" at bounding box center [1224, 162] width 106 height 26
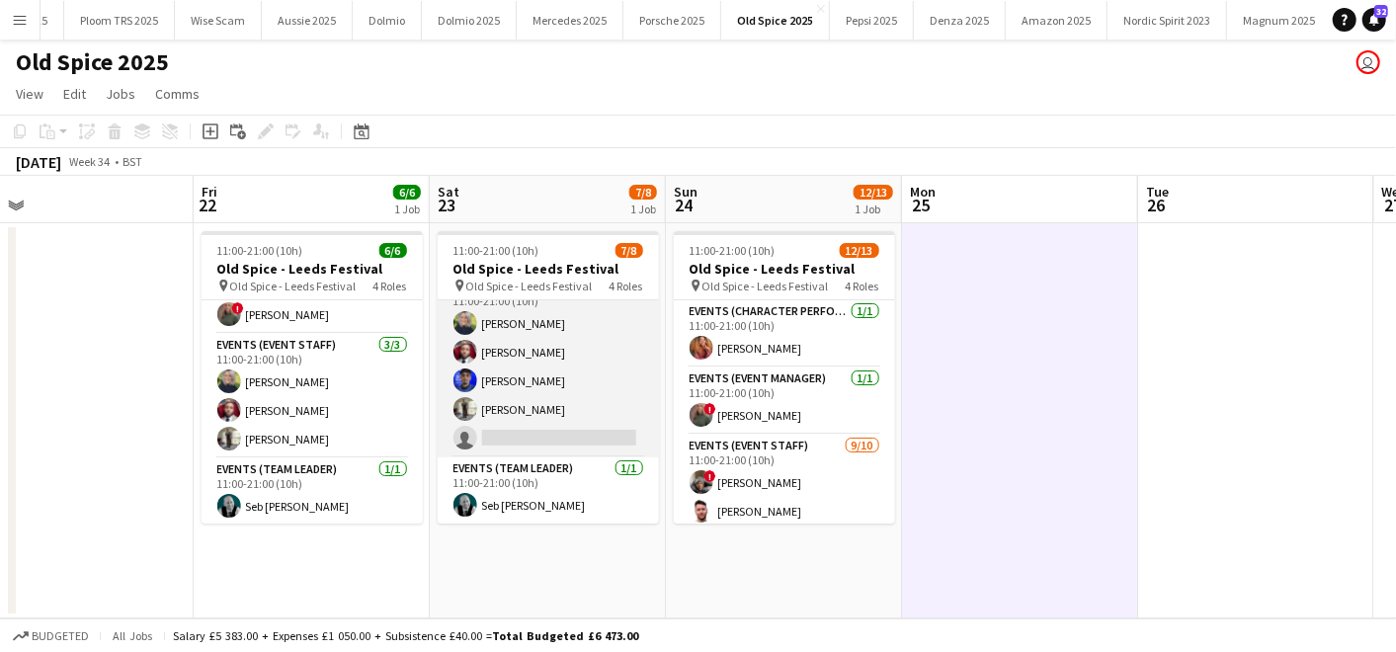
click at [546, 420] on app-card-role "Events (Event Staff) [DATE] 11:00-21:00 (10h) [PERSON_NAME] [PERSON_NAME] [PERS…" at bounding box center [548, 367] width 221 height 182
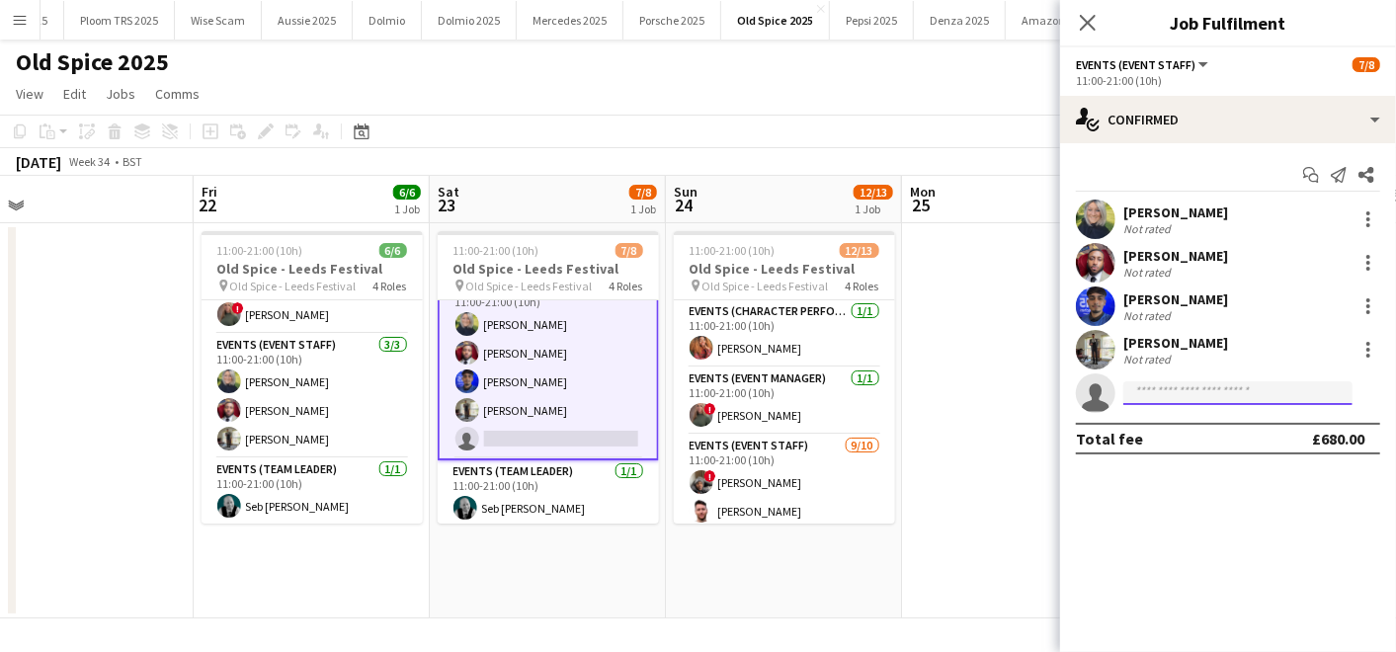
click at [1147, 399] on input at bounding box center [1237, 393] width 229 height 24
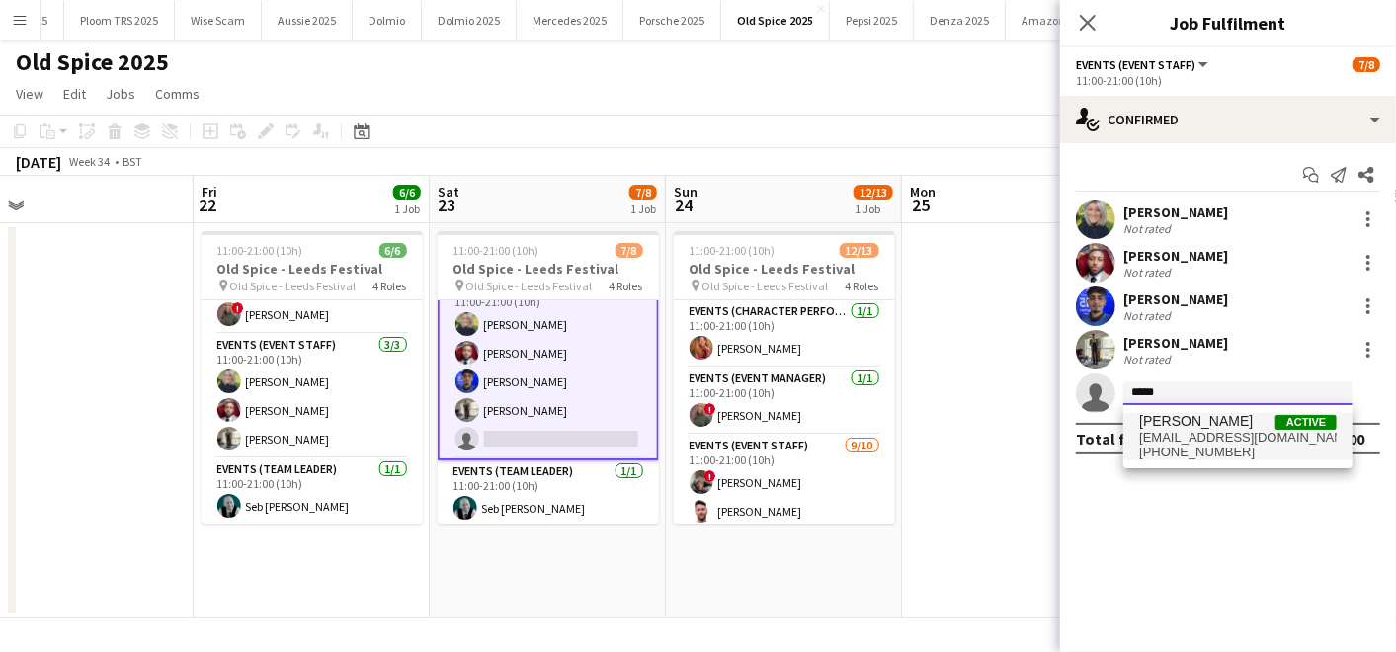
type input "*****"
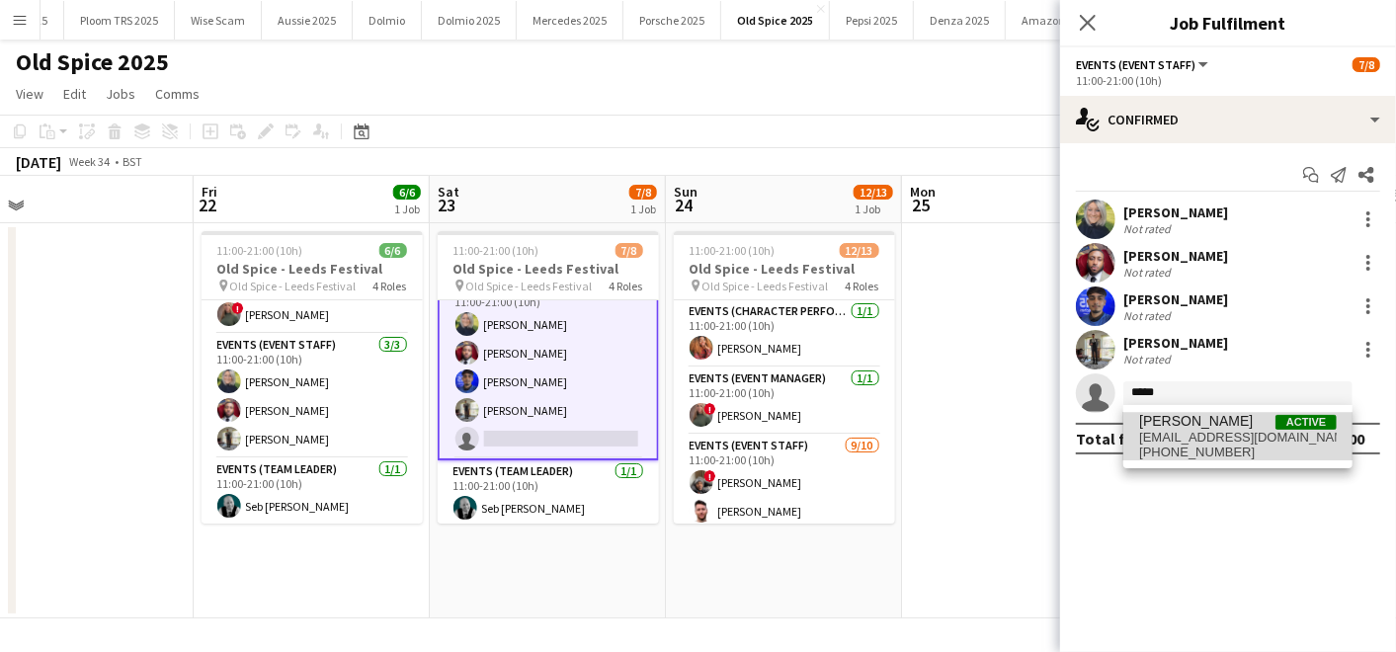
click at [1173, 443] on span "[EMAIL_ADDRESS][DOMAIN_NAME]" at bounding box center [1238, 438] width 198 height 16
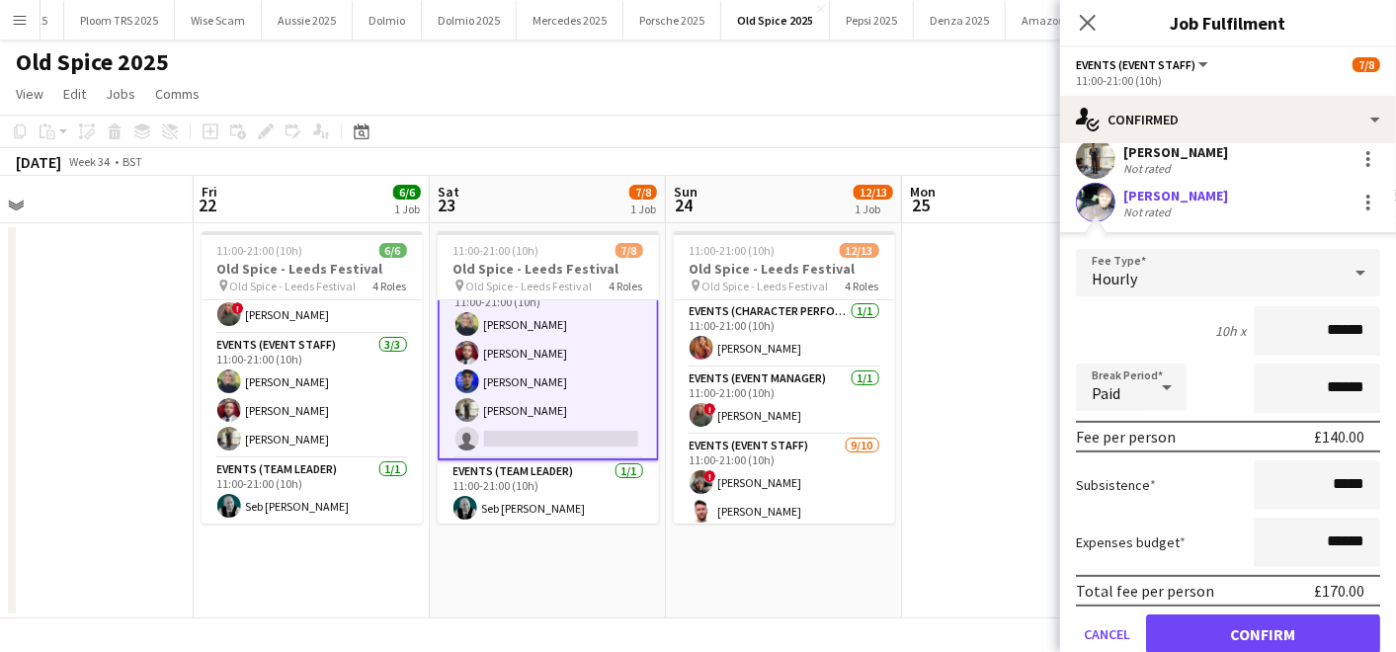
scroll to position [192, 0]
click at [1224, 623] on button "Confirm" at bounding box center [1263, 633] width 234 height 40
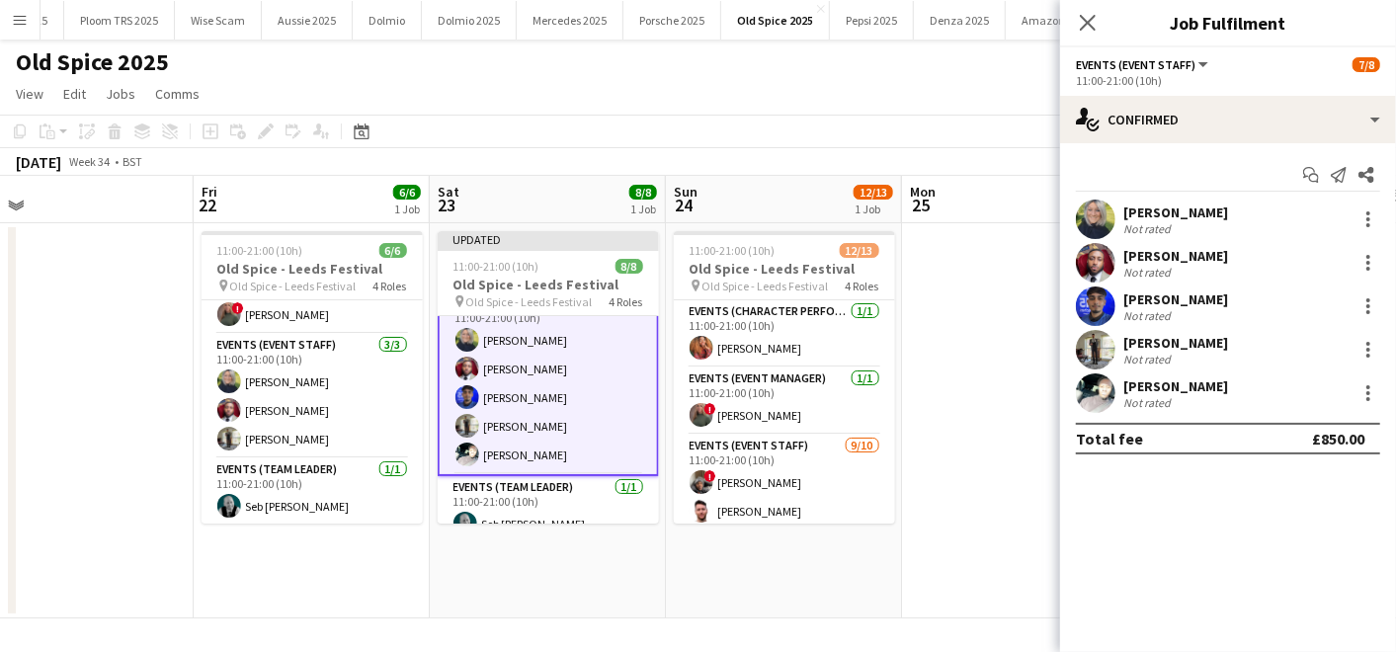
click at [1005, 465] on app-date-cell at bounding box center [1020, 420] width 236 height 395
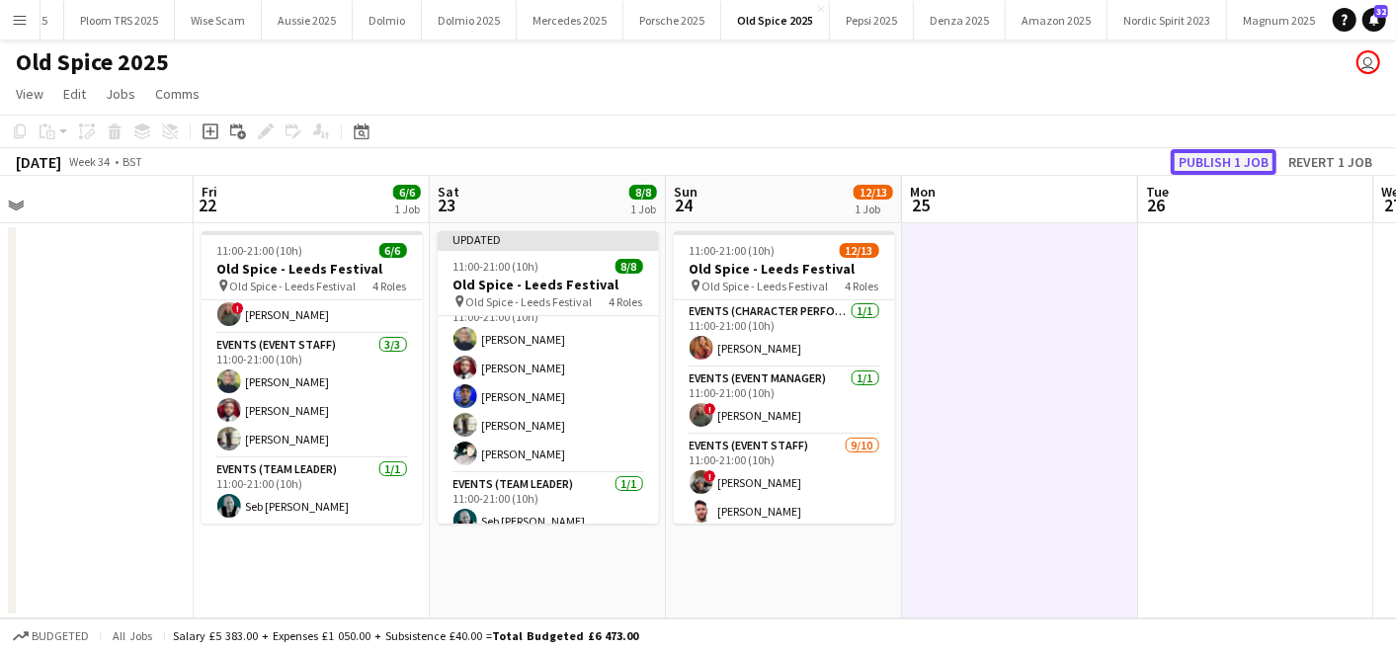
click at [1236, 160] on button "Publish 1 job" at bounding box center [1224, 162] width 106 height 26
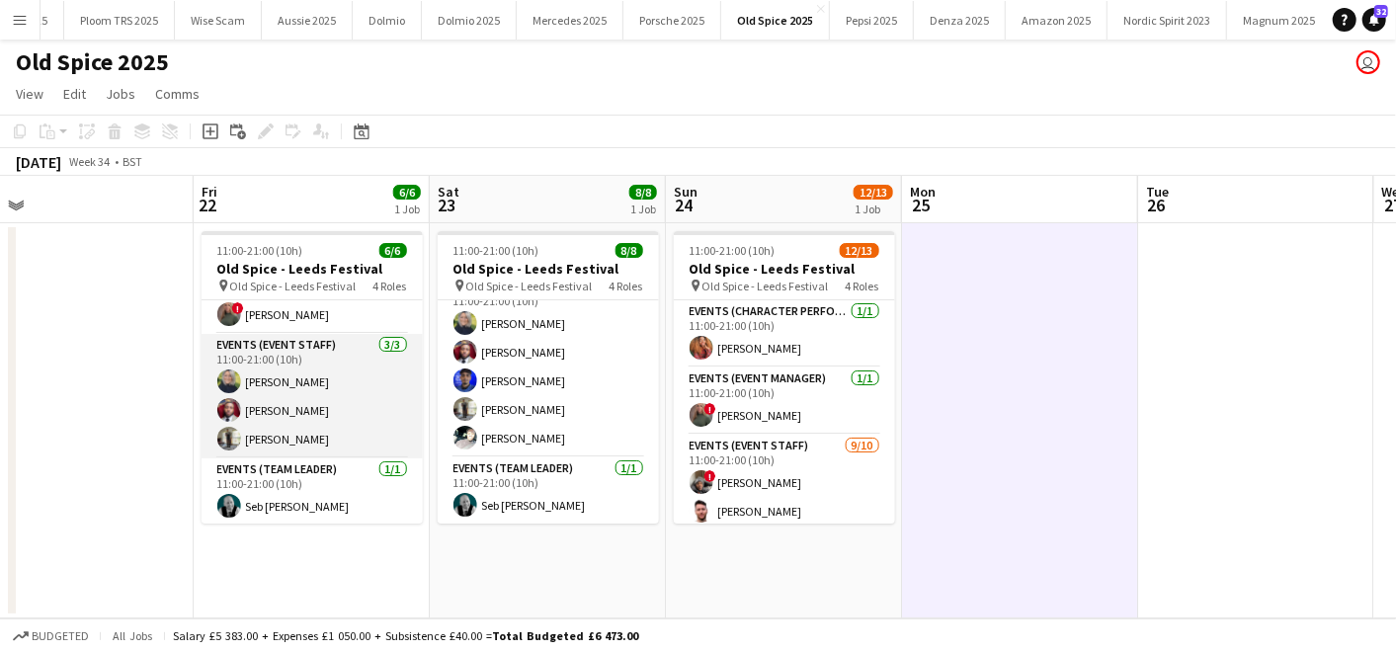
scroll to position [0, 0]
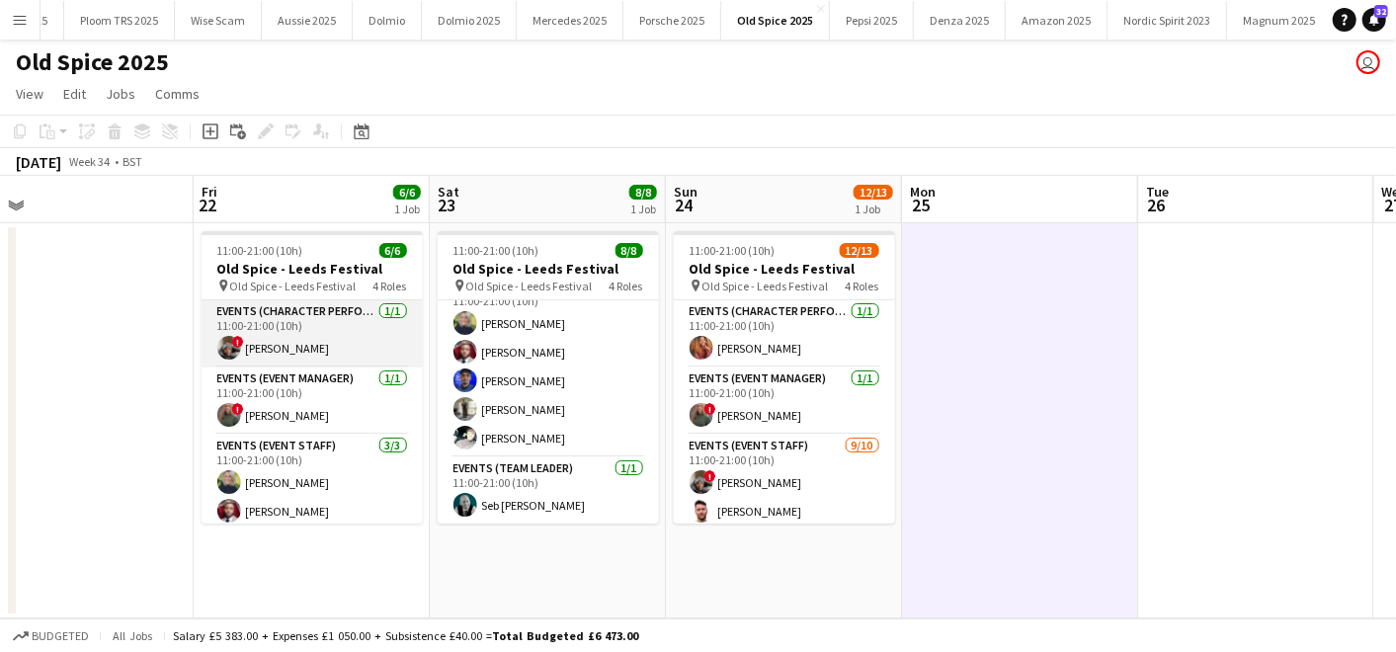
click at [277, 331] on app-card-role "Events (Character Performer) [DATE] 11:00-21:00 (10h) ! [PERSON_NAME]" at bounding box center [312, 333] width 221 height 67
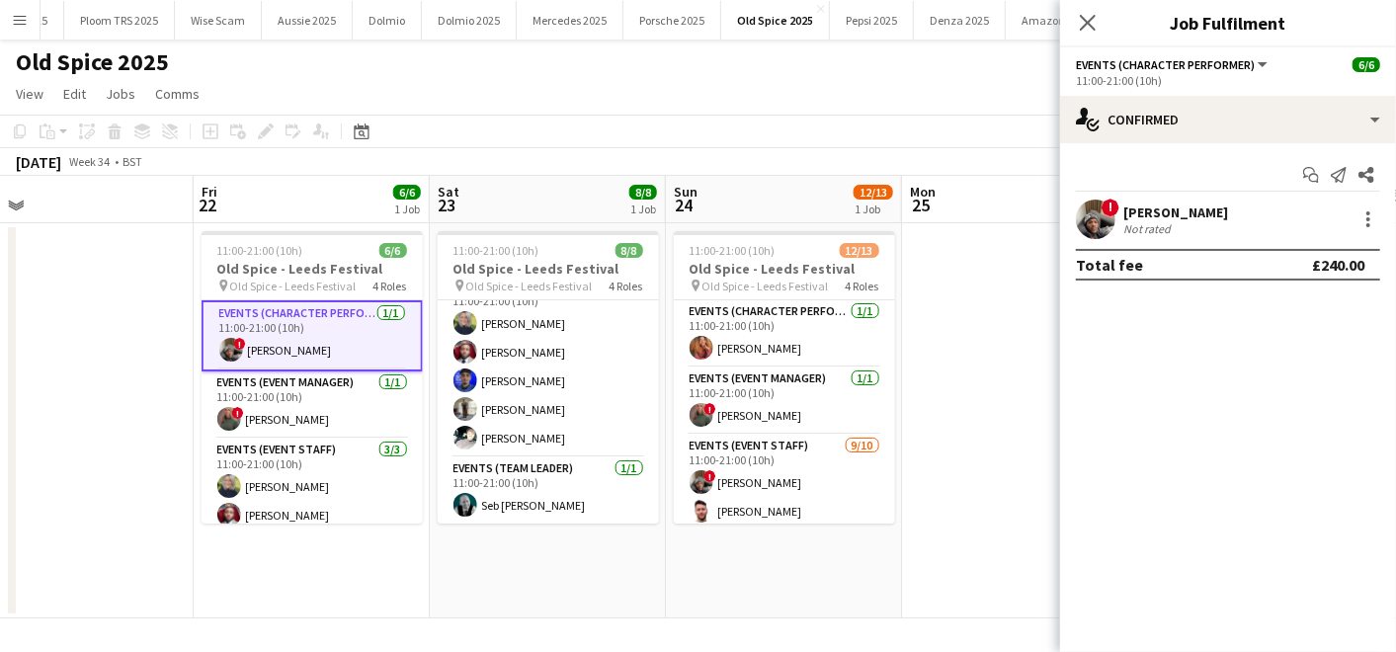
click at [1370, 203] on div "! [PERSON_NAME] Not rated" at bounding box center [1228, 220] width 336 height 40
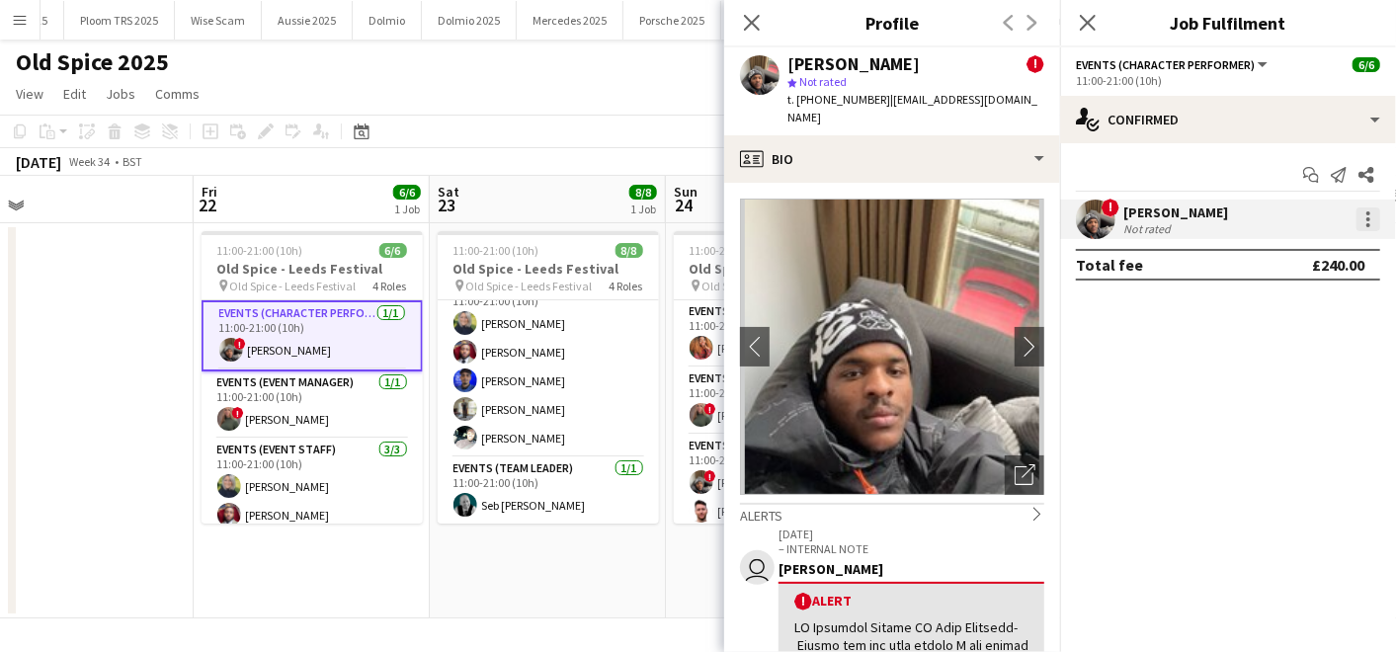
click at [1365, 225] on div at bounding box center [1368, 219] width 24 height 24
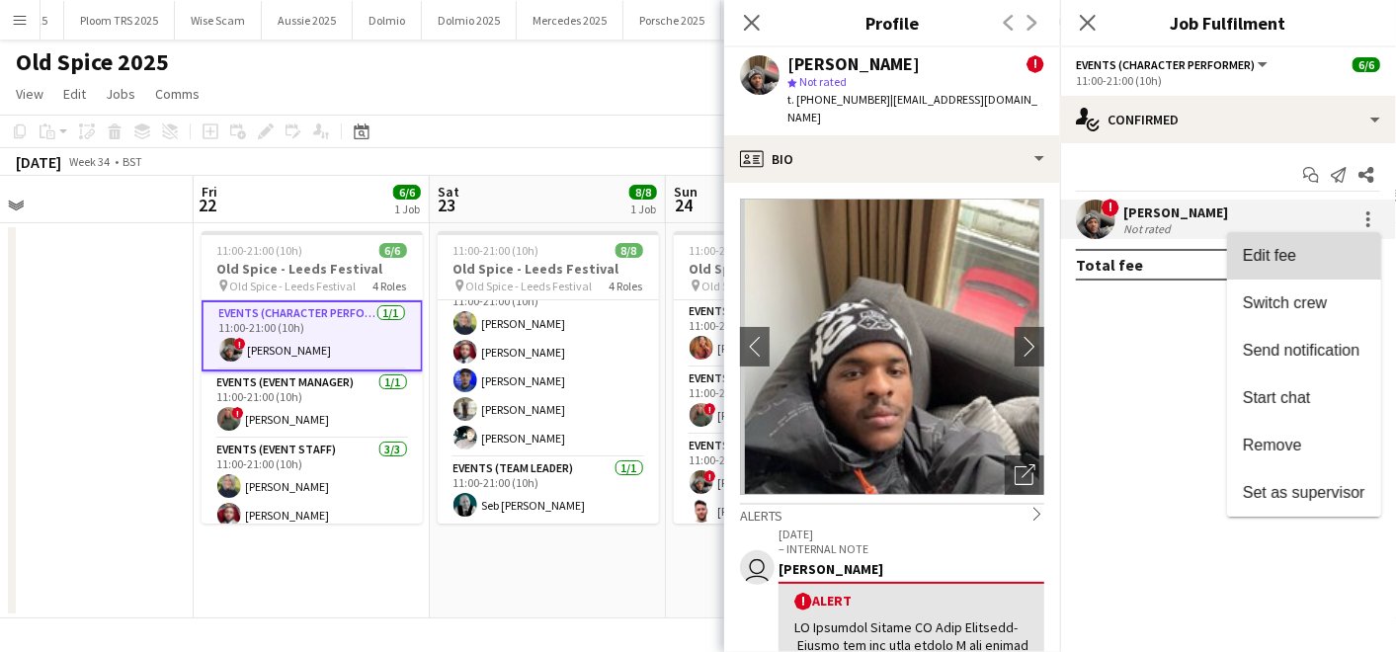
click at [1281, 267] on button "Edit fee" at bounding box center [1304, 255] width 154 height 47
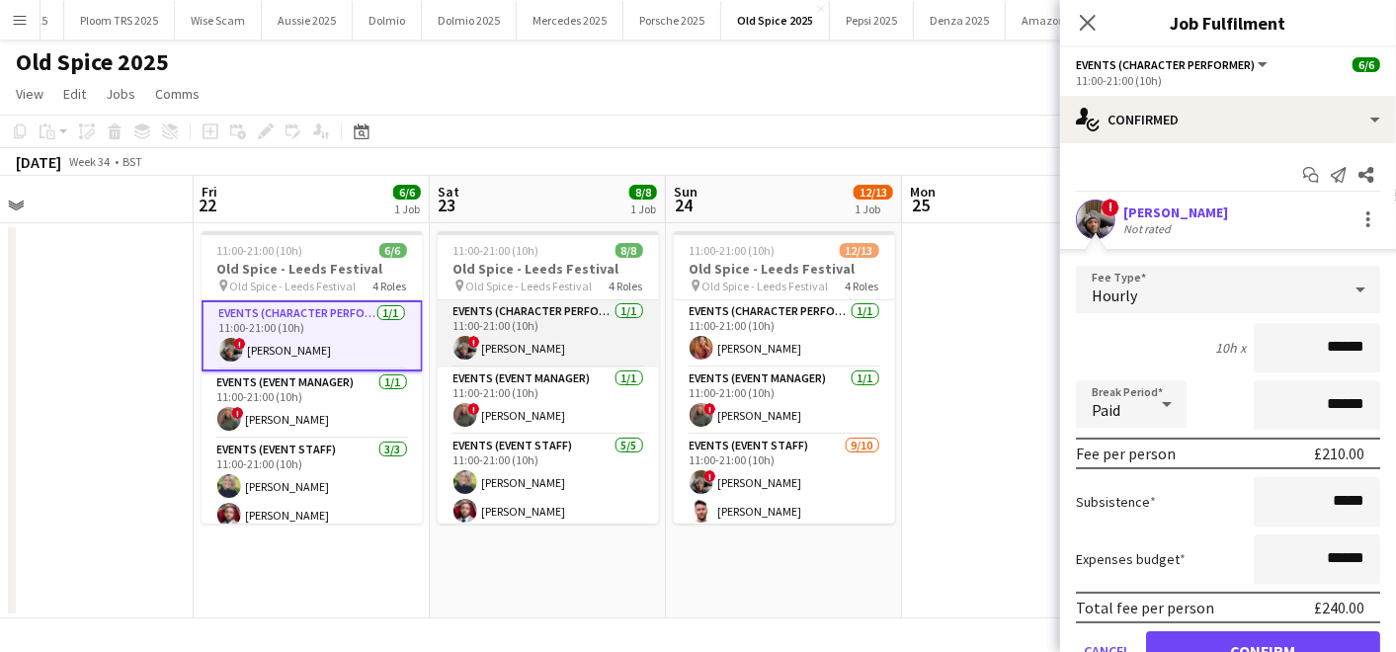
click at [519, 327] on app-card-role "Events (Character Performer) [DATE] 11:00-21:00 (10h) ! [PERSON_NAME]" at bounding box center [548, 333] width 221 height 67
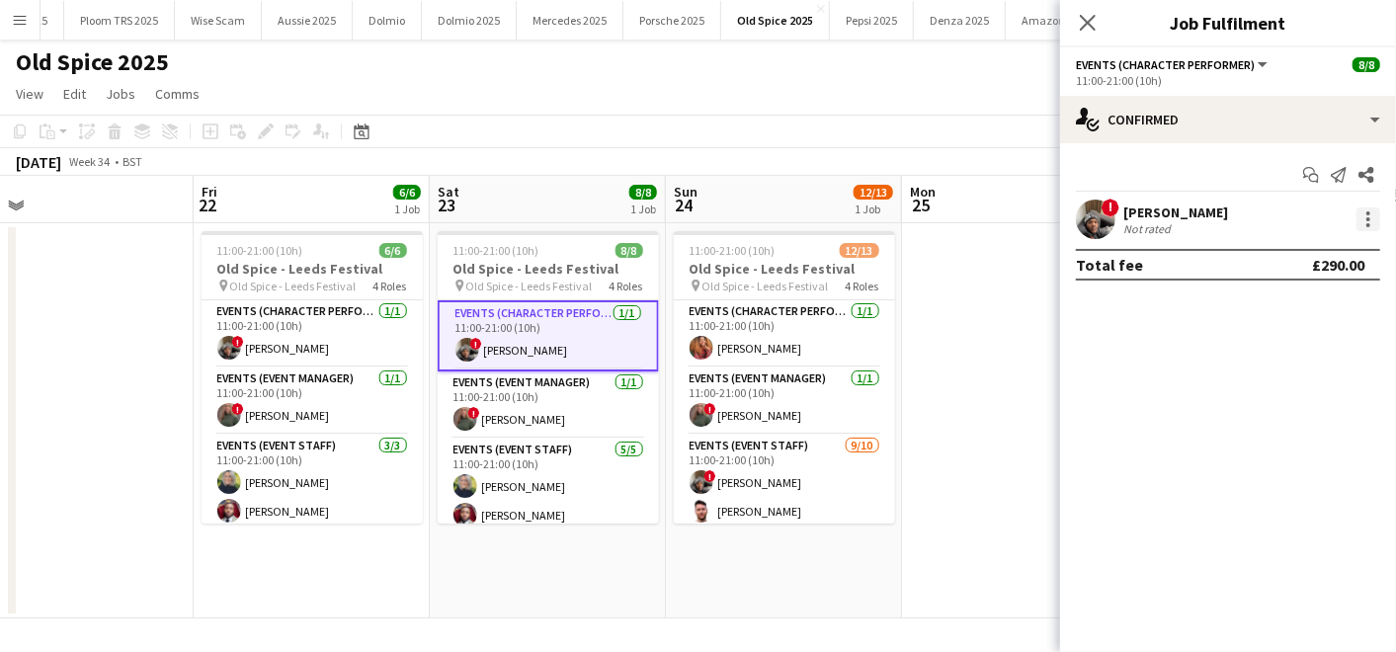
click at [1364, 208] on div at bounding box center [1368, 219] width 24 height 24
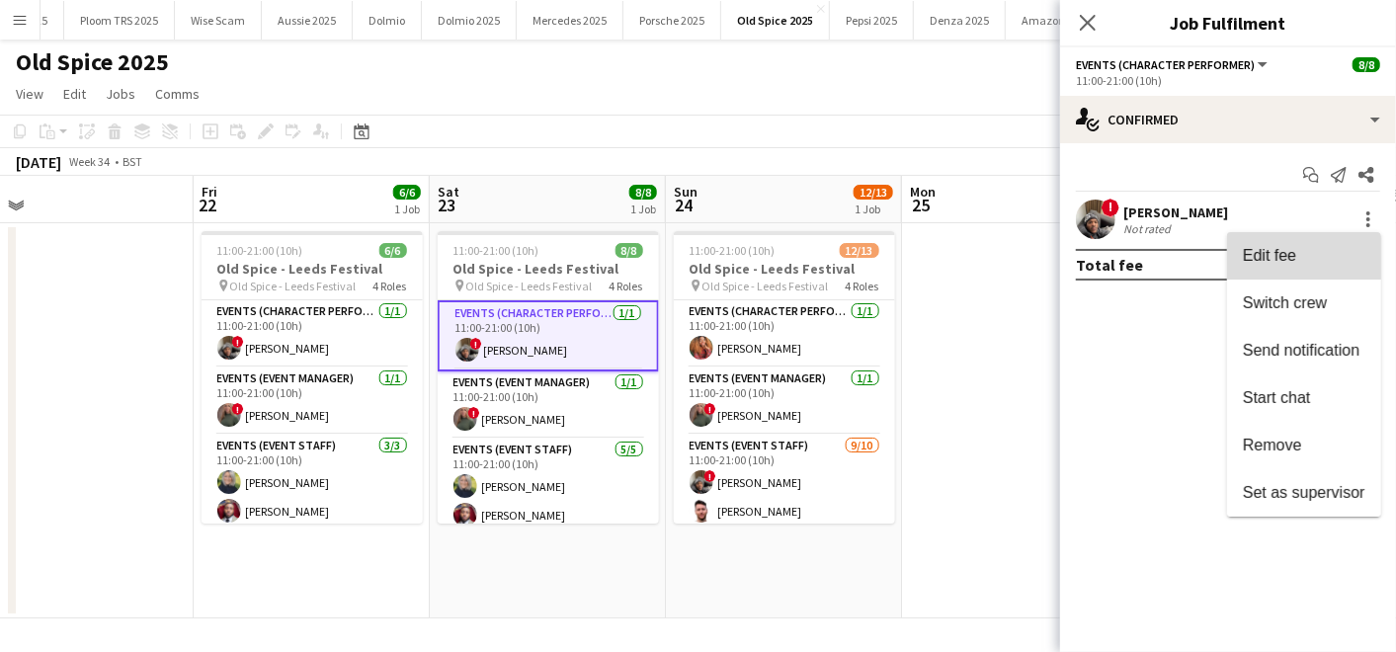
click at [1279, 258] on span "Edit fee" at bounding box center [1269, 255] width 53 height 17
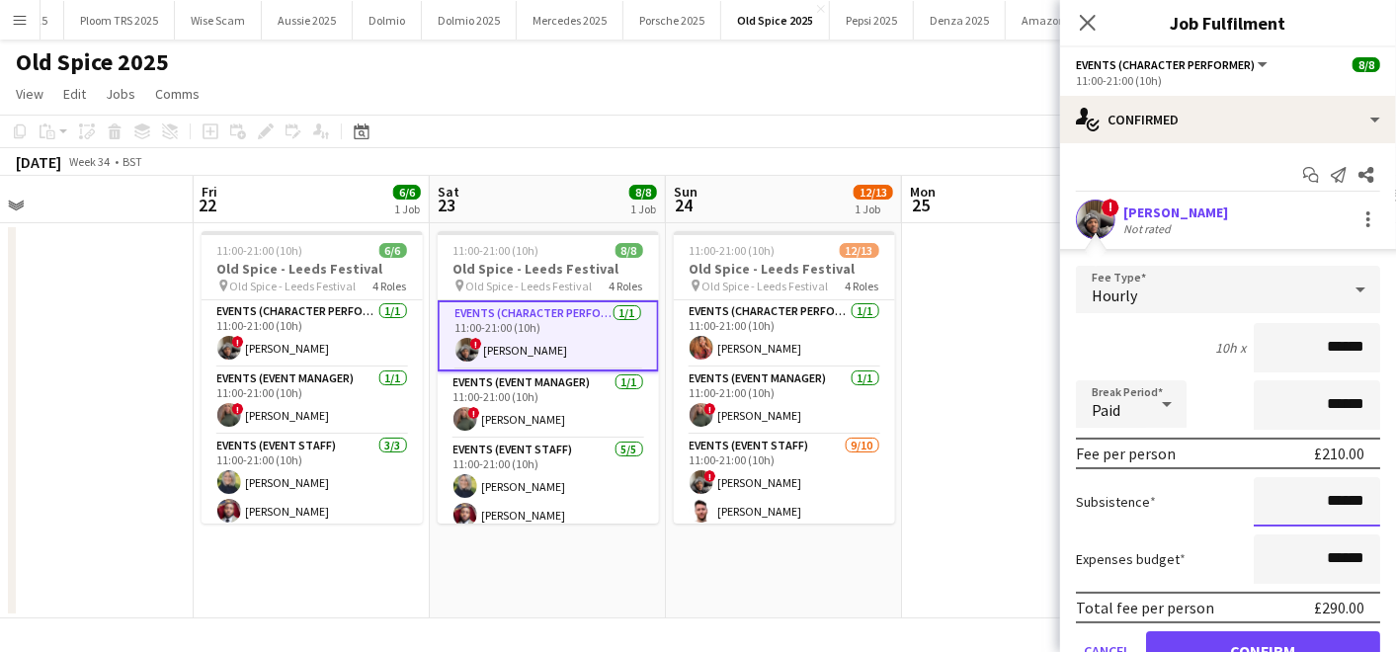
click at [1318, 499] on input "******" at bounding box center [1317, 501] width 126 height 49
type input "*****"
click at [1320, 554] on input "******" at bounding box center [1317, 558] width 126 height 49
type input "**"
type input "***"
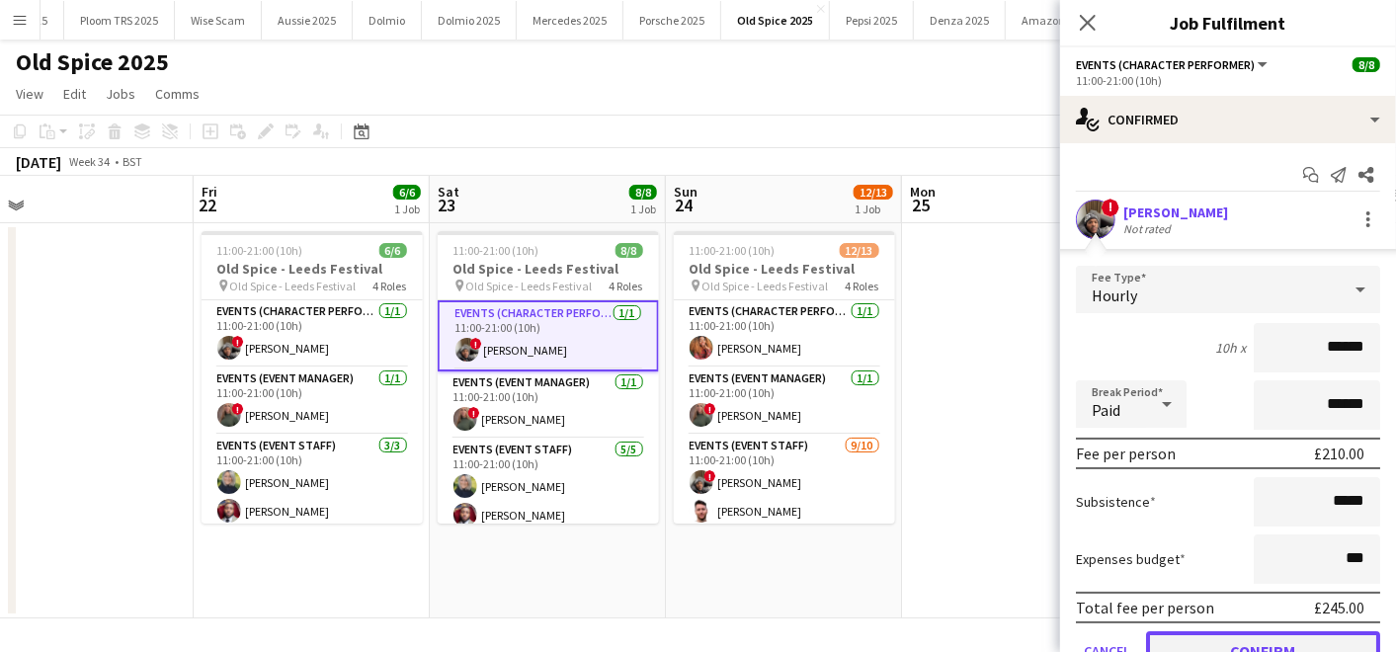
click at [1241, 634] on button "Confirm" at bounding box center [1263, 651] width 234 height 40
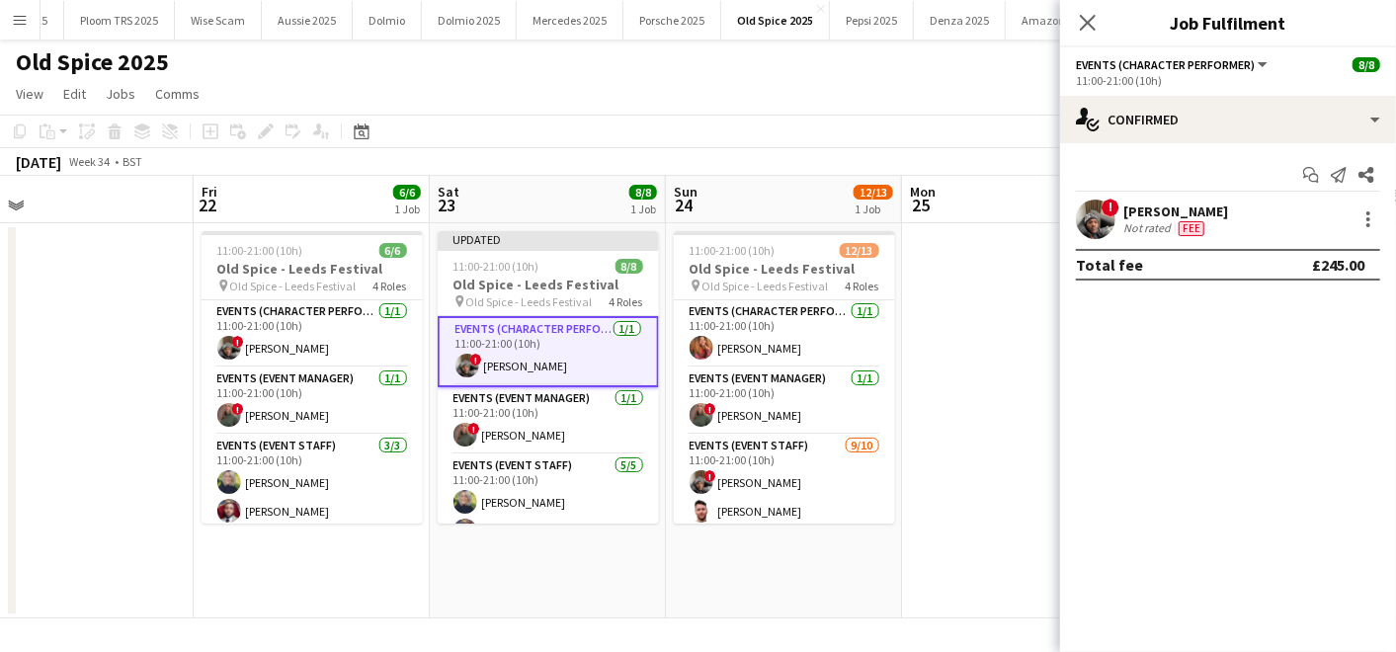
click at [988, 525] on app-date-cell at bounding box center [1020, 420] width 236 height 395
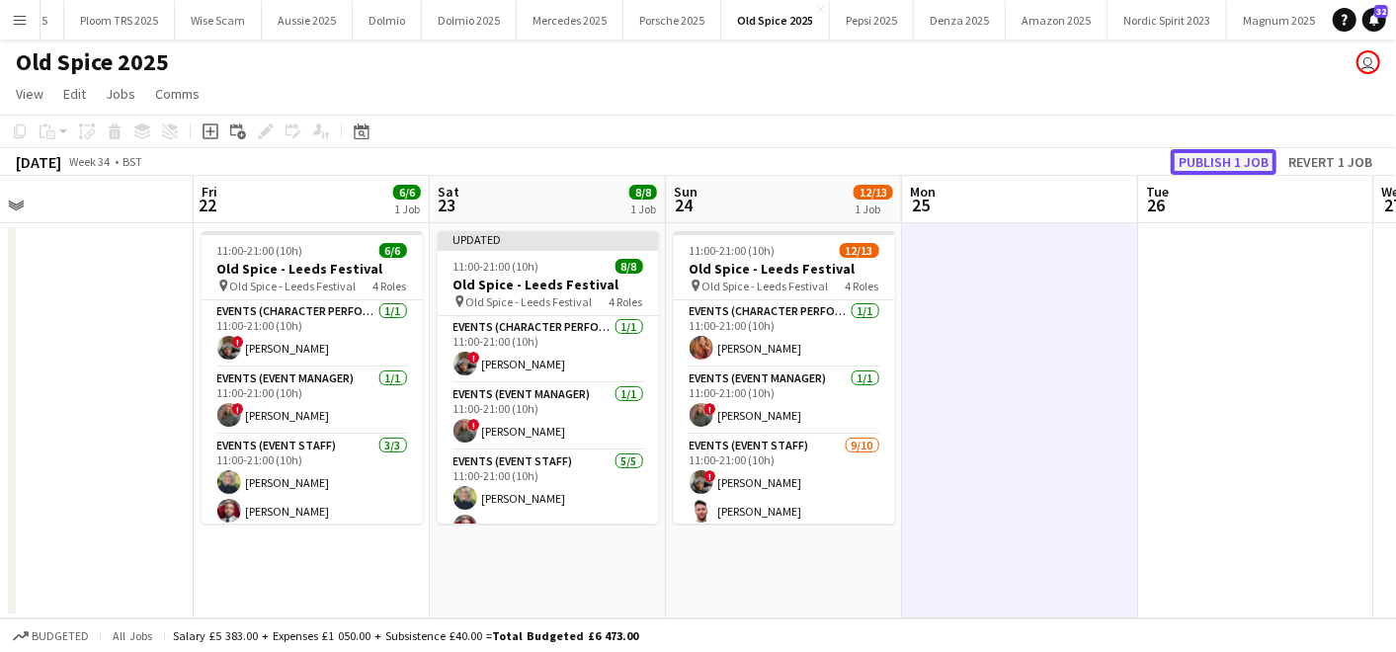
click at [1251, 162] on button "Publish 1 job" at bounding box center [1224, 162] width 106 height 26
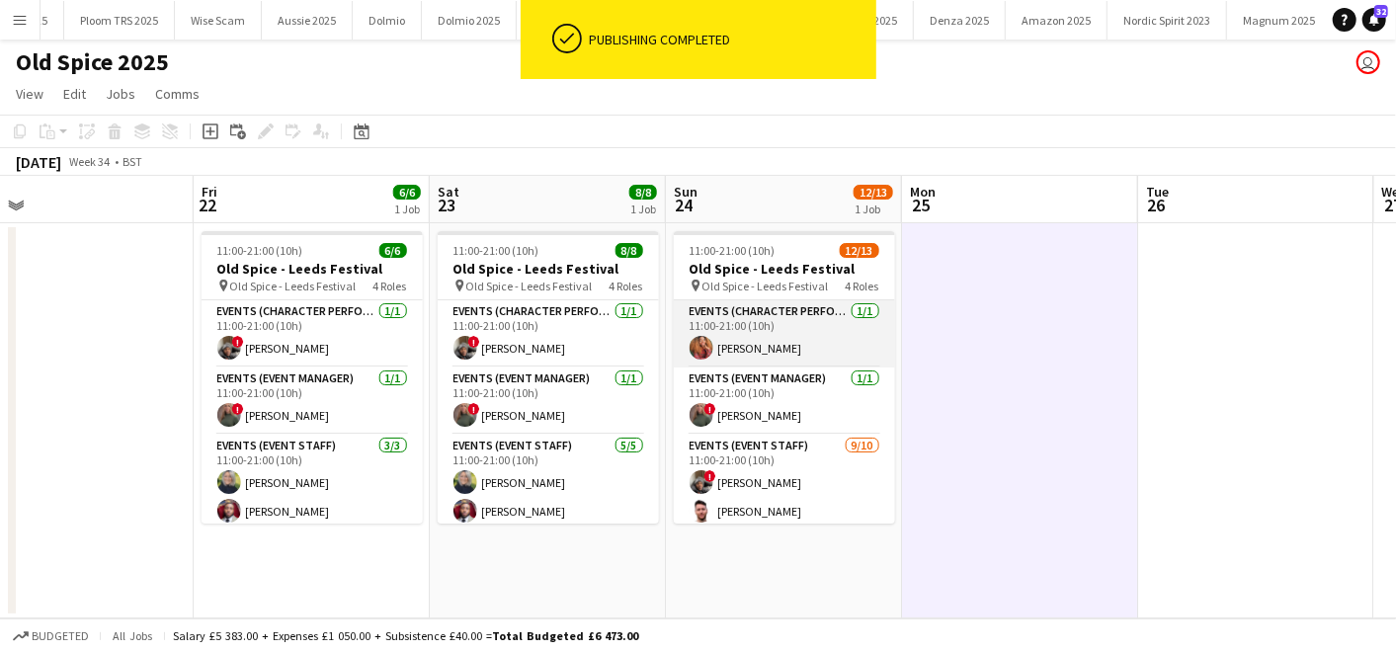
click at [790, 339] on app-card-role "Events (Character Performer) [DATE] 11:00-21:00 (10h) [PERSON_NAME]" at bounding box center [784, 333] width 221 height 67
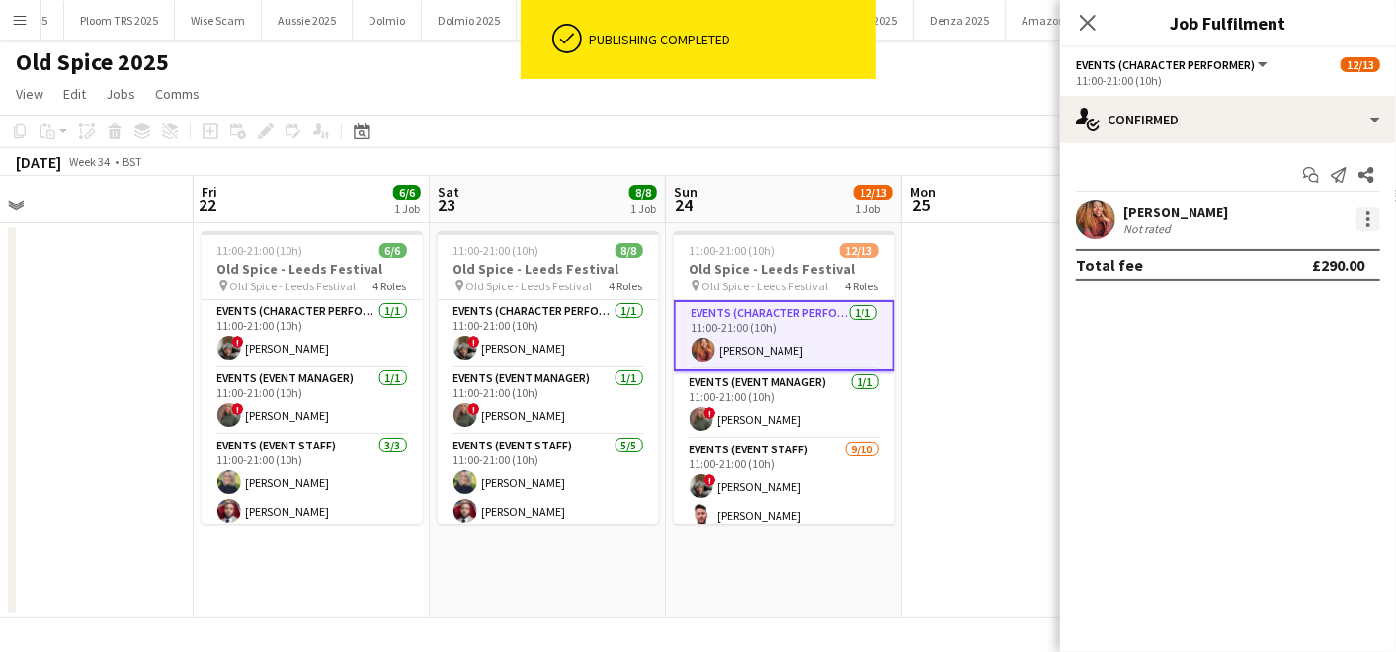
click at [1374, 219] on div at bounding box center [1368, 219] width 24 height 24
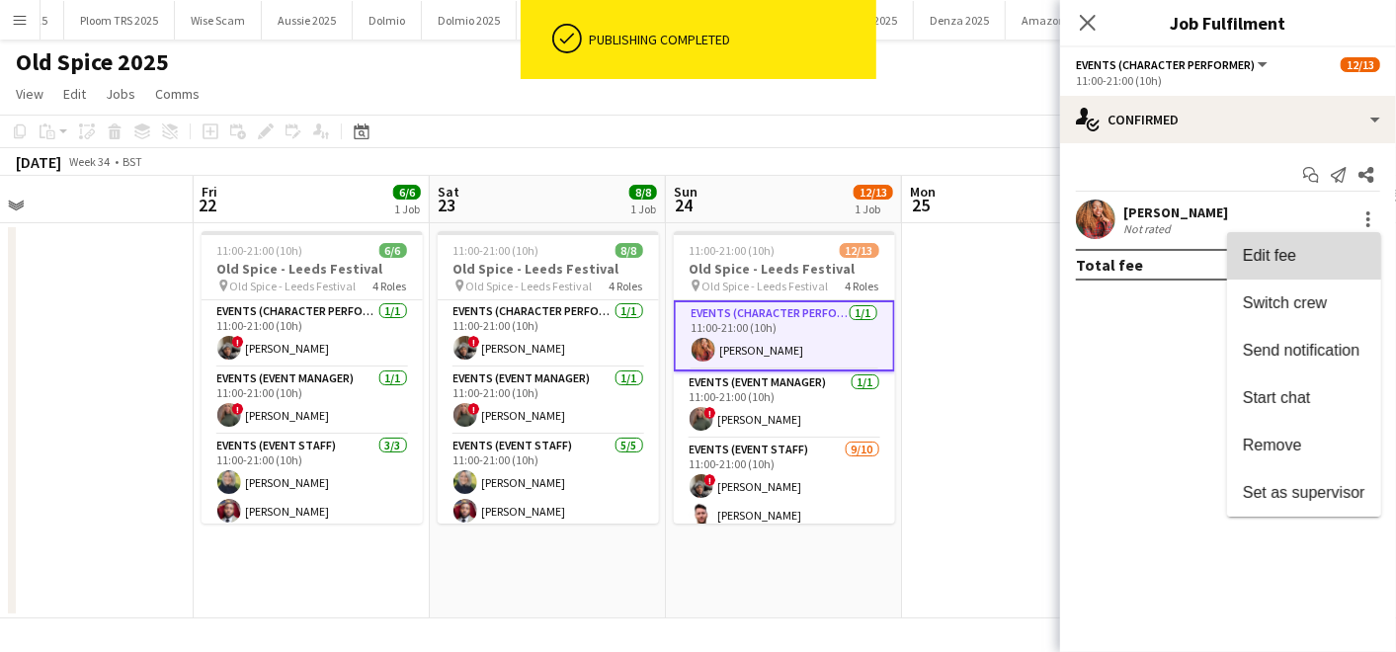
click at [1311, 269] on button "Edit fee" at bounding box center [1304, 255] width 154 height 47
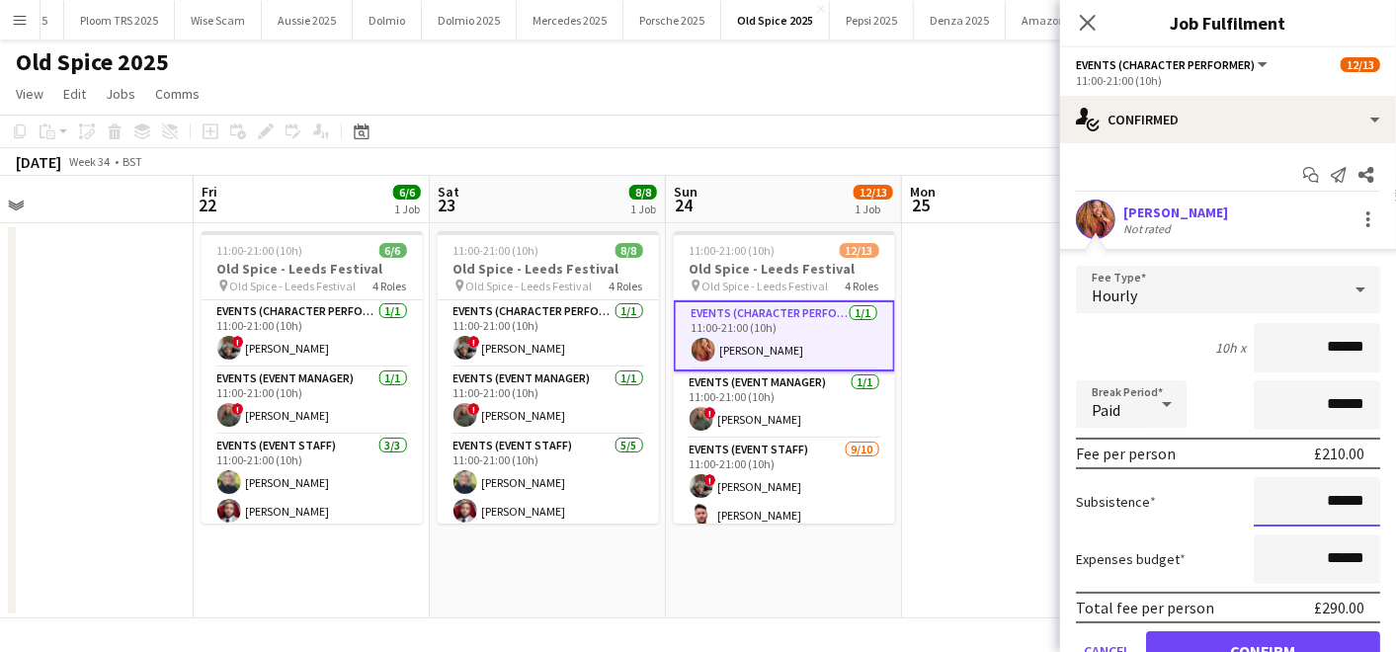
click at [1315, 499] on input "******" at bounding box center [1317, 501] width 126 height 49
type input "*****"
click at [1318, 553] on input "******" at bounding box center [1317, 558] width 126 height 49
type input "**"
type input "***"
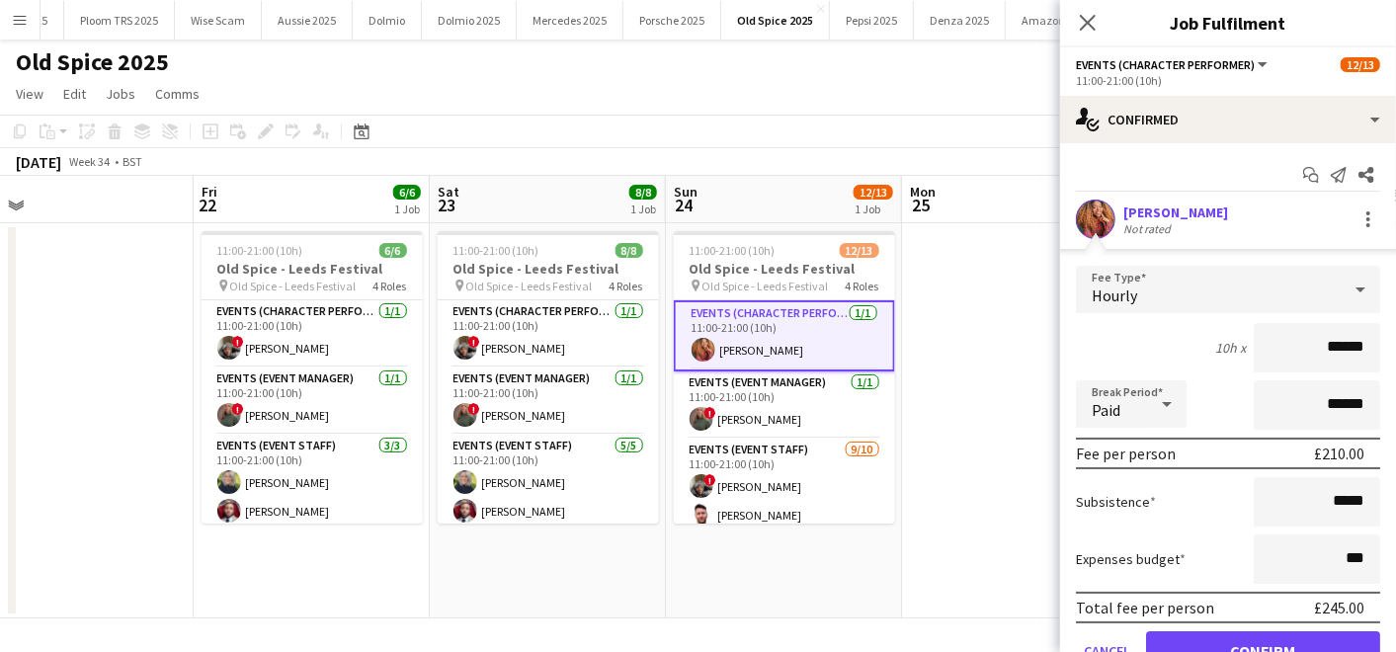
click at [1206, 564] on div "Expenses budget ***" at bounding box center [1228, 558] width 304 height 49
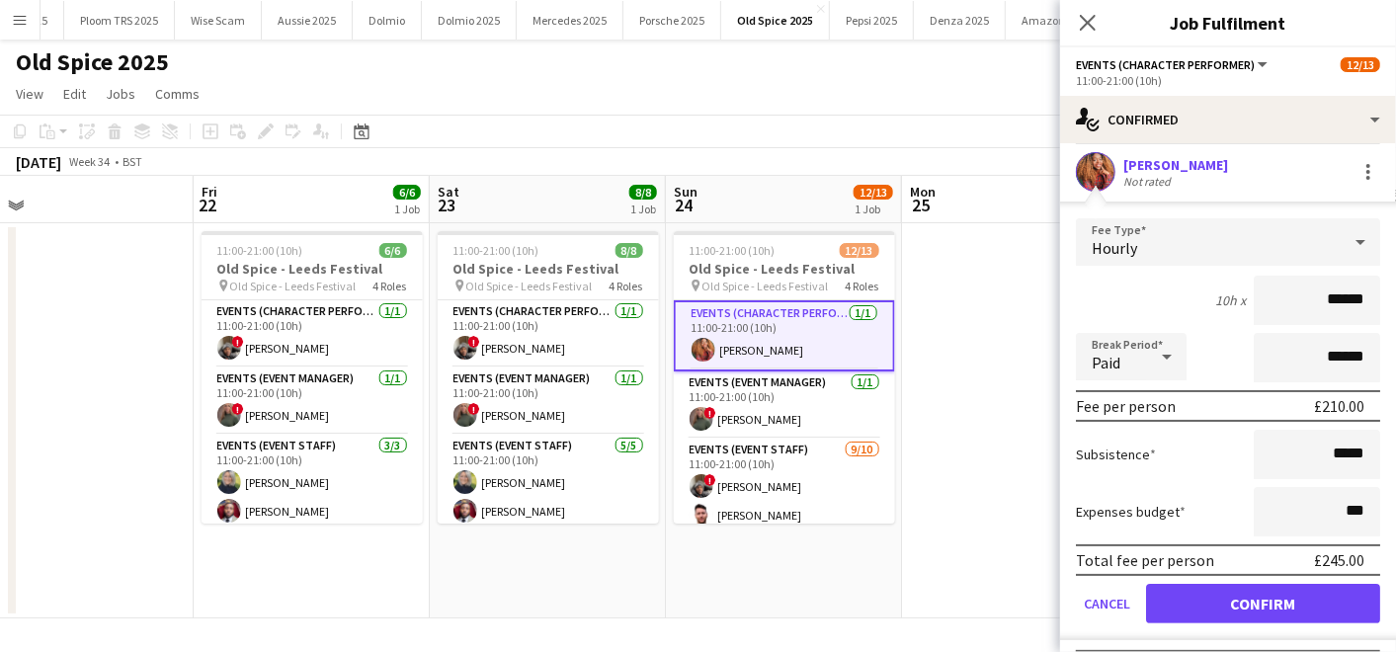
scroll to position [47, 0]
click at [1203, 602] on button "Confirm" at bounding box center [1263, 604] width 234 height 40
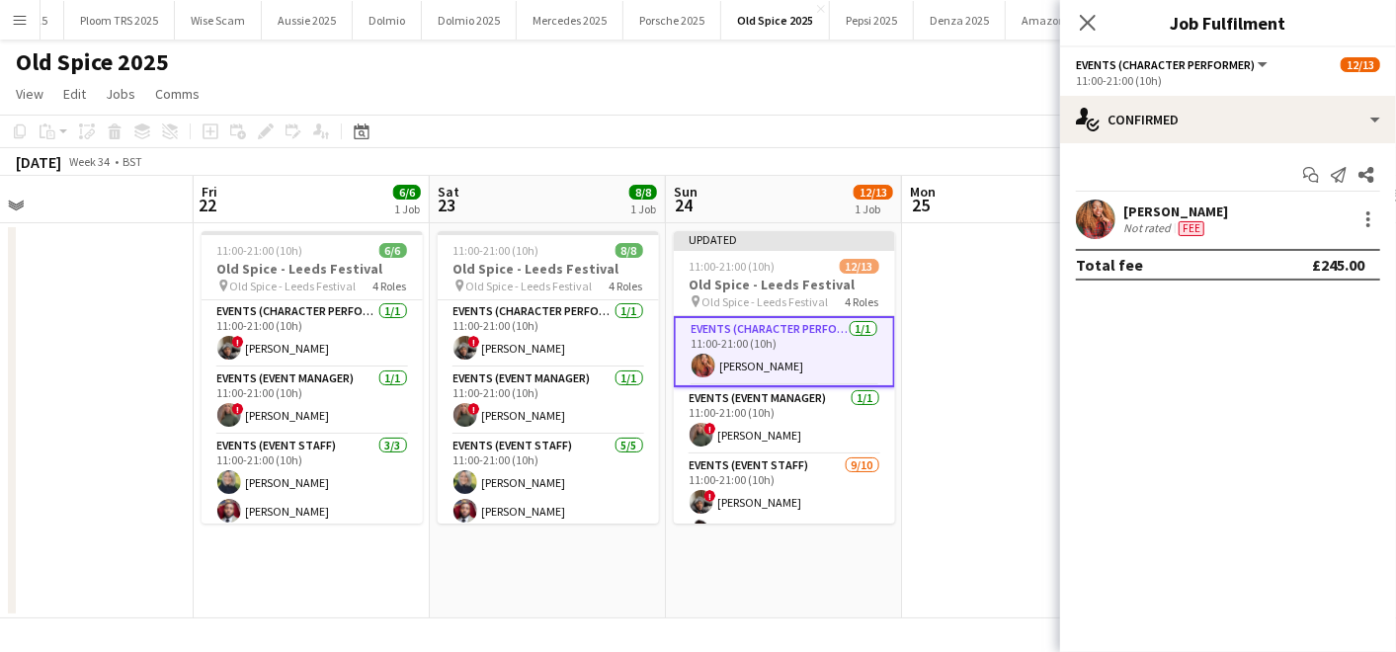
scroll to position [0, 0]
click at [1005, 431] on app-date-cell at bounding box center [1020, 420] width 236 height 395
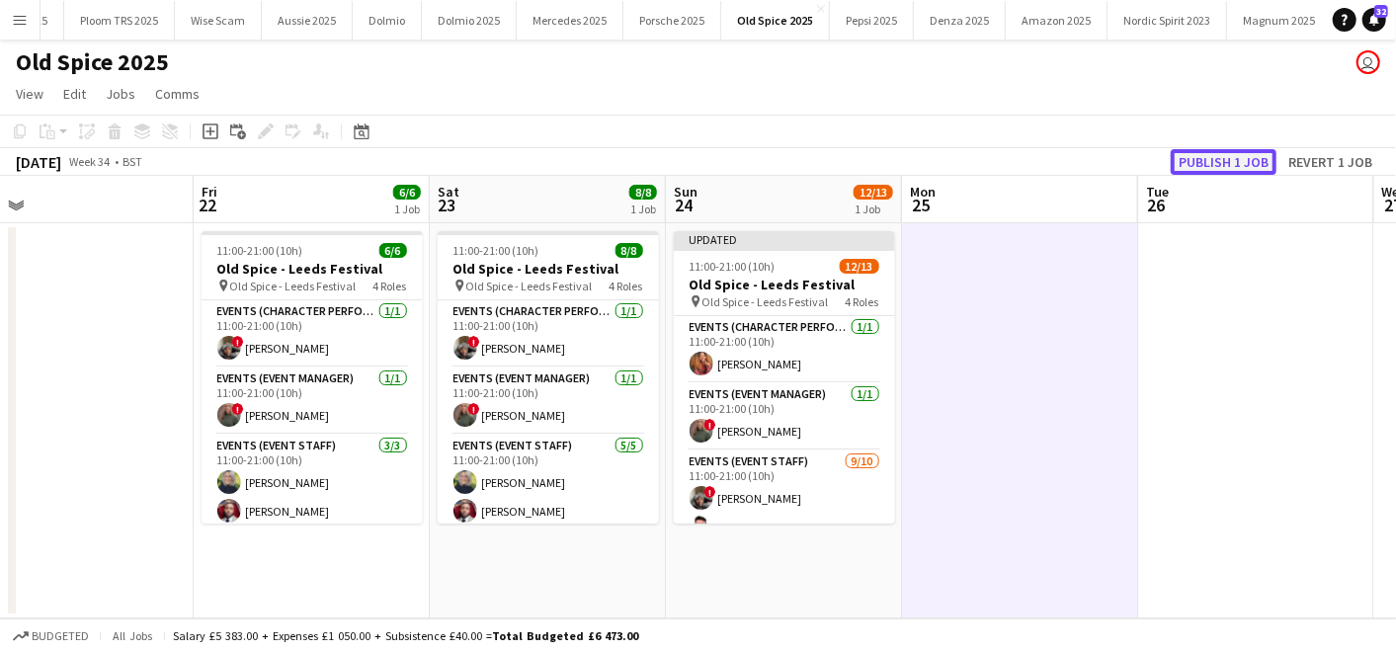
click at [1233, 153] on button "Publish 1 job" at bounding box center [1224, 162] width 106 height 26
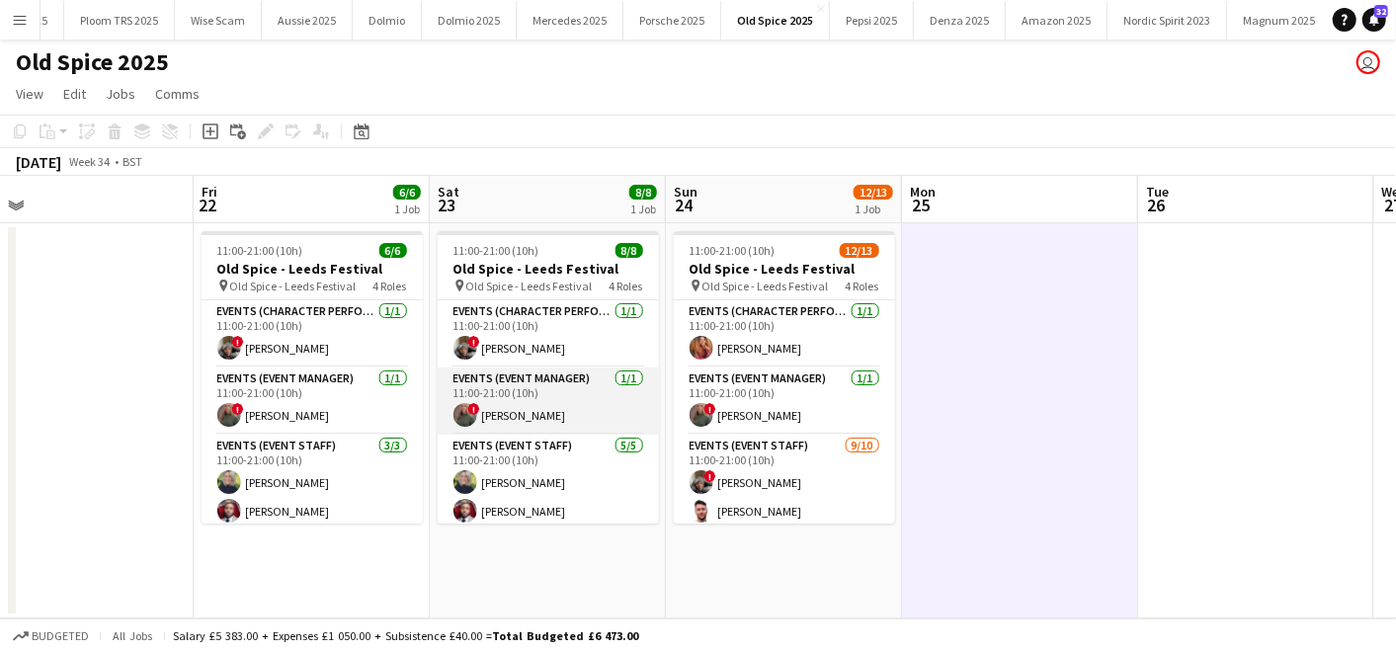
scroll to position [159, 0]
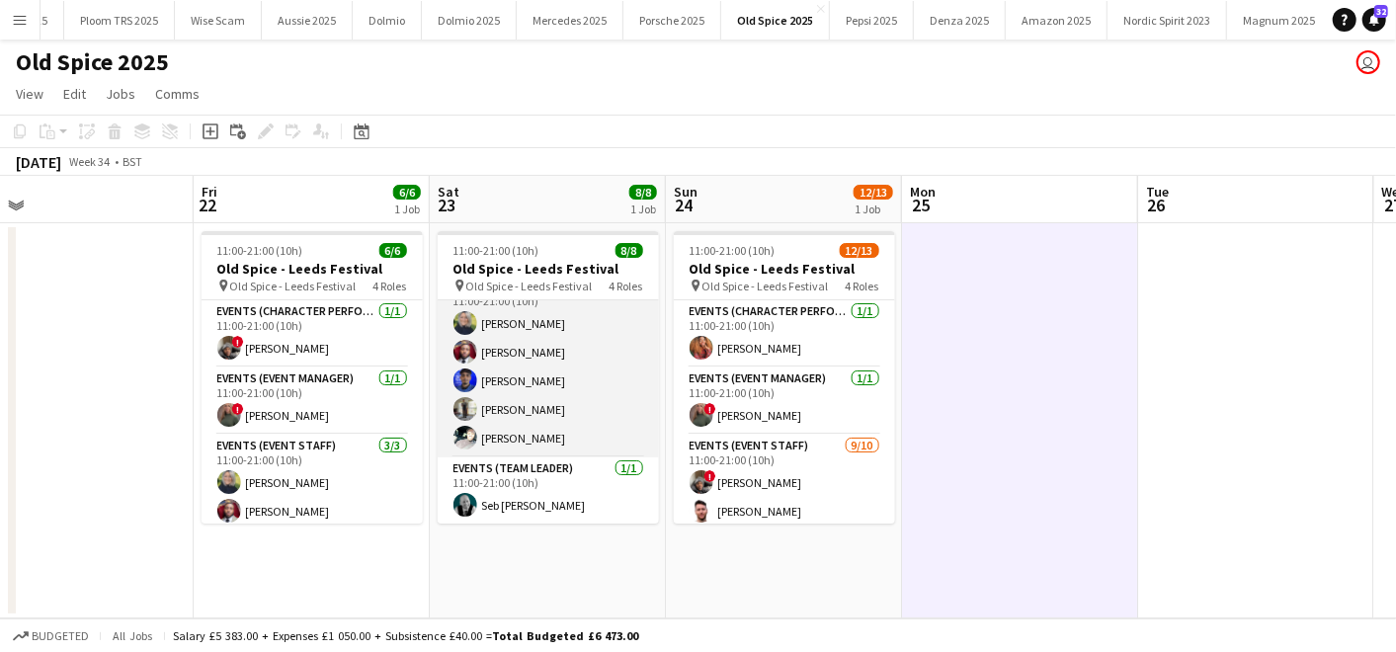
click at [543, 429] on app-card-role "Events (Event Staff) [DATE] 11:00-21:00 (10h) [PERSON_NAME] [PERSON_NAME] [PERS…" at bounding box center [548, 367] width 221 height 182
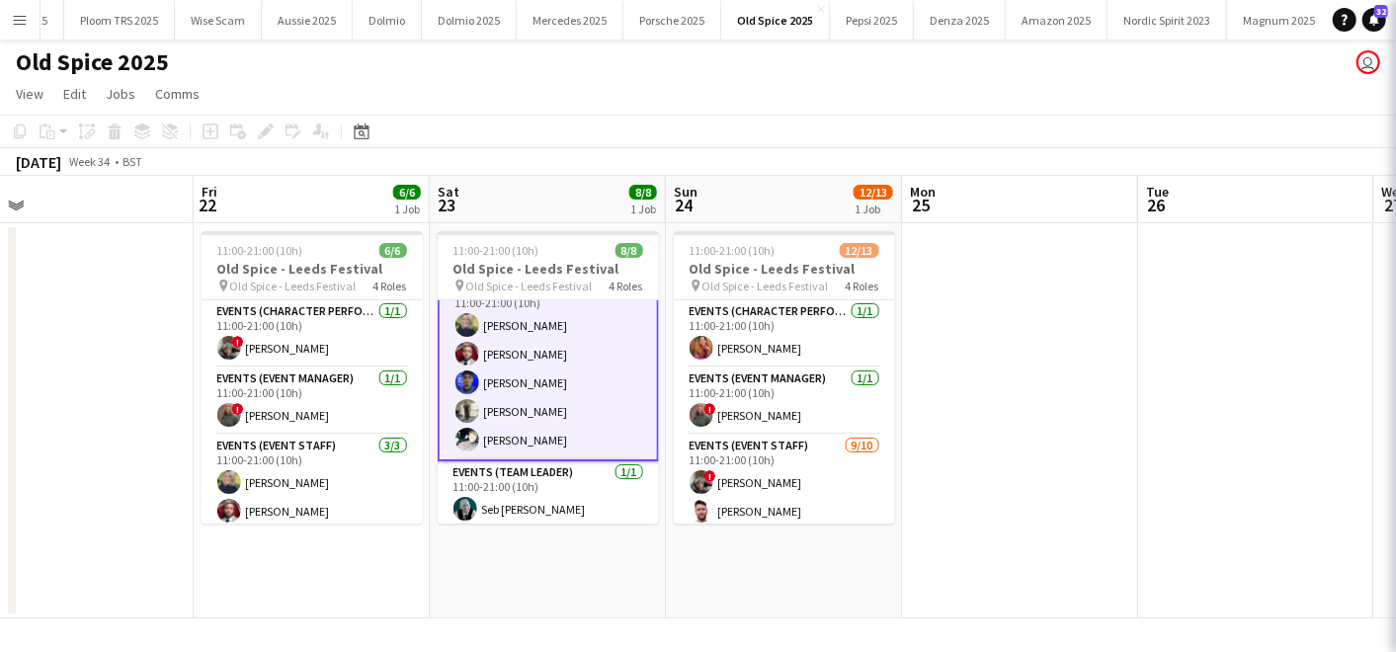
scroll to position [160, 0]
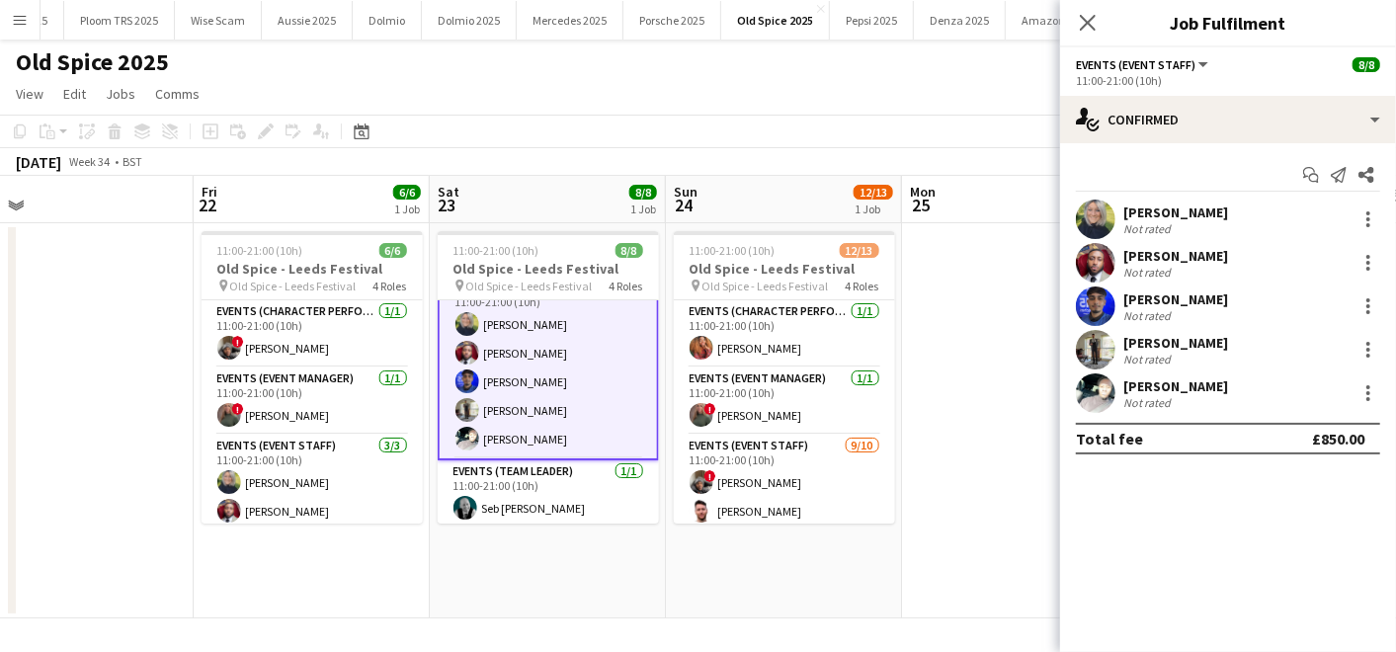
click at [1208, 380] on div "[PERSON_NAME]" at bounding box center [1175, 386] width 105 height 18
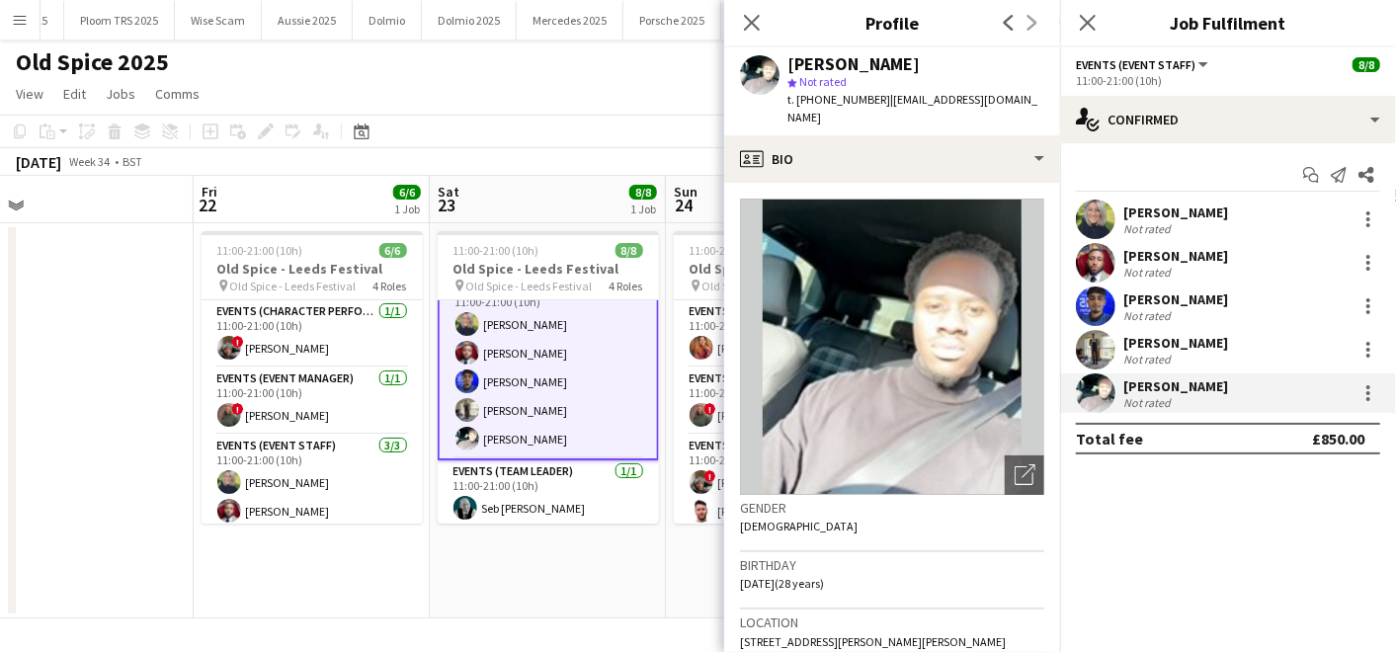
drag, startPoint x: 886, startPoint y: 98, endPoint x: 1015, endPoint y: 104, distance: 129.5
click at [1015, 104] on div "[PERSON_NAME] star Not rated t. [PHONE_NUMBER] | [EMAIL_ADDRESS][DOMAIN_NAME]" at bounding box center [892, 91] width 336 height 88
copy span "[EMAIL_ADDRESS][DOMAIN_NAME]"
drag, startPoint x: 814, startPoint y: 97, endPoint x: 874, endPoint y: 99, distance: 60.3
click at [874, 99] on span "t. [PHONE_NUMBER]" at bounding box center [838, 99] width 103 height 15
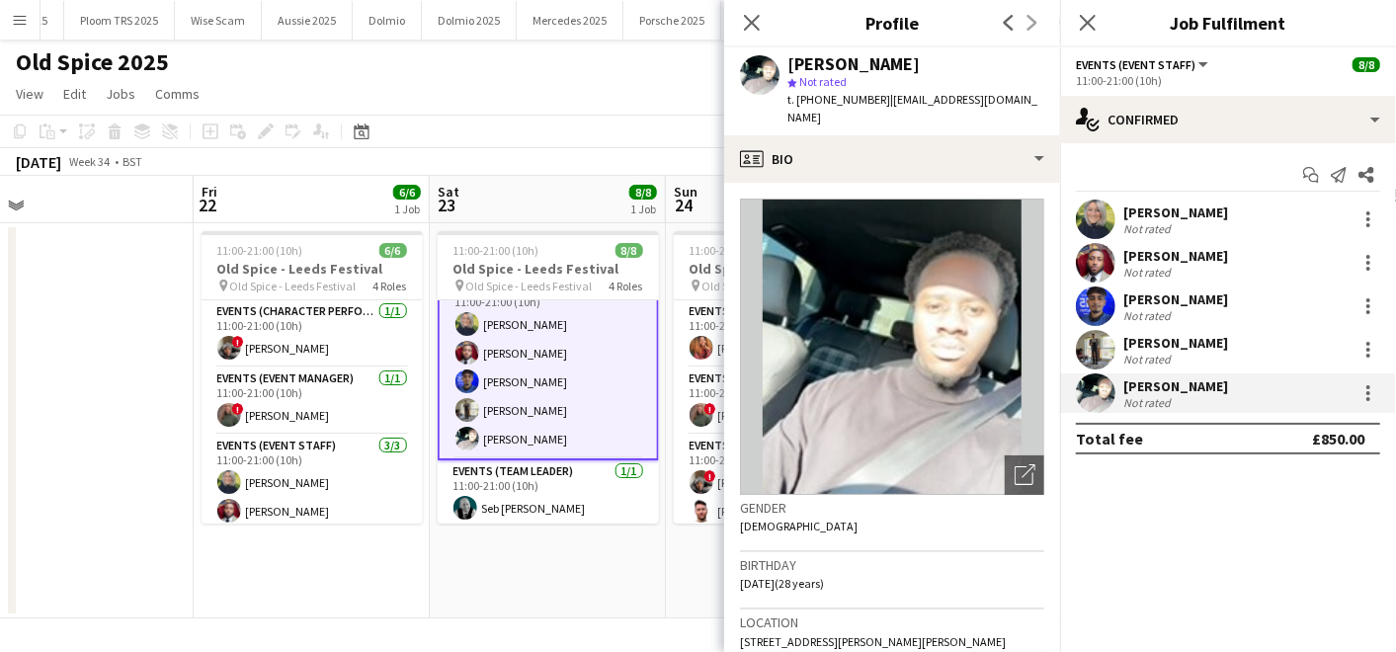
copy span "7766313129"
click at [745, 634] on span "[STREET_ADDRESS][PERSON_NAME][PERSON_NAME]" at bounding box center [873, 641] width 266 height 15
drag, startPoint x: 745, startPoint y: 621, endPoint x: 763, endPoint y: 635, distance: 22.5
click at [763, 635] on div "Location [STREET_ADDRESS][PERSON_NAME][PERSON_NAME]" at bounding box center [892, 637] width 304 height 57
copy span "[STREET_ADDRESS][PERSON_NAME][PERSON_NAME]"
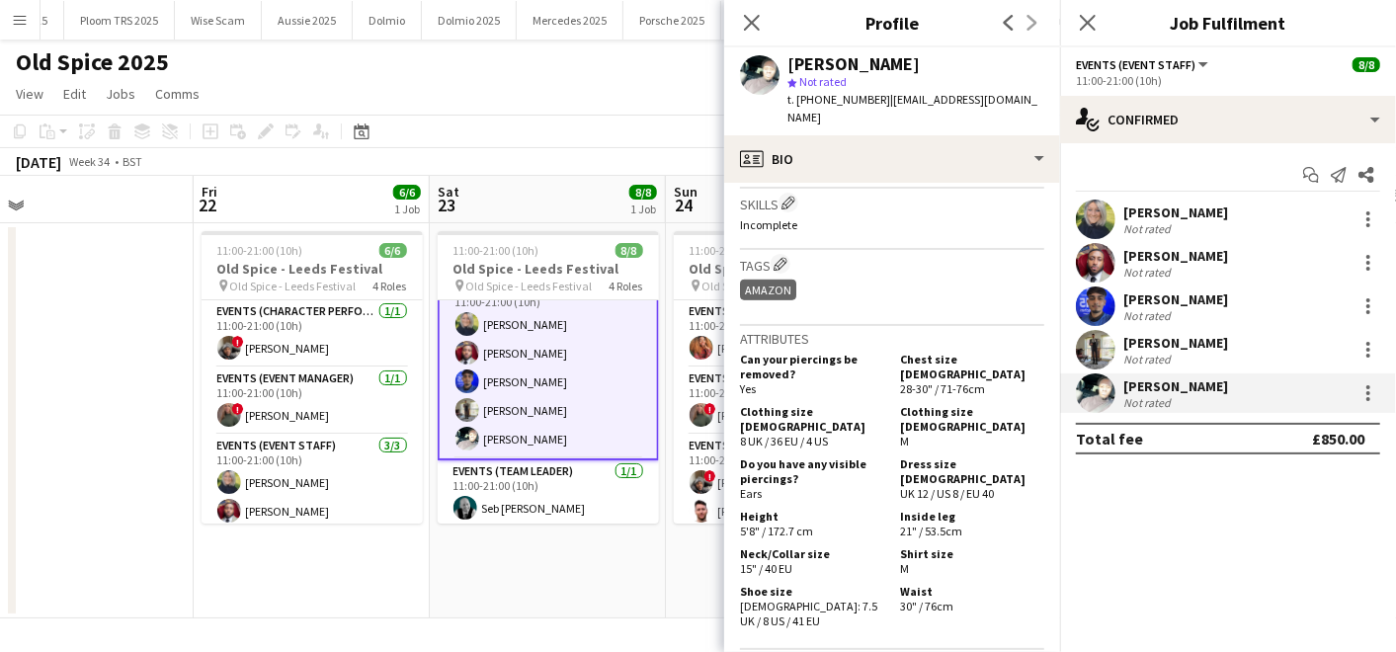
scroll to position [762, 0]
